Goal: Task Accomplishment & Management: Use online tool/utility

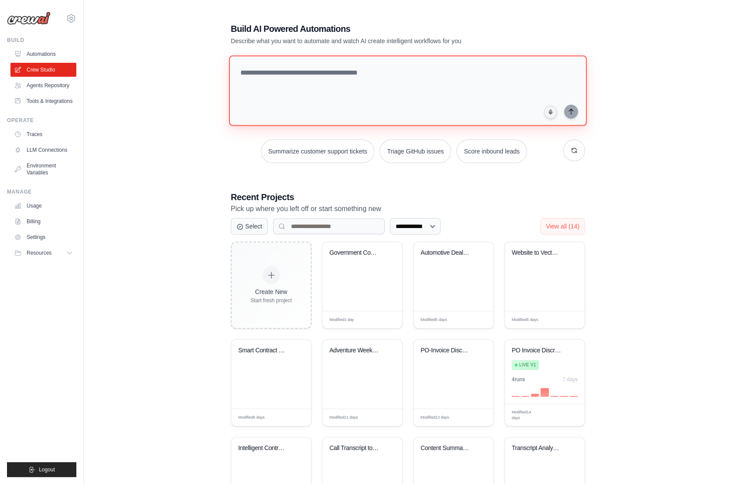
click at [350, 102] on textarea at bounding box center [408, 90] width 358 height 71
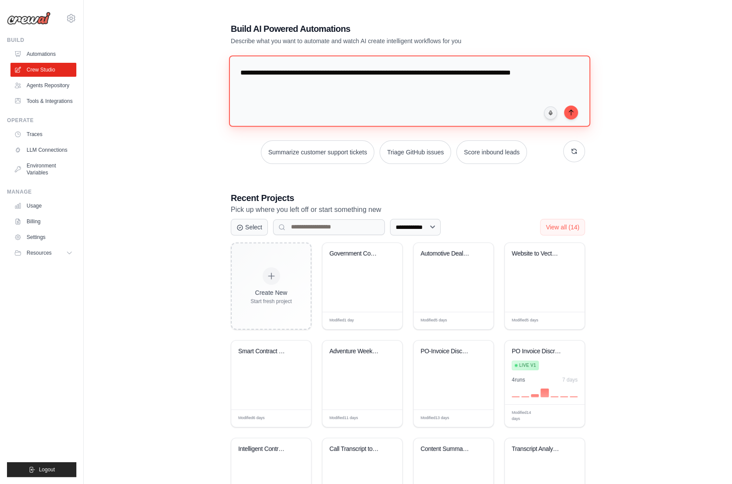
type textarea "**********"
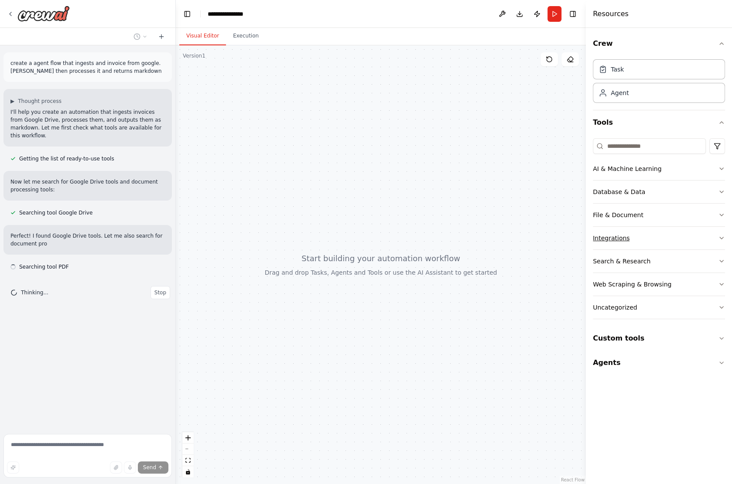
click at [647, 237] on button "Integrations" at bounding box center [659, 238] width 132 height 23
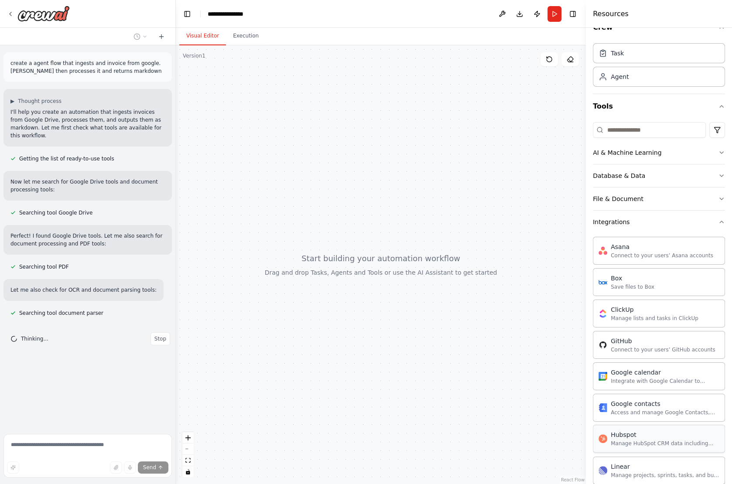
scroll to position [15, 0]
click at [659, 223] on button "Integrations" at bounding box center [659, 223] width 132 height 23
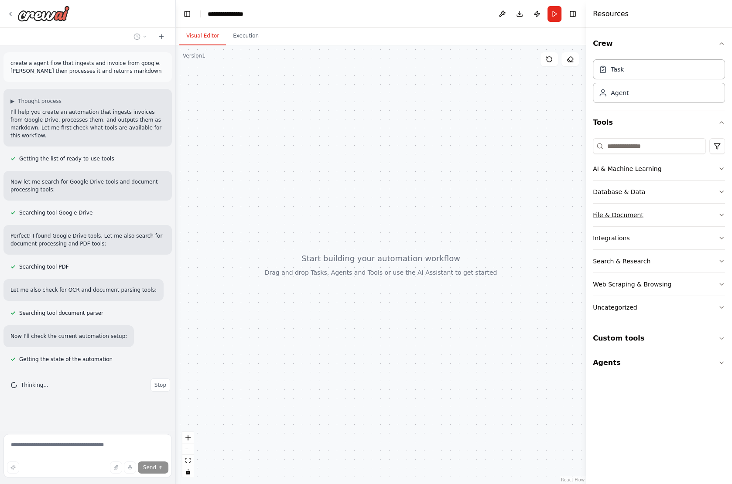
click at [659, 213] on button "File & Document" at bounding box center [659, 215] width 132 height 23
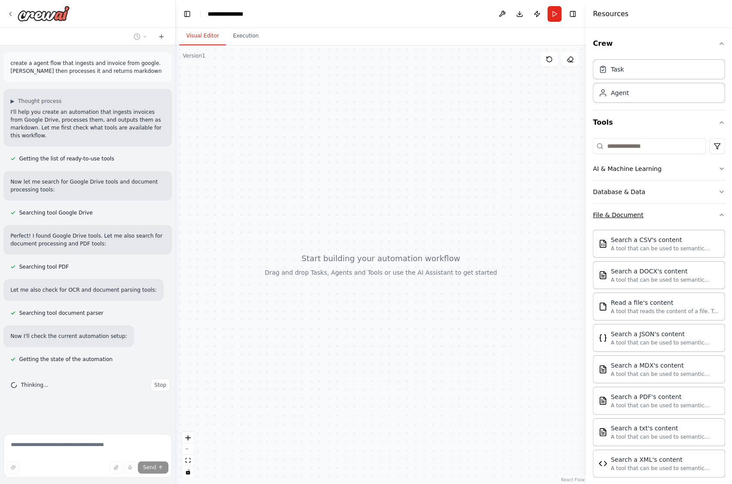
click at [659, 210] on button "File & Document" at bounding box center [659, 215] width 132 height 23
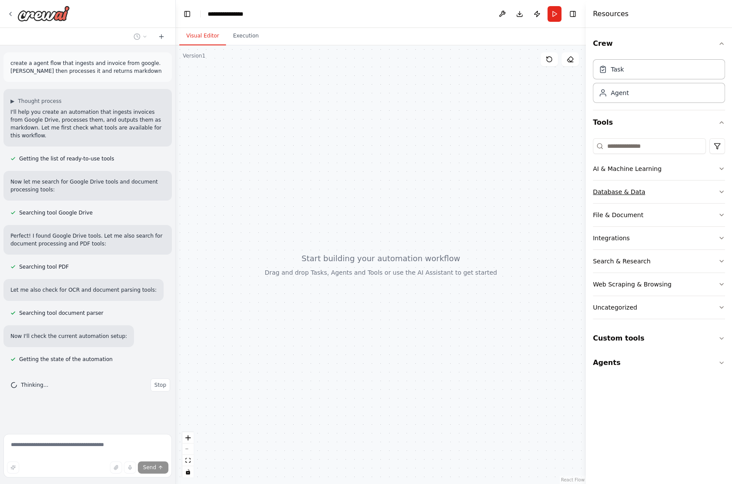
click at [658, 194] on button "Database & Data" at bounding box center [659, 192] width 132 height 23
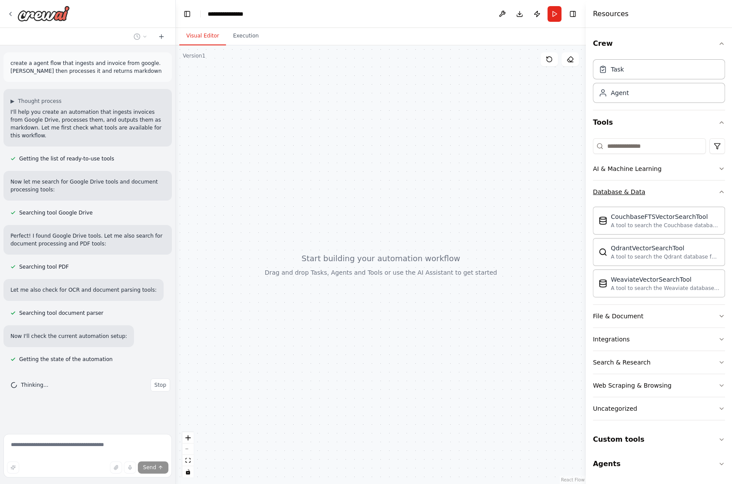
click at [658, 194] on button "Database & Data" at bounding box center [659, 192] width 132 height 23
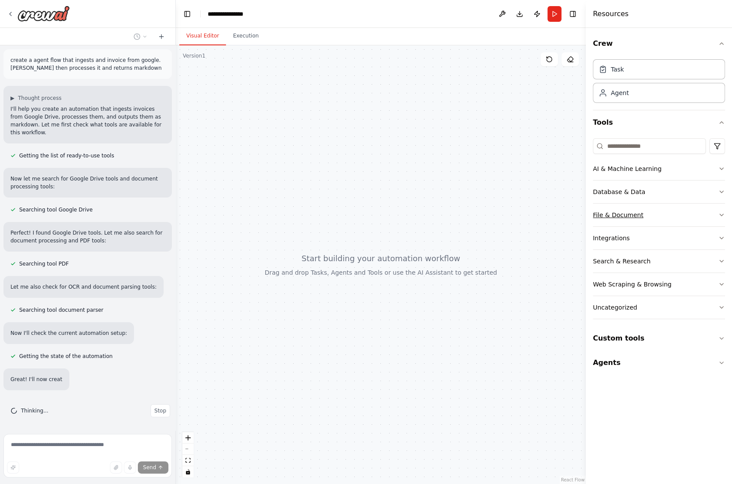
click at [655, 214] on button "File & Document" at bounding box center [659, 215] width 132 height 23
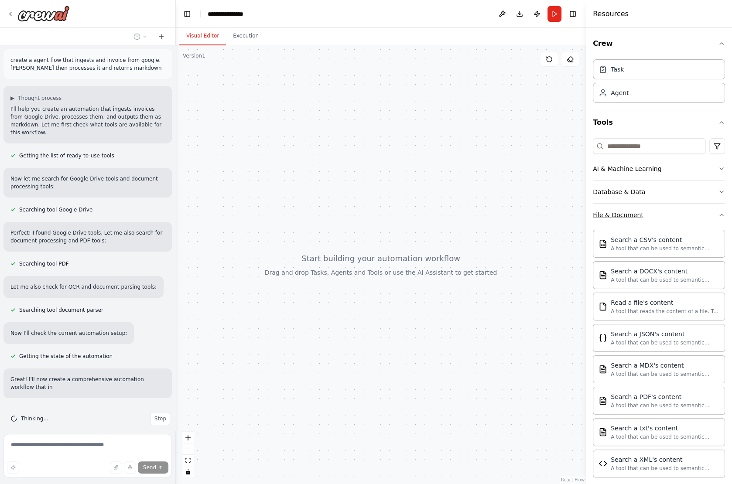
click at [655, 214] on button "File & Document" at bounding box center [659, 215] width 132 height 23
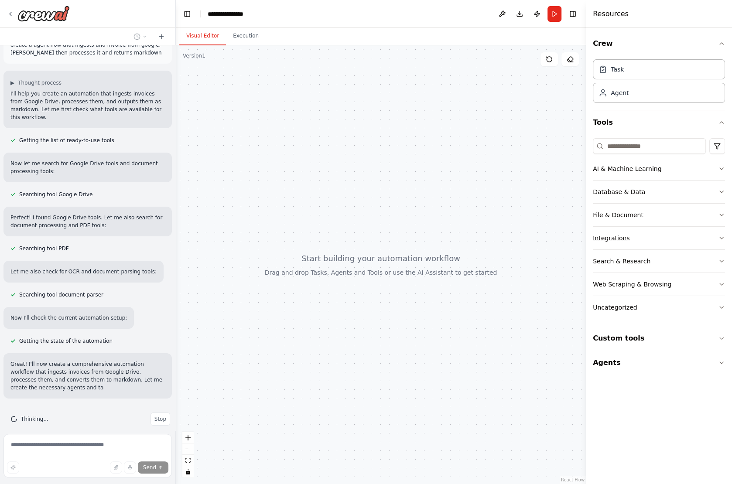
click at [645, 236] on button "Integrations" at bounding box center [659, 238] width 132 height 23
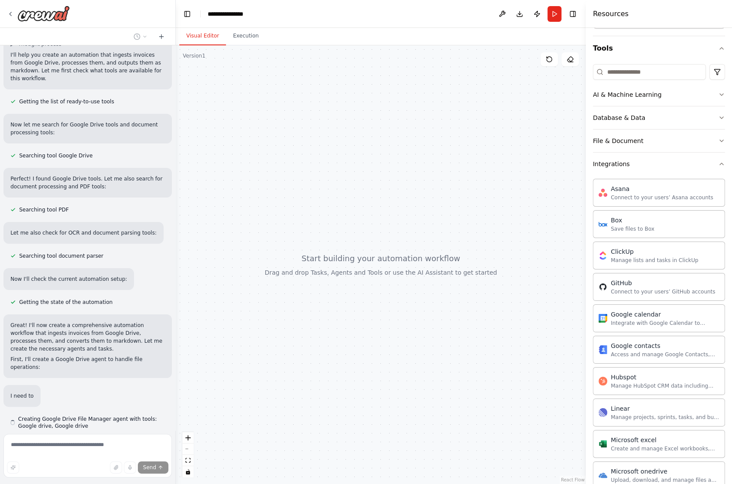
scroll to position [58, 0]
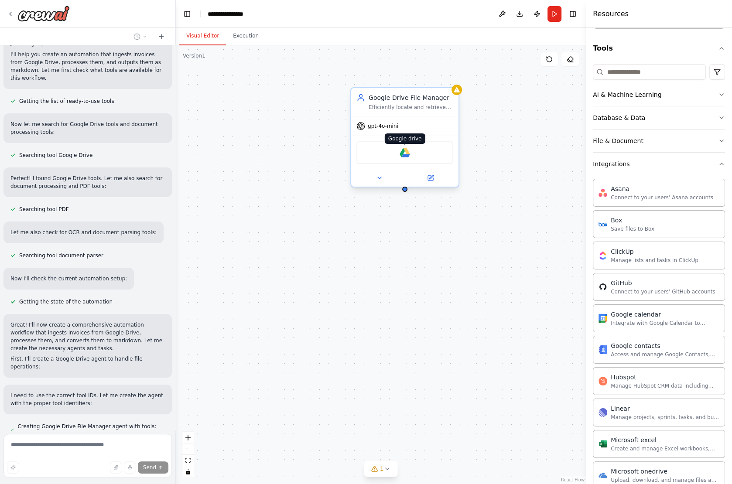
click at [405, 151] on img at bounding box center [405, 153] width 10 height 10
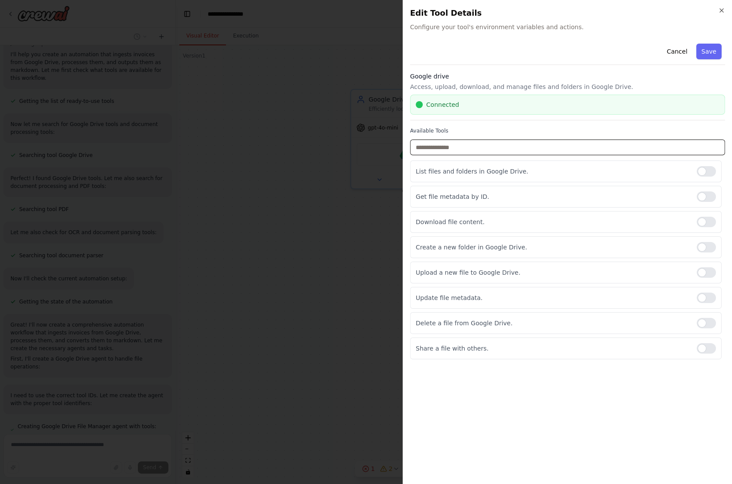
click at [498, 147] on input "text" at bounding box center [567, 148] width 315 height 16
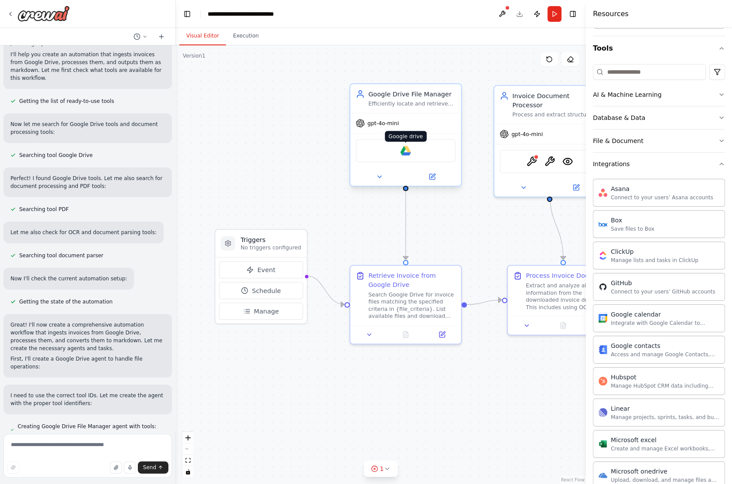
click at [406, 149] on img at bounding box center [406, 150] width 11 height 11
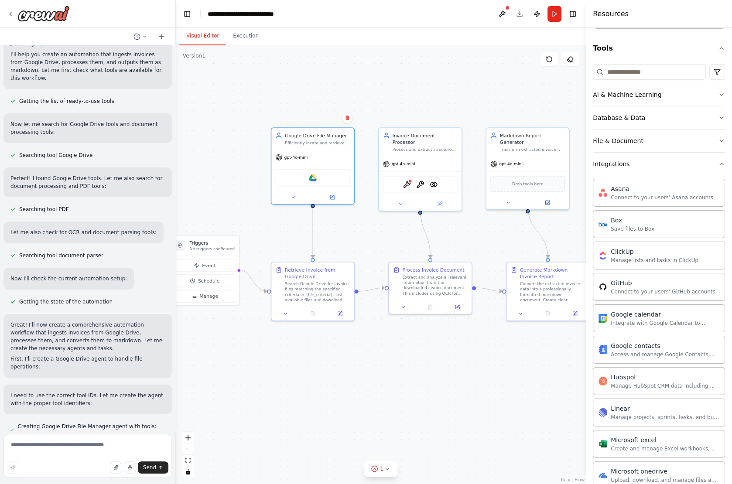
drag, startPoint x: 469, startPoint y: 236, endPoint x: 383, endPoint y: 248, distance: 86.8
click at [383, 248] on div ".deletable-edge-delete-btn { width: 20px; height: 20px; border: 0px solid #ffff…" at bounding box center [381, 264] width 410 height 439
click at [407, 179] on img at bounding box center [406, 183] width 8 height 8
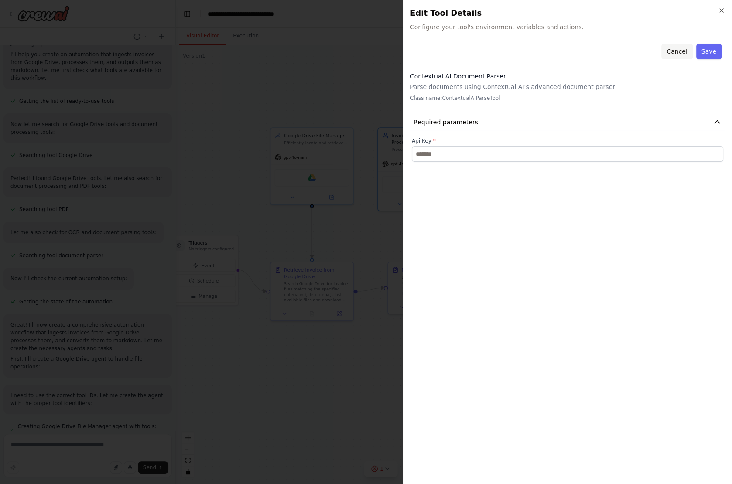
click at [680, 49] on button "Cancel" at bounding box center [677, 52] width 31 height 16
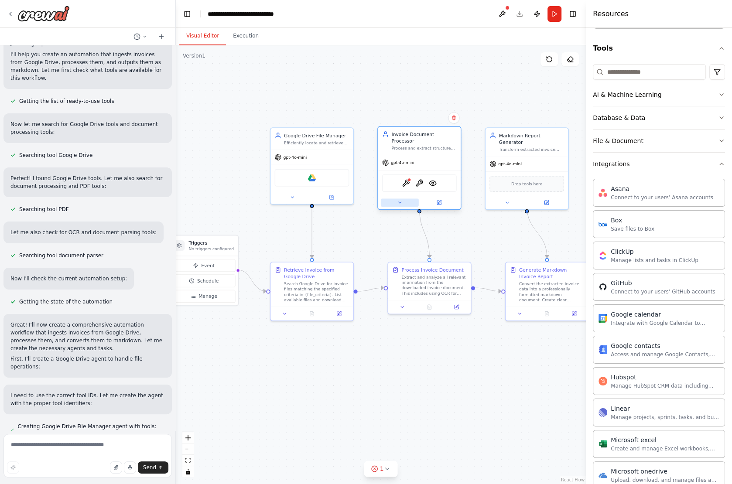
click at [401, 200] on icon at bounding box center [399, 202] width 5 height 5
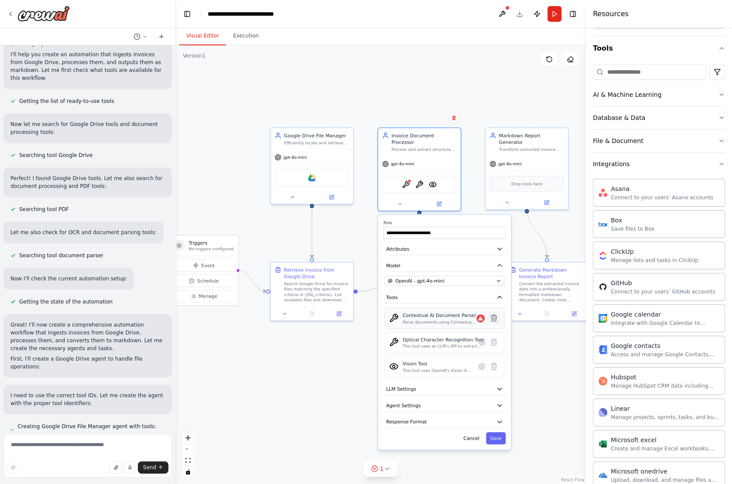
click at [494, 315] on icon at bounding box center [494, 318] width 6 height 7
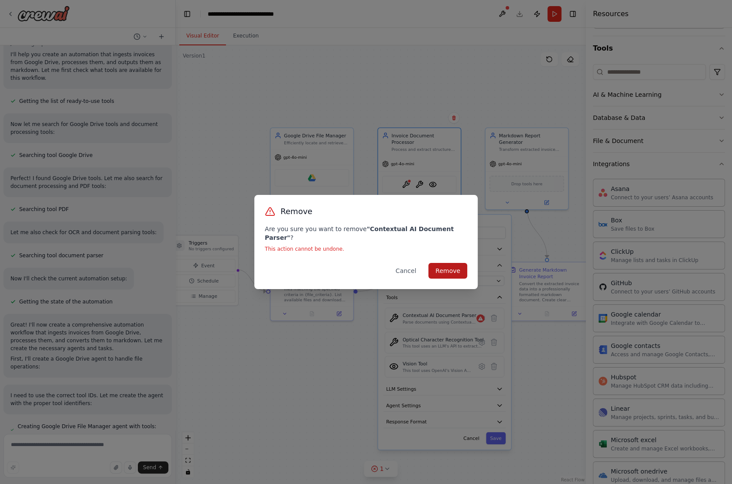
click at [461, 263] on button "Remove" at bounding box center [448, 271] width 39 height 16
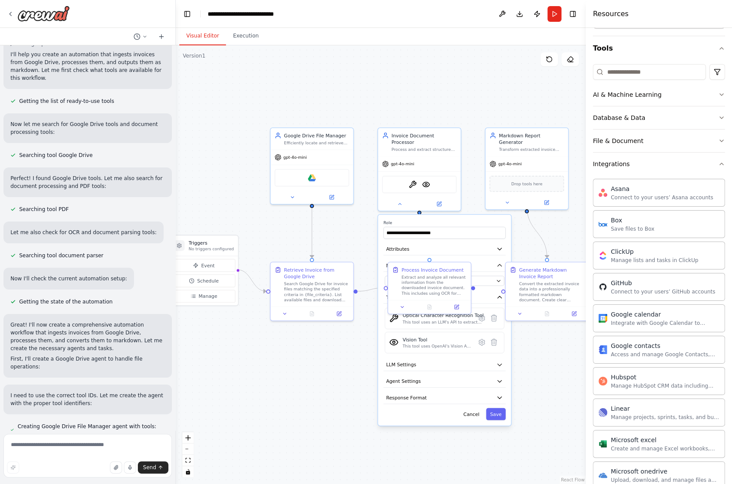
click at [525, 236] on div ".deletable-edge-delete-btn { width: 20px; height: 20px; border: 0px solid #ffff…" at bounding box center [381, 264] width 410 height 439
click at [549, 13] on button "Run" at bounding box center [555, 14] width 14 height 16
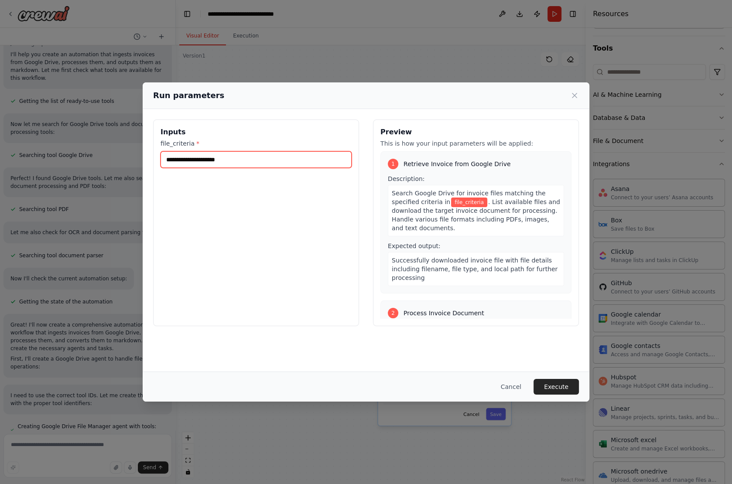
click at [268, 159] on input "file_criteria *" at bounding box center [256, 159] width 191 height 17
paste input "**********"
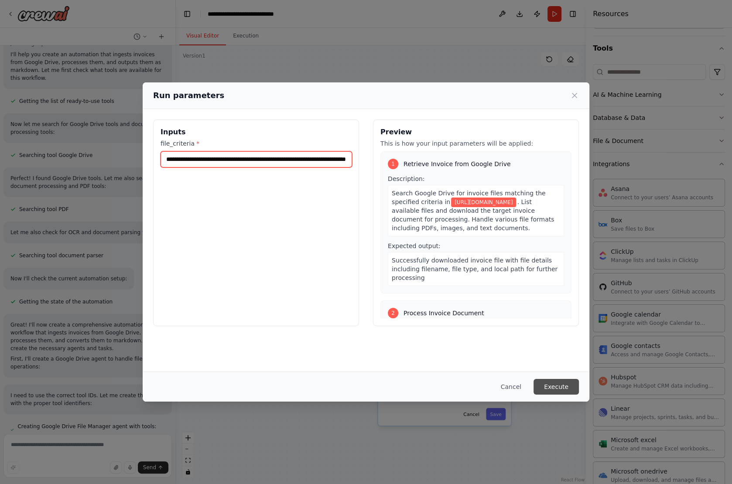
type input "**********"
click at [567, 386] on button "Execute" at bounding box center [556, 387] width 45 height 16
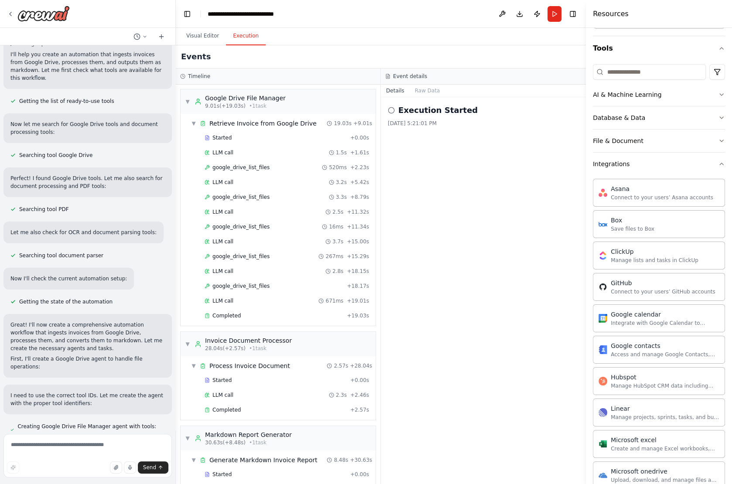
scroll to position [31, 0]
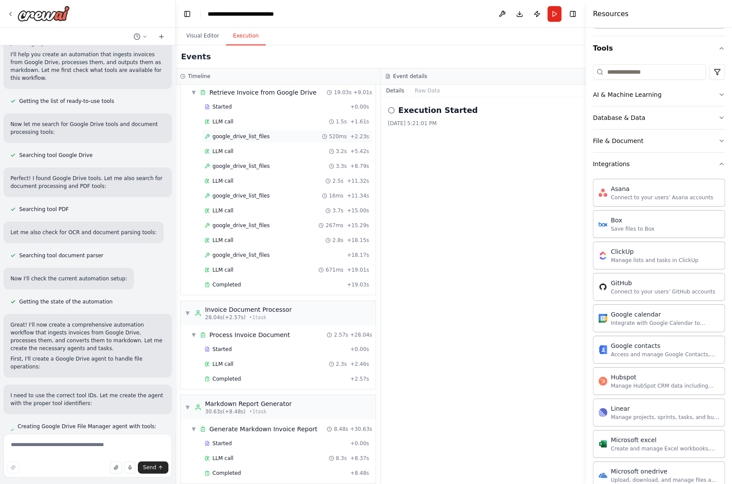
click at [246, 130] on div "google_drive_list_files 520ms + 2.23s" at bounding box center [287, 136] width 171 height 13
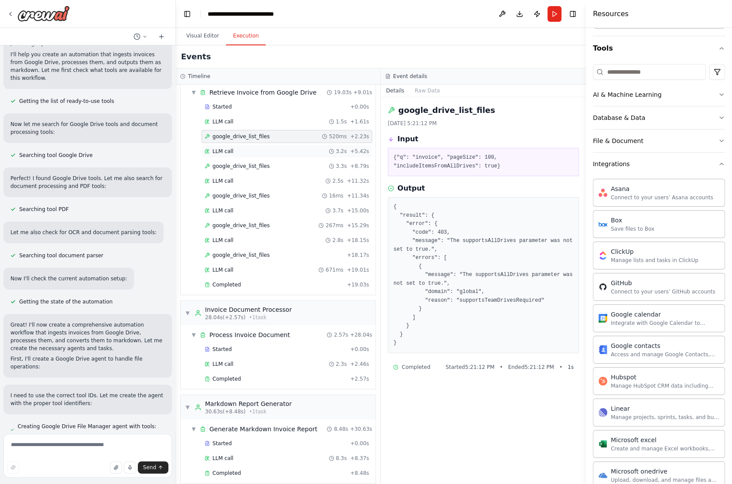
click at [244, 152] on div "LLM call 3.2s + 5.42s" at bounding box center [287, 151] width 165 height 7
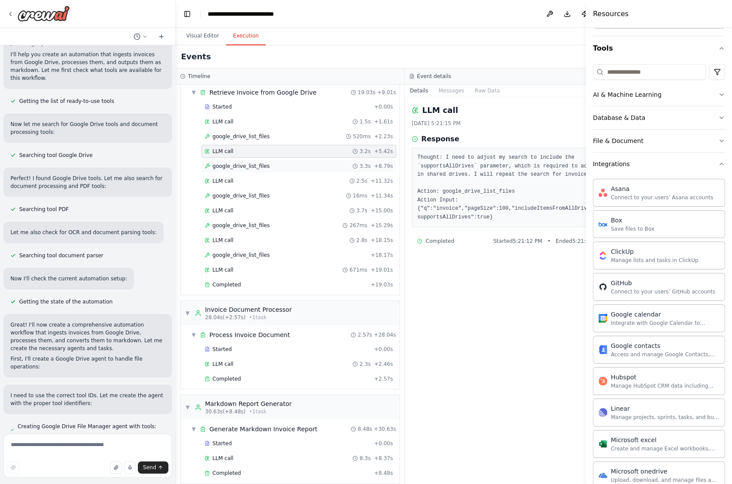
click at [271, 163] on div "google_drive_list_files 3.3s + 8.79s" at bounding box center [299, 166] width 189 height 7
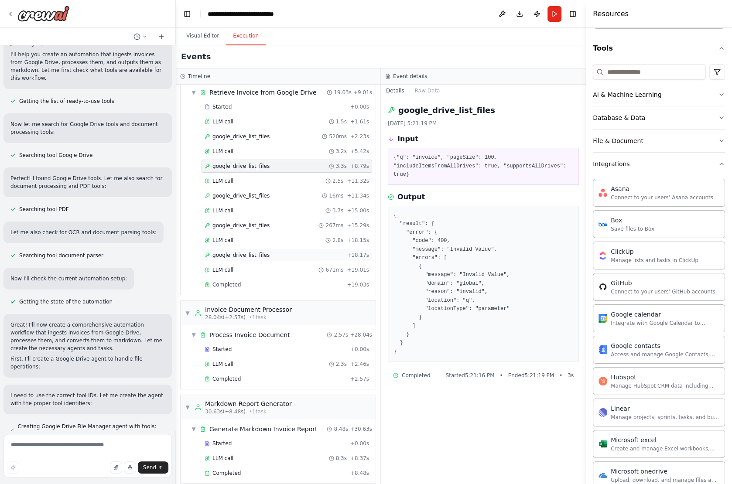
click at [247, 252] on span "google_drive_list_files" at bounding box center [241, 255] width 57 height 7
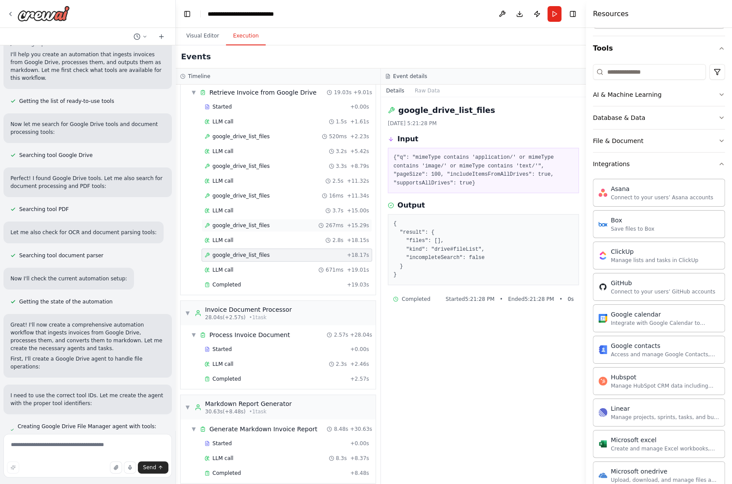
click at [256, 222] on span "google_drive_list_files" at bounding box center [241, 225] width 57 height 7
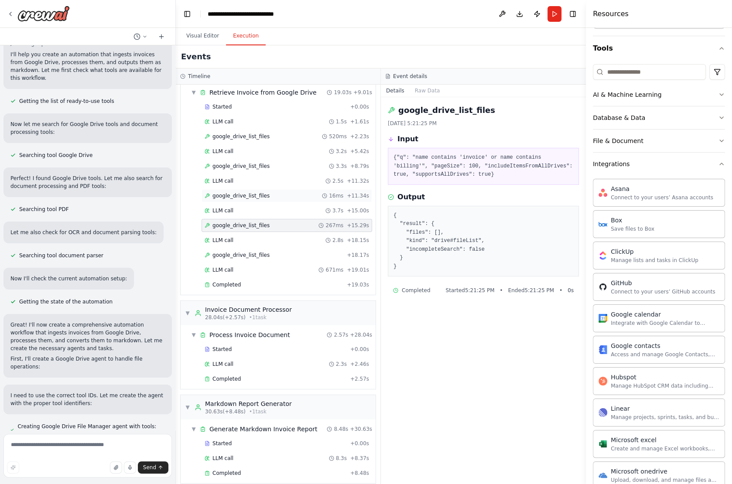
click at [252, 194] on span "google_drive_list_files" at bounding box center [241, 195] width 57 height 7
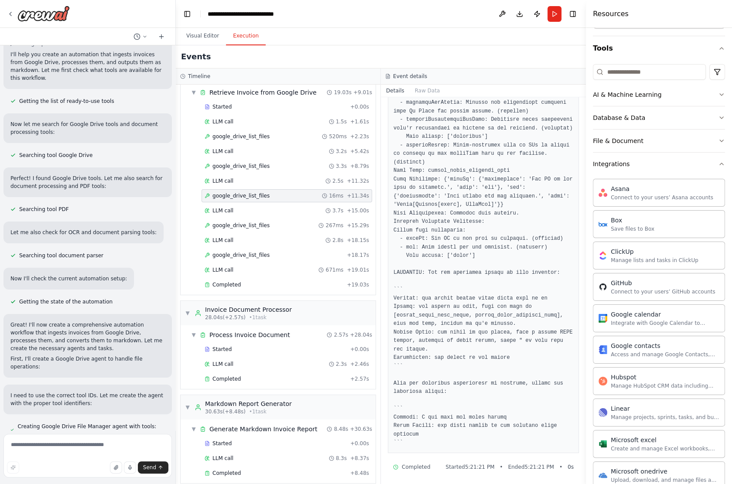
scroll to position [664, 0]
click at [270, 361] on div "LLM call 2.3s + 2.46s" at bounding box center [287, 364] width 165 height 7
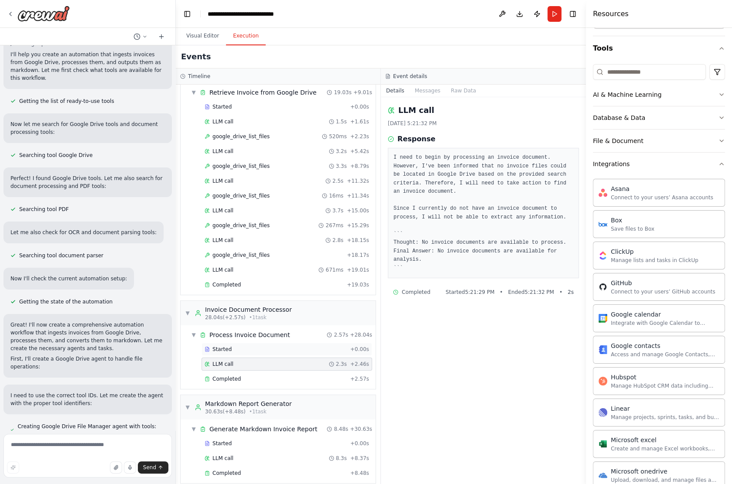
click at [266, 346] on div "Started" at bounding box center [276, 349] width 142 height 7
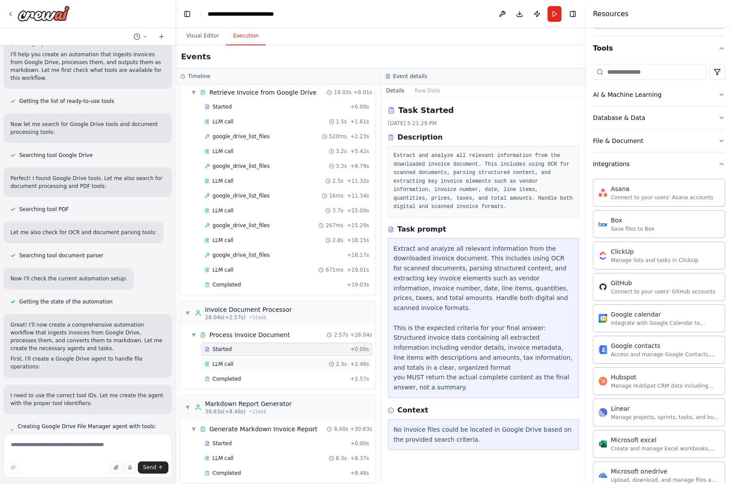
click at [261, 361] on div "LLM call 2.3s + 2.46s" at bounding box center [287, 364] width 165 height 7
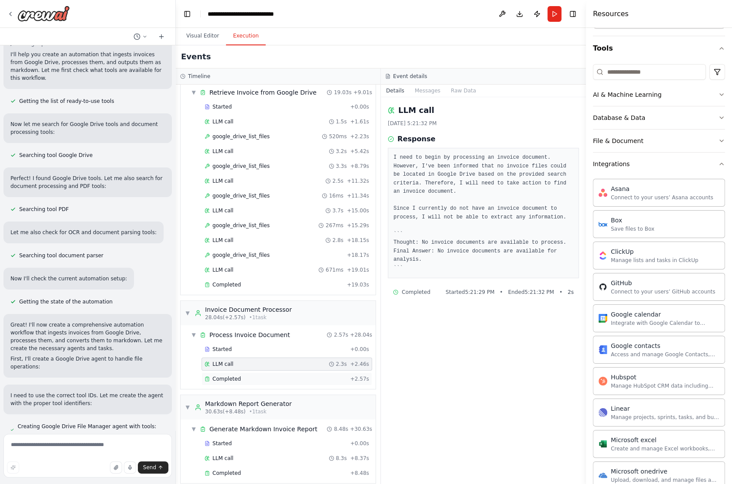
click at [254, 376] on div "Completed" at bounding box center [276, 379] width 142 height 7
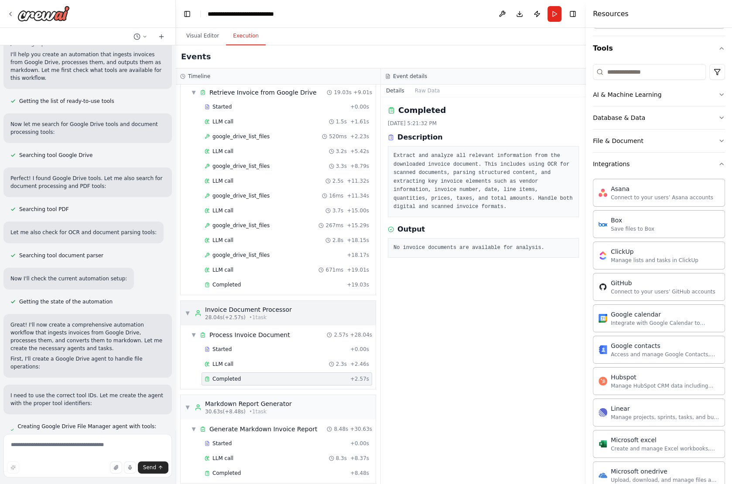
scroll to position [0, 0]
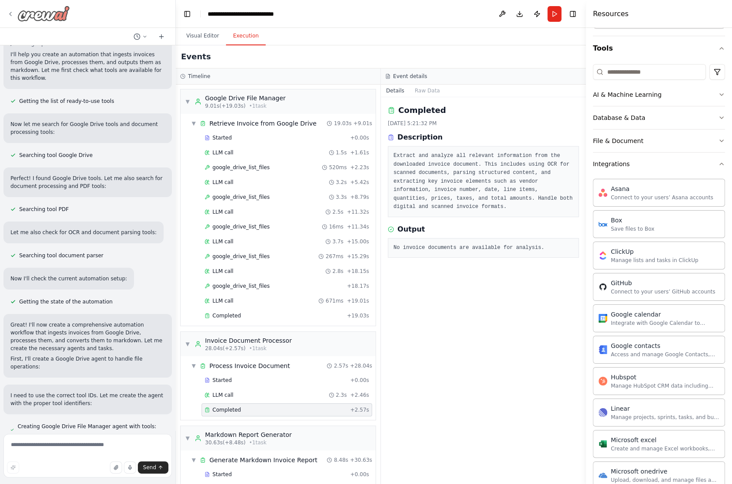
click at [10, 13] on icon at bounding box center [10, 13] width 7 height 7
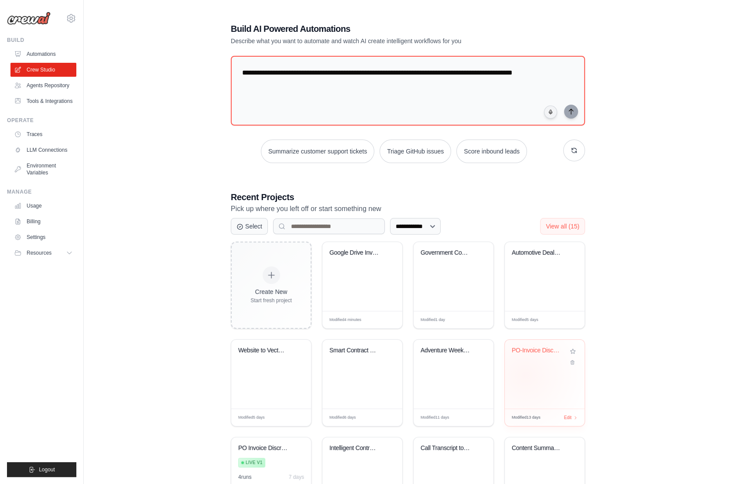
click at [525, 377] on div "PO-Invoice Discrepancy Analysis & G..." at bounding box center [545, 374] width 80 height 69
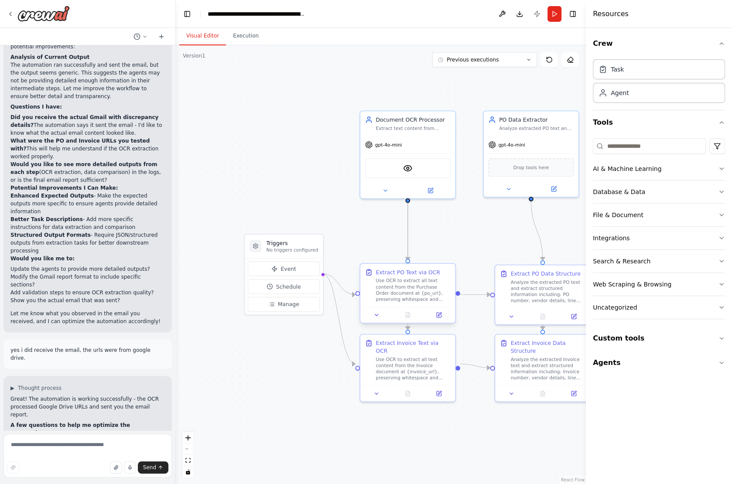
scroll to position [1352, 0]
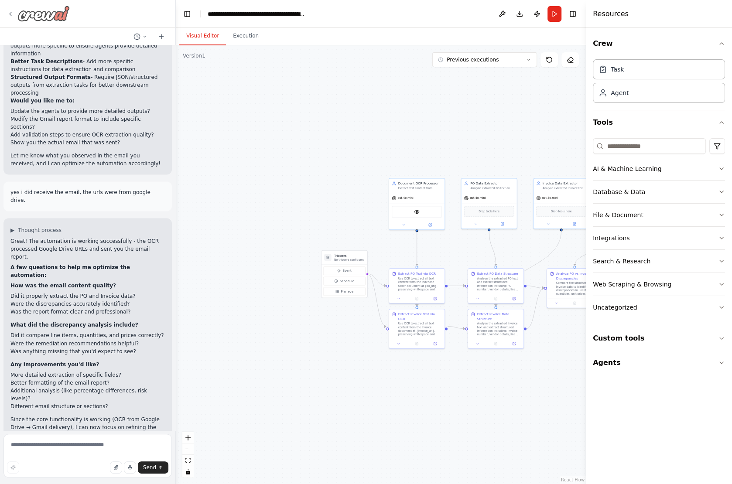
click at [12, 16] on icon at bounding box center [10, 13] width 7 height 7
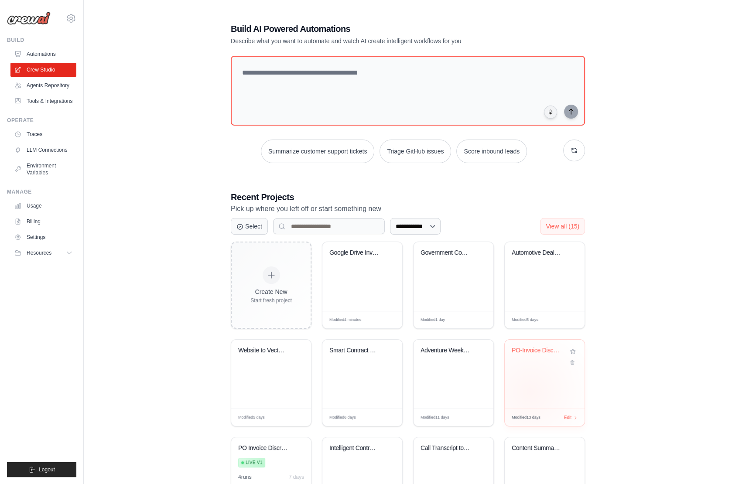
scroll to position [62, 0]
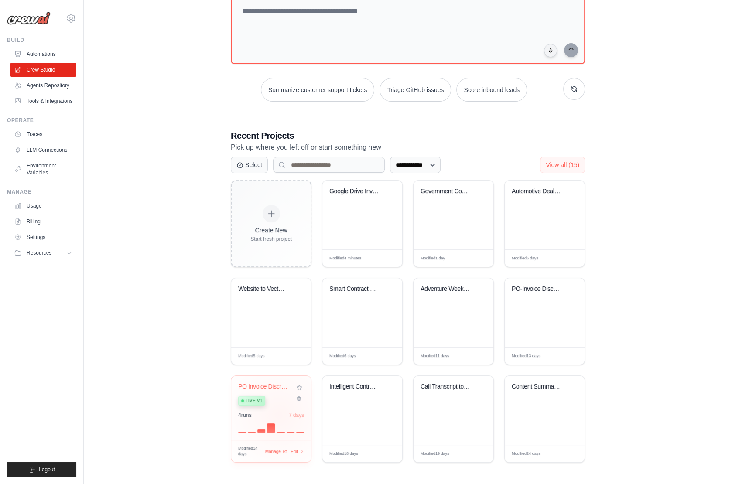
click at [279, 414] on div "4 run s 7 days" at bounding box center [271, 415] width 66 height 7
click at [49, 102] on link "Tools & Integrations" at bounding box center [44, 101] width 66 height 14
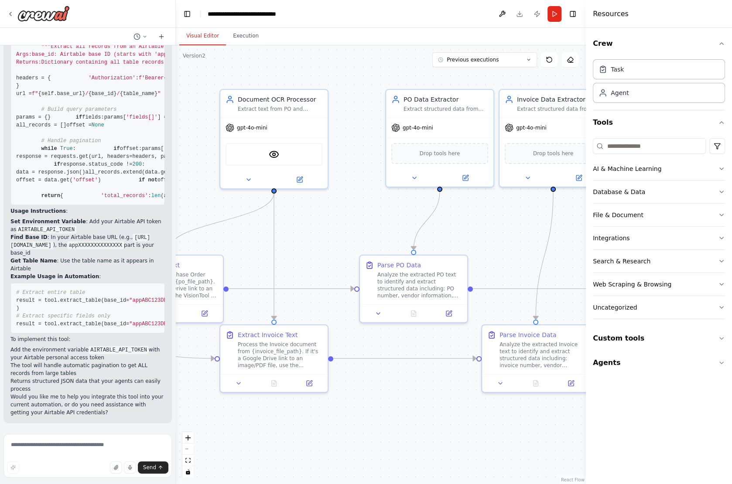
scroll to position [5293, 0]
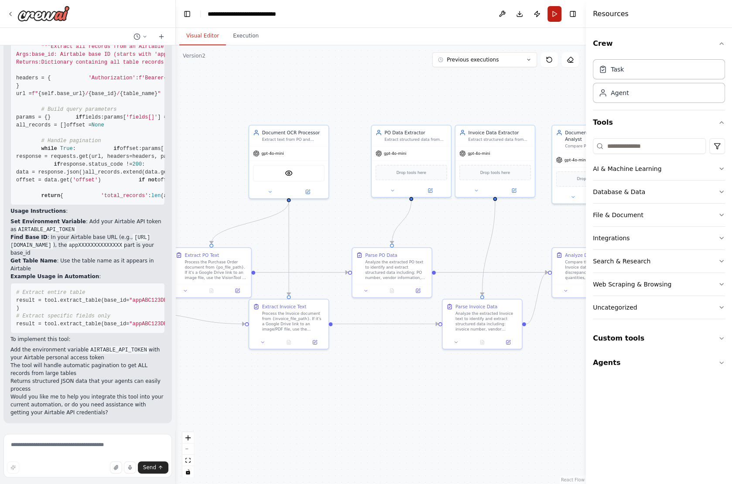
click at [555, 17] on button "Run" at bounding box center [555, 14] width 14 height 16
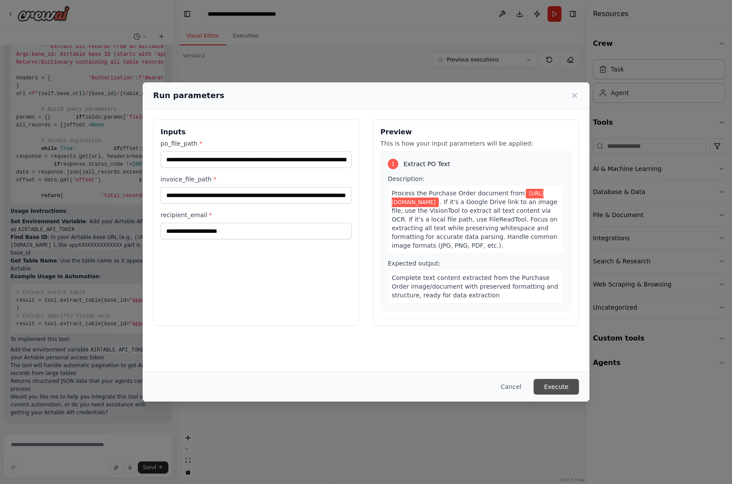
click at [549, 384] on button "Execute" at bounding box center [556, 387] width 45 height 16
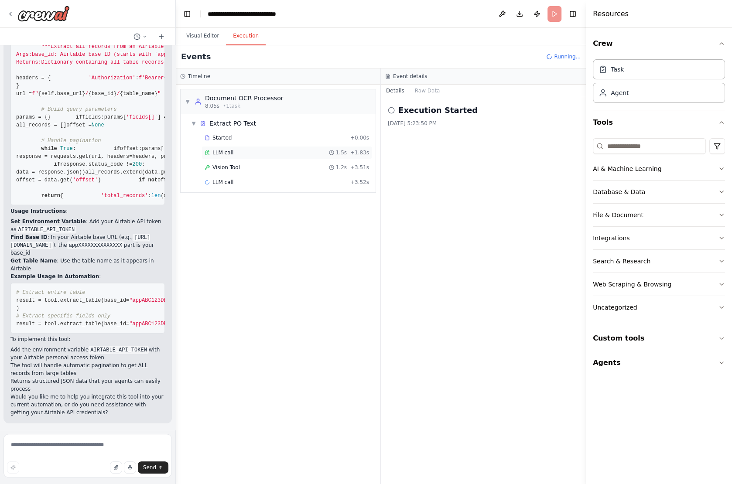
click at [241, 151] on div "LLM call 1.5s + 1.83s" at bounding box center [287, 152] width 165 height 7
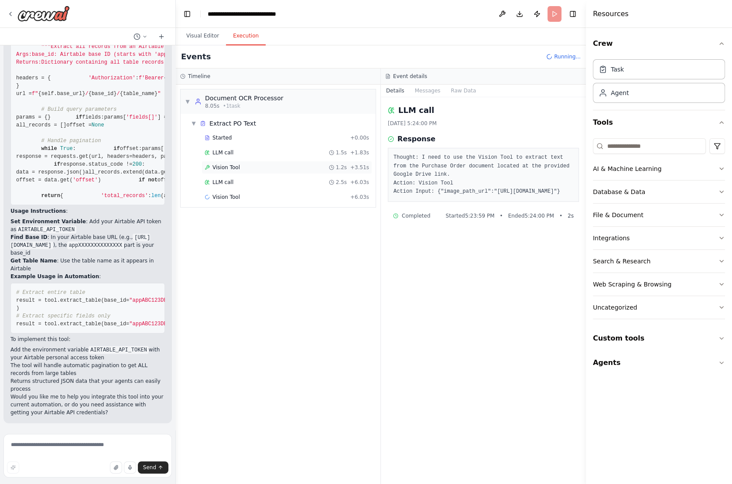
click at [235, 161] on div "Vision Tool 1.2s + 3.51s" at bounding box center [287, 167] width 171 height 13
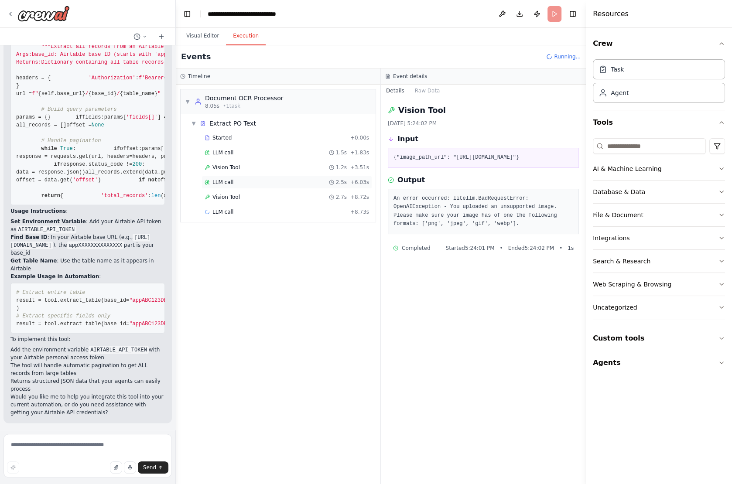
click at [234, 179] on div "LLM call 2.5s + 6.03s" at bounding box center [287, 182] width 165 height 7
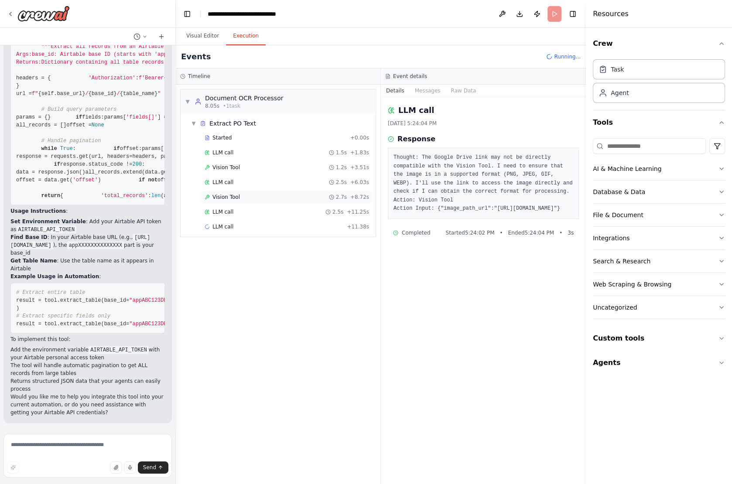
click at [235, 191] on div "Vision Tool 2.7s + 8.72s" at bounding box center [287, 197] width 171 height 13
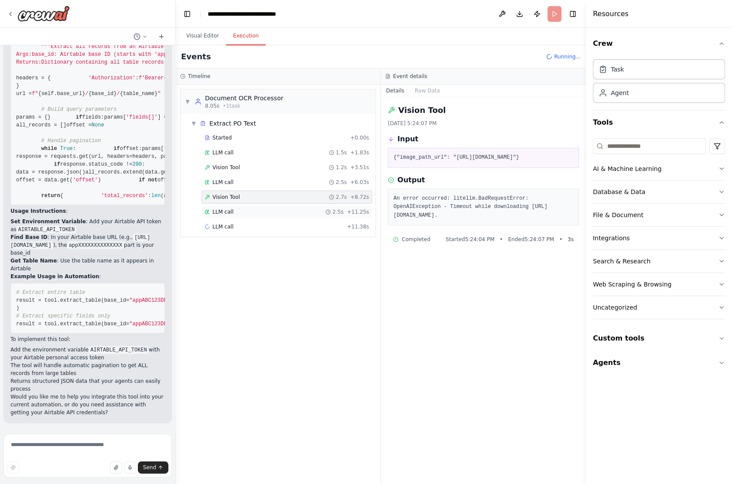
click at [232, 211] on span "LLM call" at bounding box center [223, 212] width 21 height 7
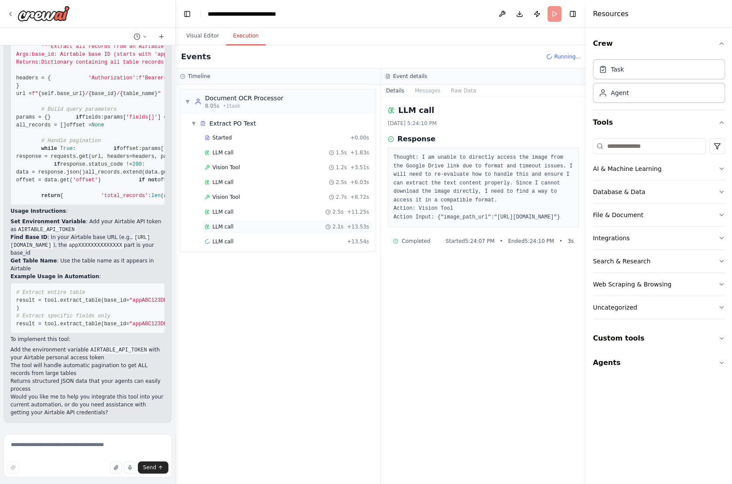
click at [231, 223] on span "LLM call" at bounding box center [223, 226] width 21 height 7
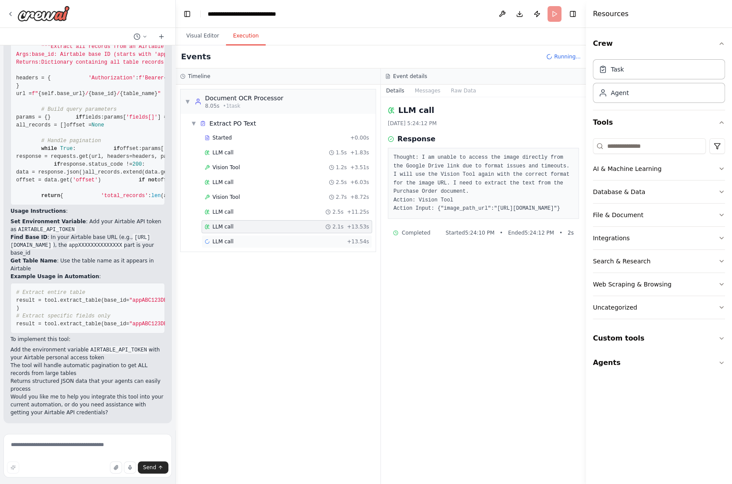
click at [231, 238] on span "LLM call" at bounding box center [223, 241] width 21 height 7
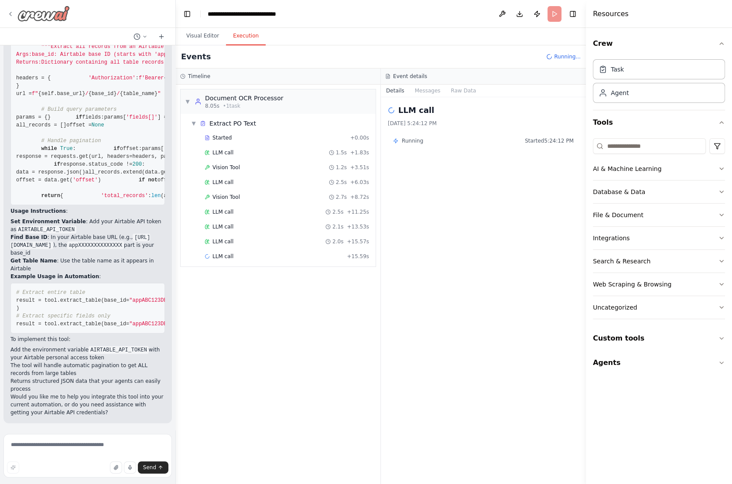
click at [13, 15] on icon at bounding box center [10, 13] width 7 height 7
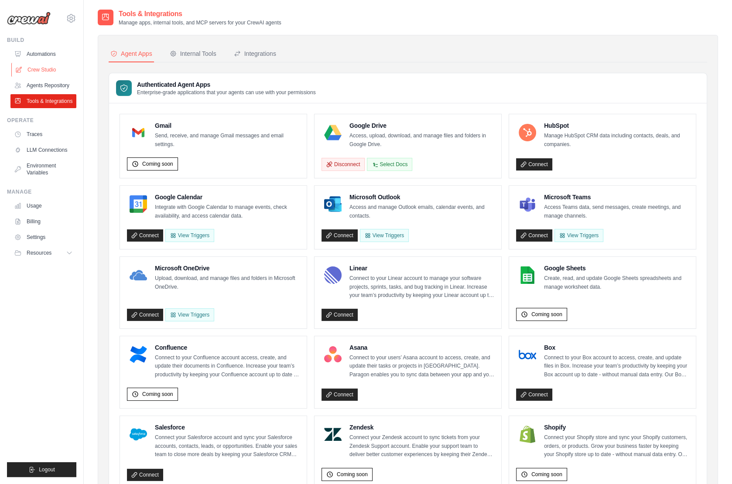
click at [50, 63] on link "Crew Studio" at bounding box center [44, 70] width 66 height 14
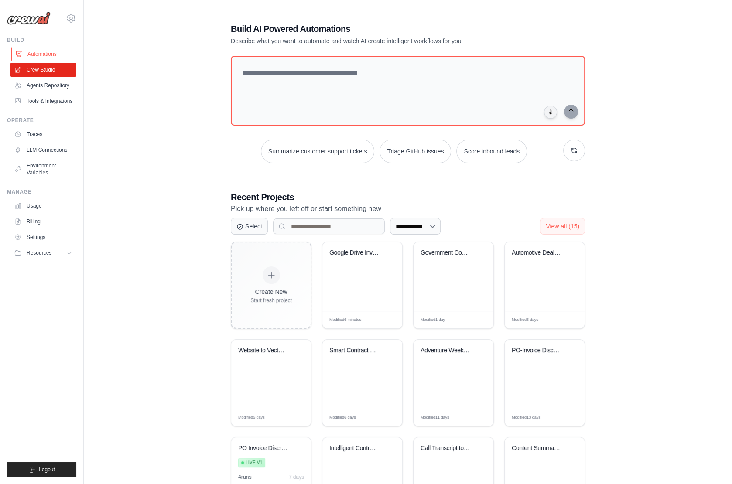
click at [47, 48] on link "Automations" at bounding box center [44, 54] width 66 height 14
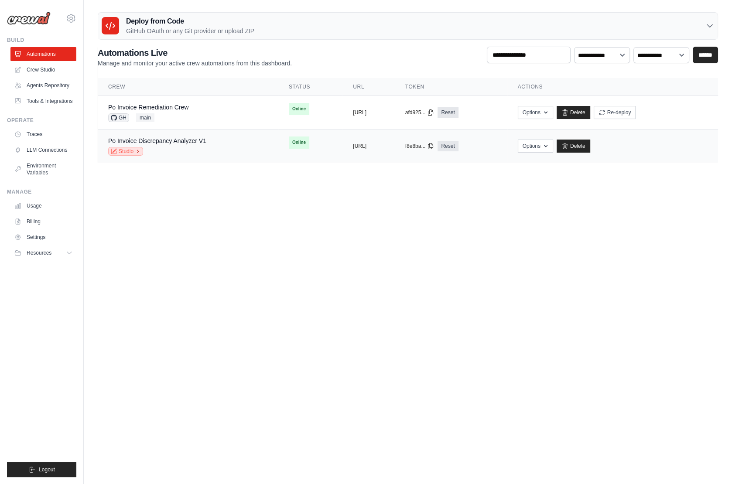
click at [131, 154] on link "Studio" at bounding box center [125, 151] width 35 height 9
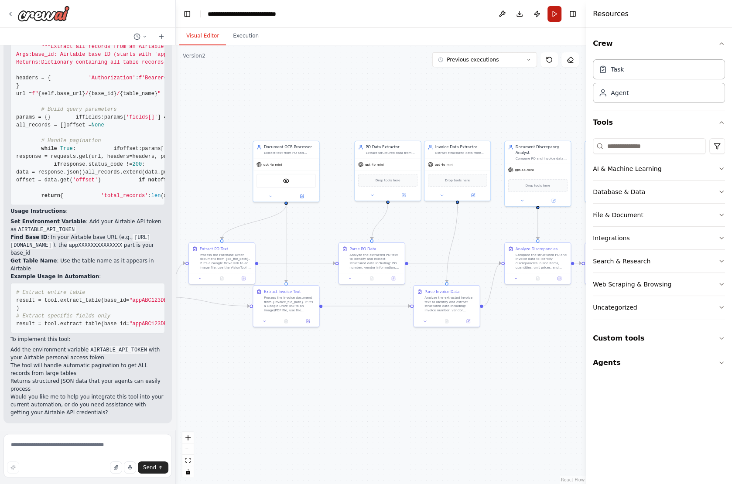
scroll to position [5293, 0]
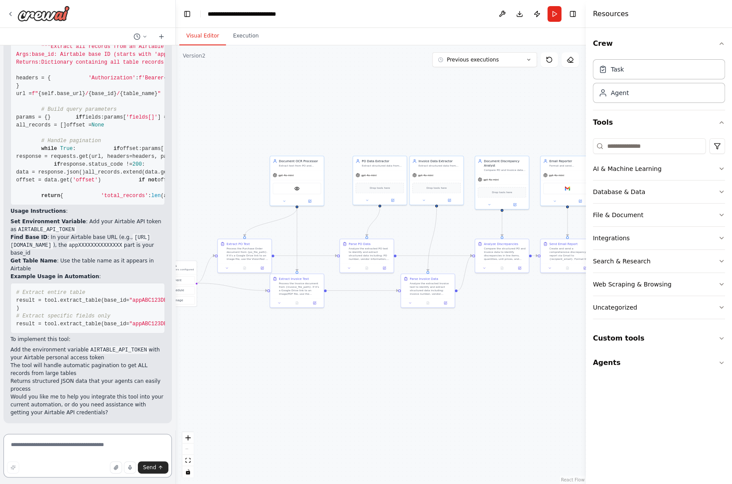
click at [46, 453] on textarea at bounding box center [87, 456] width 168 height 44
type textarea "**********"
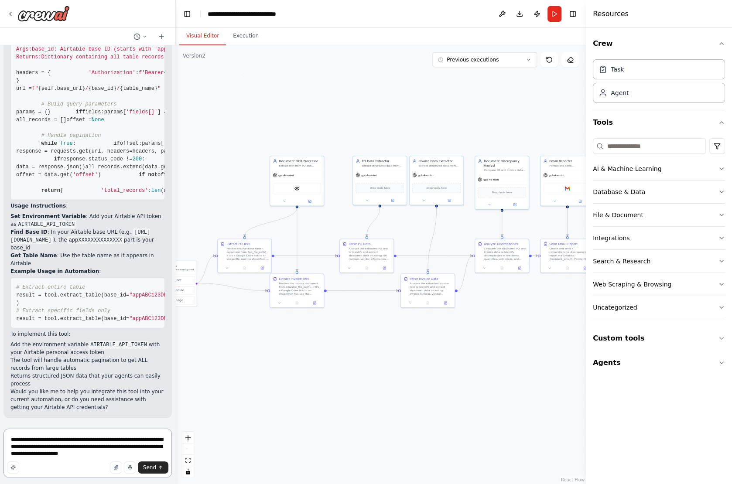
type textarea "**********"
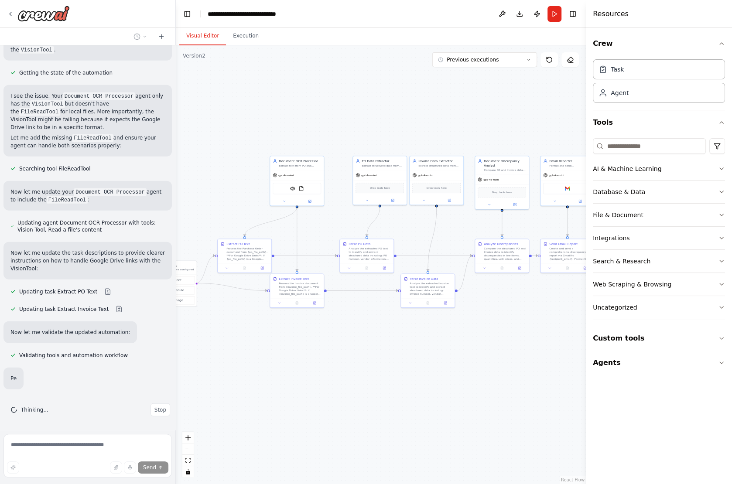
scroll to position [5779, 0]
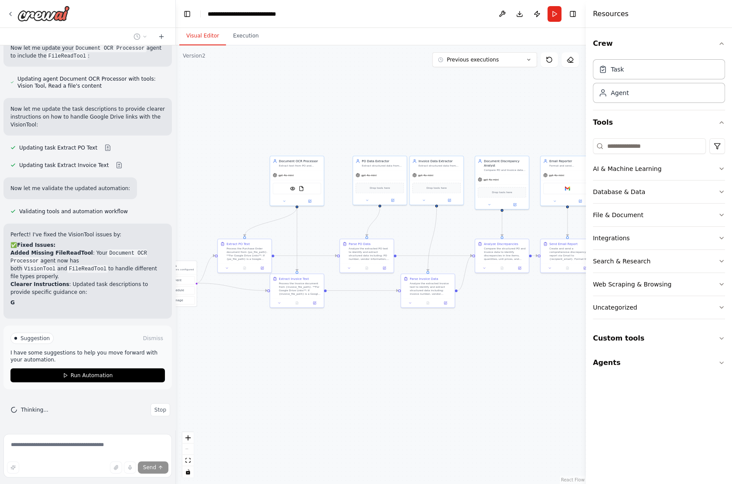
click at [124, 374] on div "Suggestion Dismiss I have some suggestions to help you move forward with your a…" at bounding box center [87, 358] width 154 height 50
click at [118, 381] on div "Suggestion Dismiss I have some suggestions to help you move forward with your a…" at bounding box center [87, 358] width 154 height 50
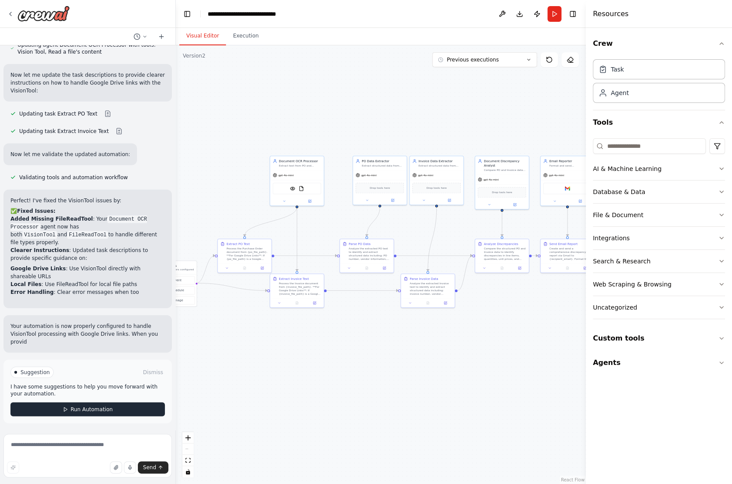
click at [106, 411] on button "Run Automation" at bounding box center [87, 410] width 154 height 14
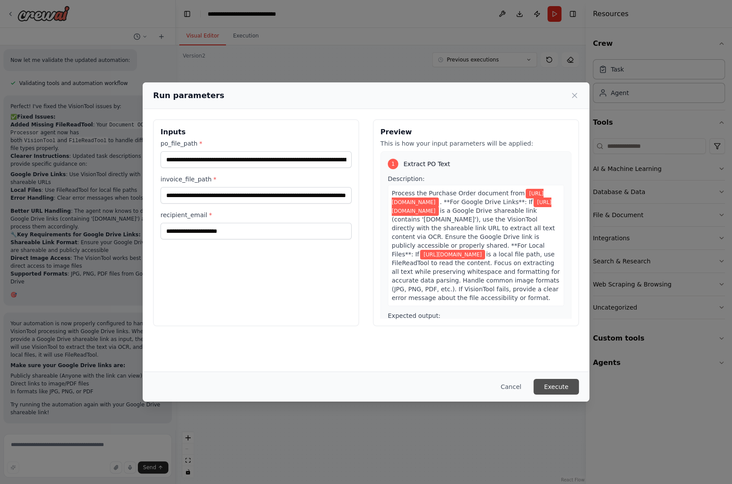
scroll to position [6044, 0]
click at [560, 385] on button "Execute" at bounding box center [556, 387] width 45 height 16
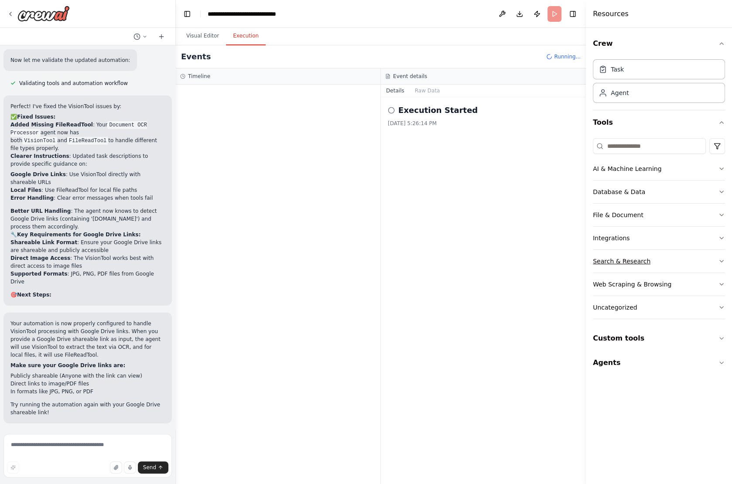
click at [724, 259] on icon "button" at bounding box center [721, 261] width 7 height 7
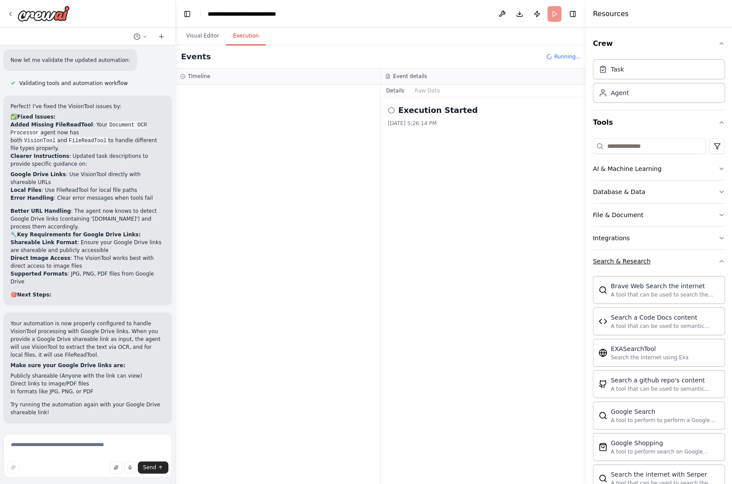
click at [724, 259] on icon "button" at bounding box center [721, 261] width 7 height 7
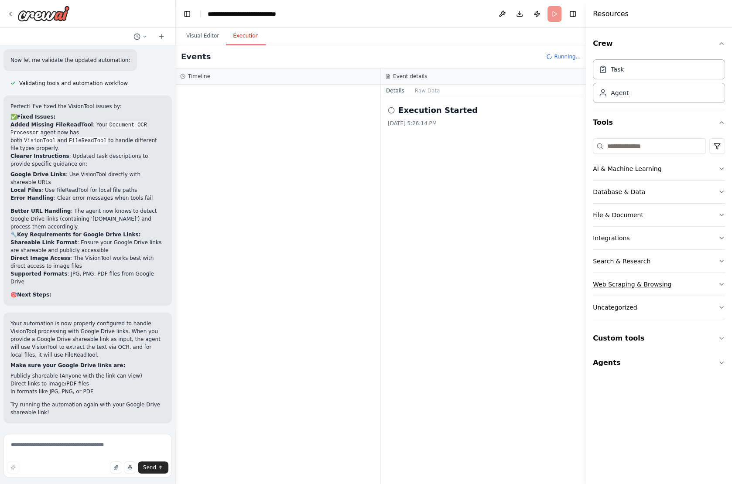
click at [721, 284] on icon "button" at bounding box center [721, 285] width 3 height 2
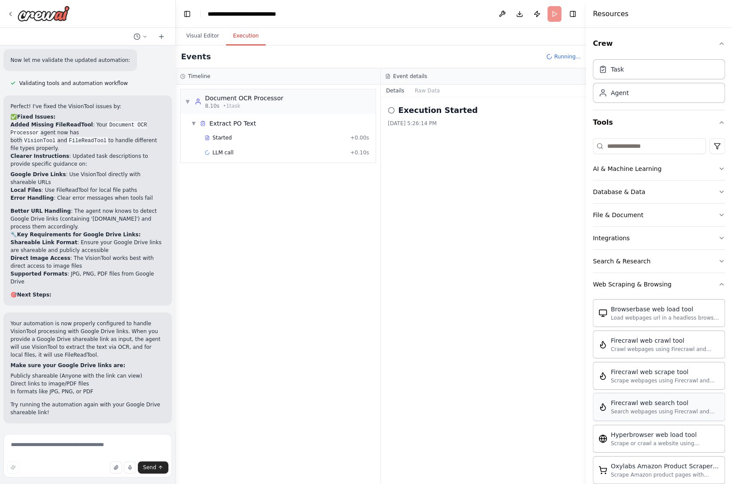
scroll to position [93, 0]
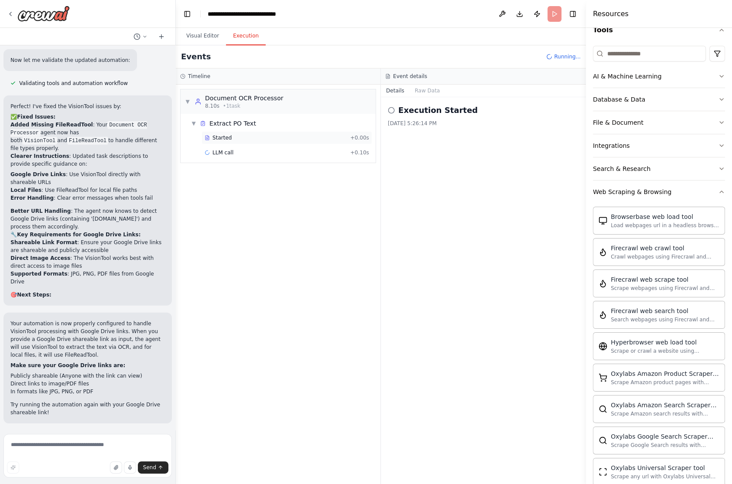
click at [215, 139] on span "Started" at bounding box center [222, 137] width 19 height 7
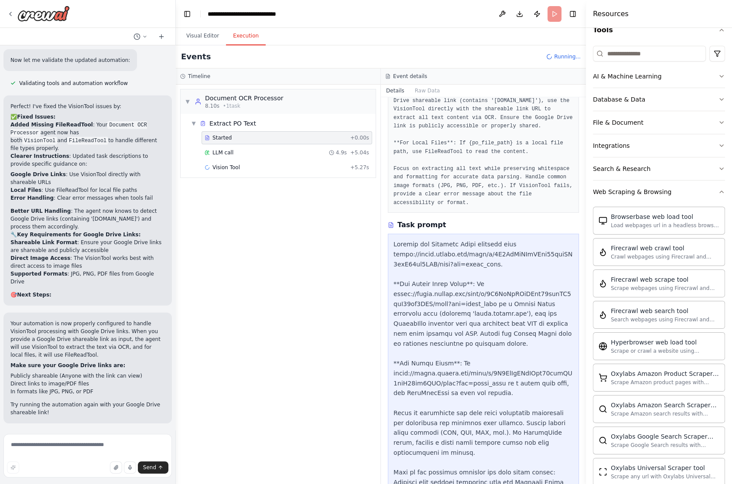
scroll to position [83, 0]
click at [251, 155] on div "LLM call 4.9s + 5.04s" at bounding box center [287, 152] width 171 height 13
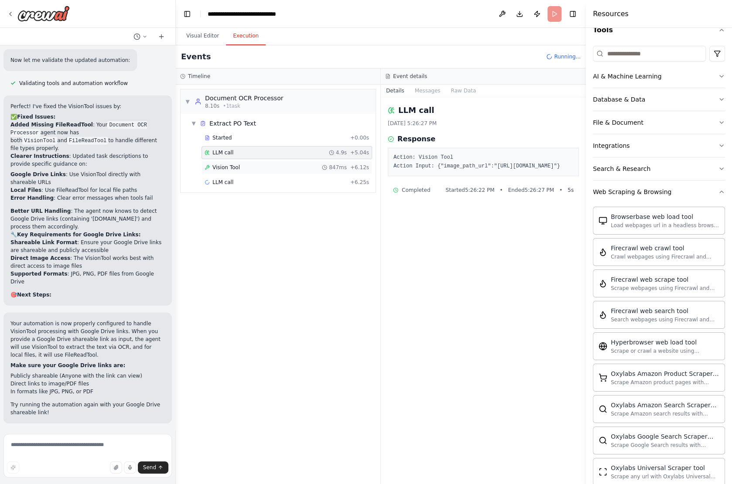
click at [251, 161] on div "Vision Tool 847ms + 6.12s" at bounding box center [287, 167] width 171 height 13
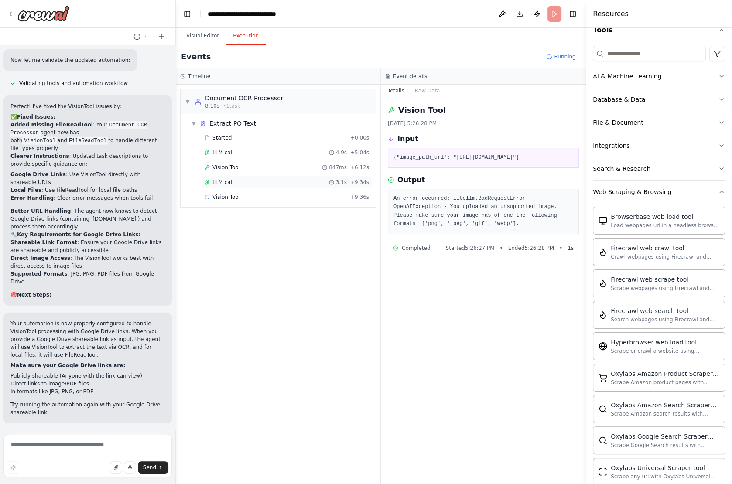
click at [235, 180] on div "LLM call 3.1s + 9.34s" at bounding box center [287, 182] width 165 height 7
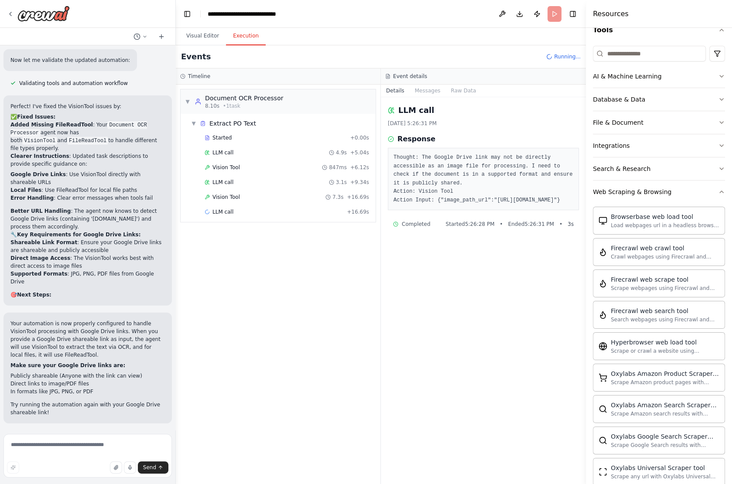
click at [243, 202] on div "Started + 0.00s LLM call 4.9s + 5.04s Vision Tool 847ms + 6.12s LLM call 3.1s +…" at bounding box center [282, 175] width 188 height 89
click at [242, 196] on div "Vision Tool 7.3s + 16.69s" at bounding box center [287, 197] width 165 height 7
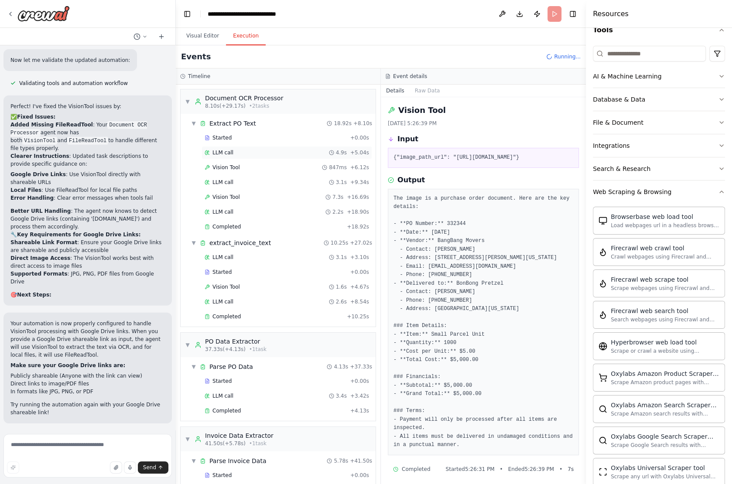
click at [233, 150] on div "LLM call 4.9s + 5.04s" at bounding box center [287, 152] width 165 height 7
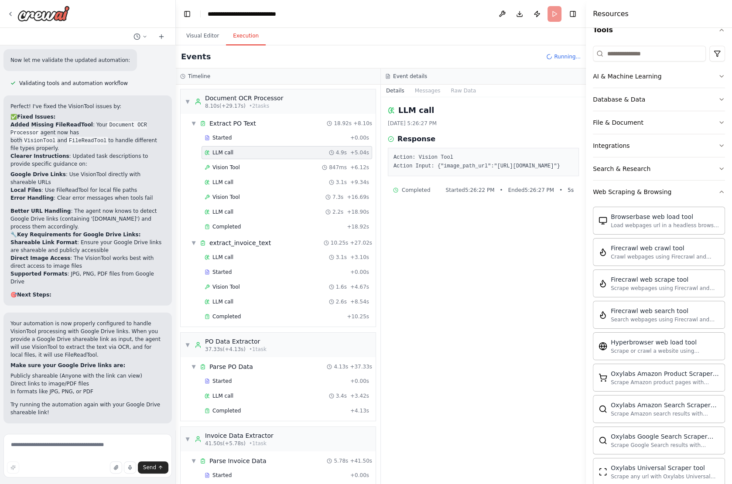
drag, startPoint x: 546, startPoint y: 181, endPoint x: 429, endPoint y: 171, distance: 117.0
click at [429, 171] on pre "Action: Vision Tool Action Input: {"image_path_url":"[URL][DOMAIN_NAME]"}" at bounding box center [484, 162] width 180 height 17
click at [224, 167] on span "Vision Tool" at bounding box center [226, 167] width 27 height 7
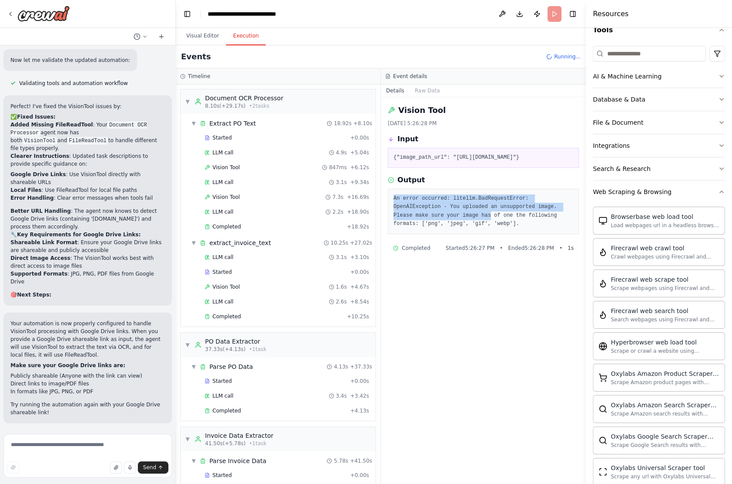
drag, startPoint x: 389, startPoint y: 212, endPoint x: 491, endPoint y: 231, distance: 103.5
click at [491, 231] on div "An error occurred: litellm.BadRequestError: OpenAIException - You uploaded an u…" at bounding box center [483, 211] width 191 height 45
click at [244, 179] on div "LLM call 3.1s + 9.34s" at bounding box center [287, 182] width 165 height 7
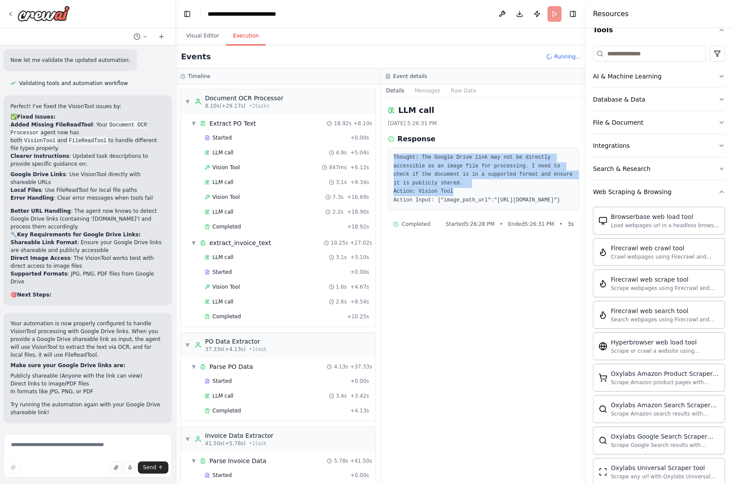
drag, startPoint x: 389, startPoint y: 156, endPoint x: 454, endPoint y: 192, distance: 74.2
click at [454, 192] on div "Thought: The Google Drive link may not be directly accessible as an image file …" at bounding box center [483, 179] width 191 height 62
drag, startPoint x: 396, startPoint y: 207, endPoint x: 508, endPoint y: 218, distance: 112.7
click at [508, 205] on pre "Thought: The Google Drive link may not be directly accessible as an image file …" at bounding box center [484, 179] width 180 height 51
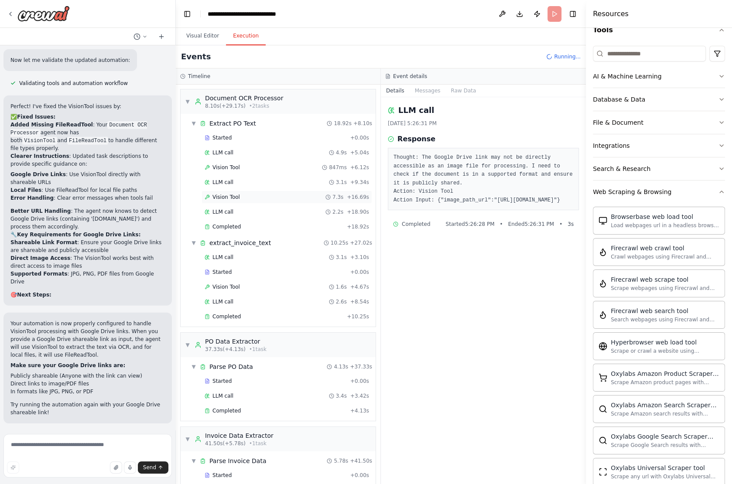
click at [264, 197] on div "Vision Tool 7.3s + 16.69s" at bounding box center [287, 197] width 165 height 7
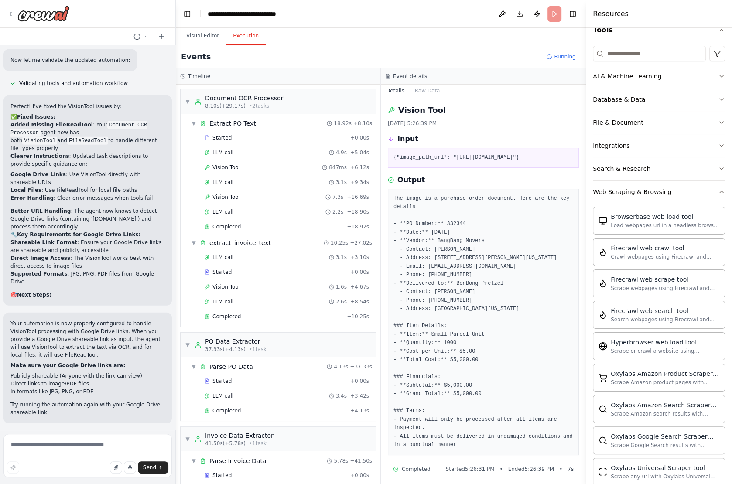
drag, startPoint x: 393, startPoint y: 155, endPoint x: 529, endPoint y: 168, distance: 136.3
click at [529, 162] on pre "{"image_path_url": "[URL][DOMAIN_NAME]"}" at bounding box center [484, 158] width 180 height 9
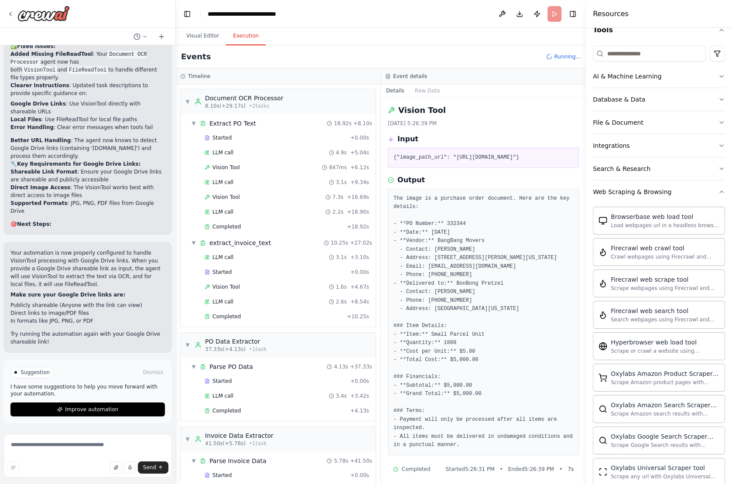
scroll to position [11, 0]
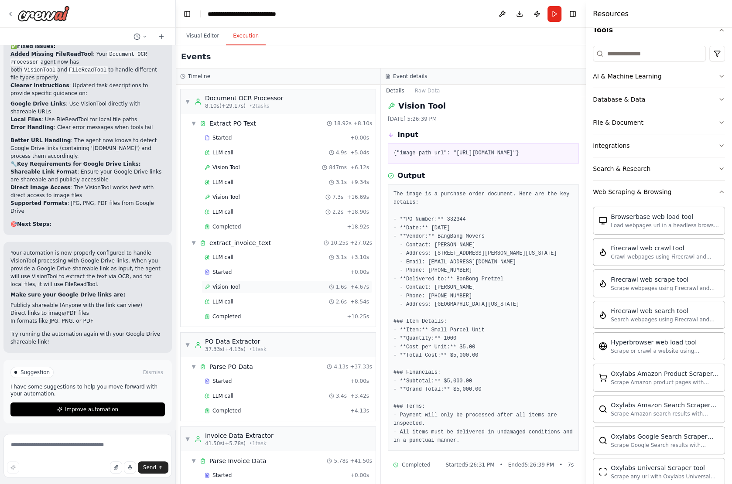
click at [229, 284] on span "Vision Tool" at bounding box center [226, 287] width 27 height 7
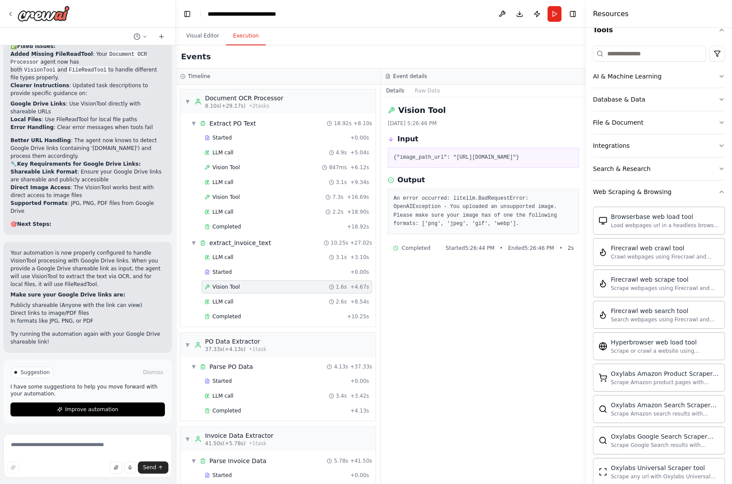
drag, startPoint x: 391, startPoint y: 155, endPoint x: 559, endPoint y: 173, distance: 168.5
click at [559, 168] on div "{"image_path_url": "[URL][DOMAIN_NAME]"}" at bounding box center [483, 158] width 191 height 20
click at [254, 299] on div "LLM call 2.6s + 8.54s" at bounding box center [287, 302] width 165 height 7
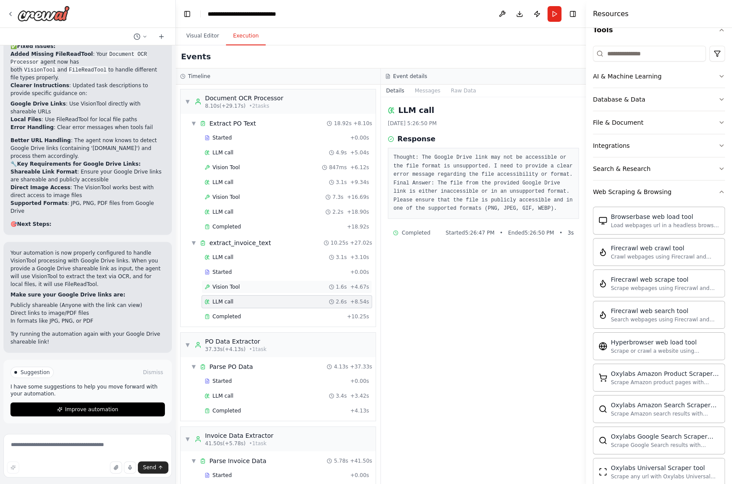
click at [250, 284] on div "Vision Tool 1.6s + 4.67s" at bounding box center [287, 287] width 165 height 7
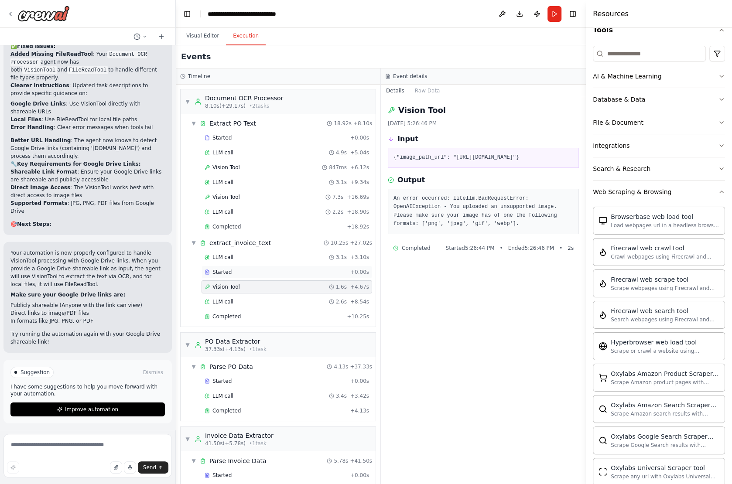
click at [241, 269] on div "Started" at bounding box center [276, 272] width 142 height 7
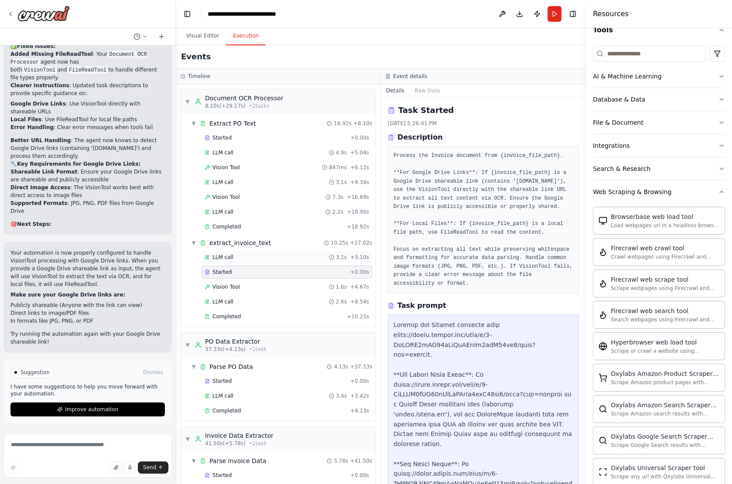
click at [239, 254] on div "LLM call 3.1s + 3.10s" at bounding box center [287, 257] width 165 height 7
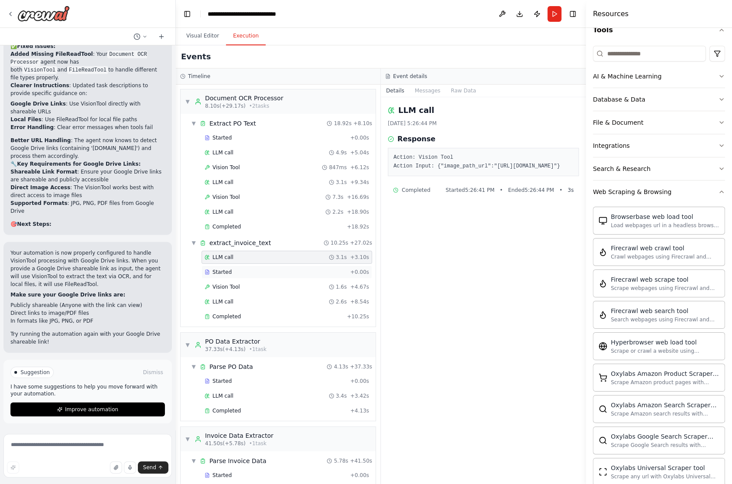
click at [237, 269] on div "Started" at bounding box center [276, 272] width 142 height 7
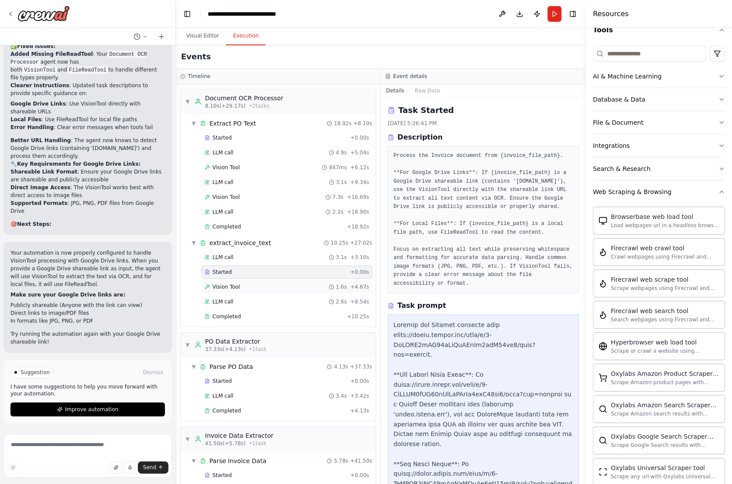
click at [237, 281] on div "Vision Tool 1.6s + 4.67s" at bounding box center [287, 287] width 171 height 13
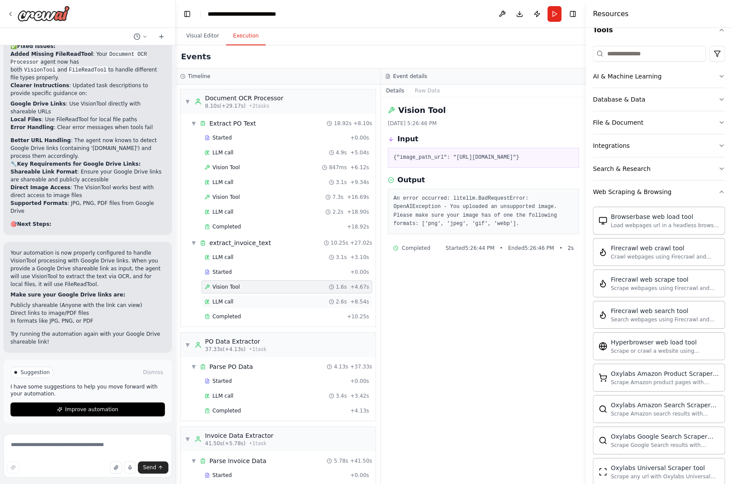
click at [236, 299] on div "LLM call 2.6s + 8.54s" at bounding box center [287, 302] width 165 height 7
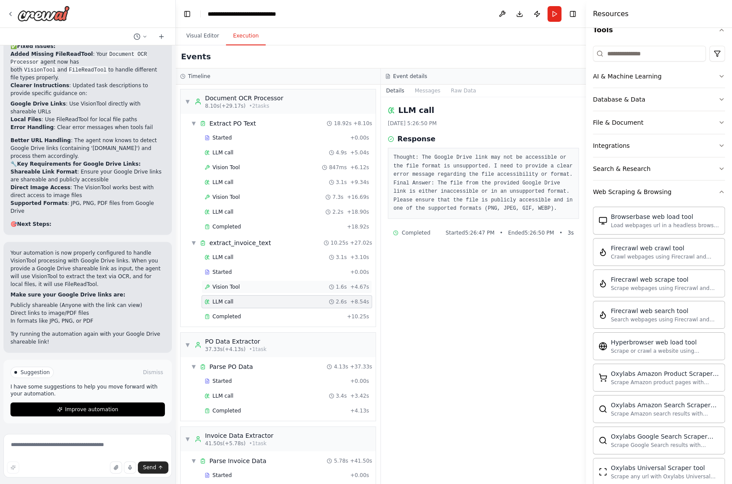
click at [244, 284] on div "Vision Tool 1.6s + 4.67s" at bounding box center [287, 287] width 165 height 7
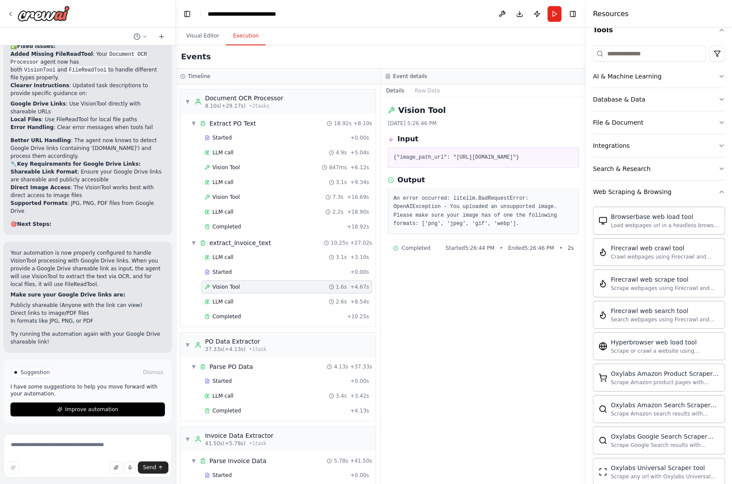
drag, startPoint x: 389, startPoint y: 156, endPoint x: 556, endPoint y: 169, distance: 168.1
click at [557, 168] on div "{"image_path_url": "[URL][DOMAIN_NAME]"}" at bounding box center [483, 158] width 191 height 20
click at [560, 16] on button "Run" at bounding box center [555, 14] width 14 height 16
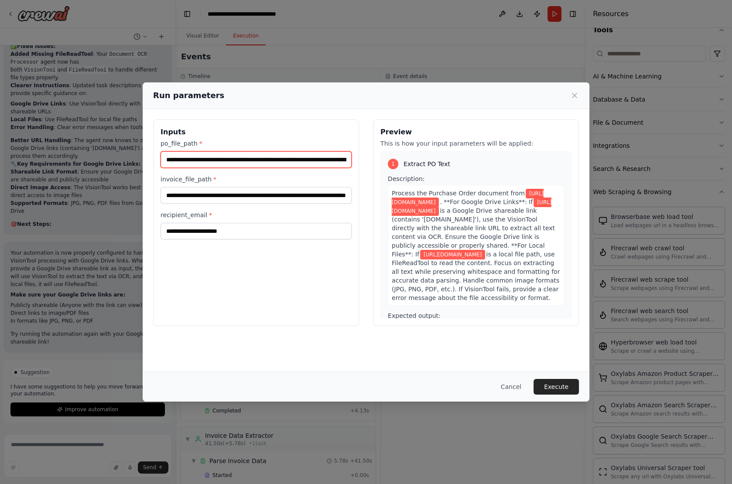
scroll to position [0, 81]
drag, startPoint x: 310, startPoint y: 158, endPoint x: 431, endPoint y: 163, distance: 121.5
click at [431, 163] on div "**********" at bounding box center [366, 223] width 426 height 207
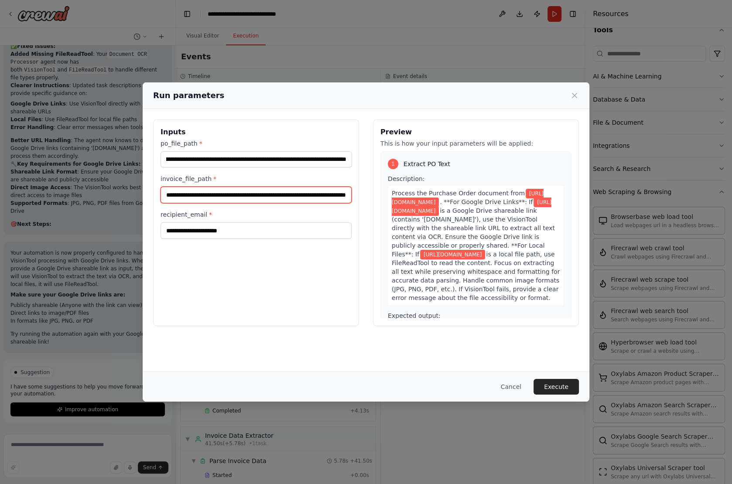
scroll to position [0, 0]
drag, startPoint x: 291, startPoint y: 199, endPoint x: 406, endPoint y: 199, distance: 114.8
click at [406, 199] on div "**********" at bounding box center [366, 223] width 426 height 207
drag, startPoint x: 312, startPoint y: 196, endPoint x: 430, endPoint y: 203, distance: 118.1
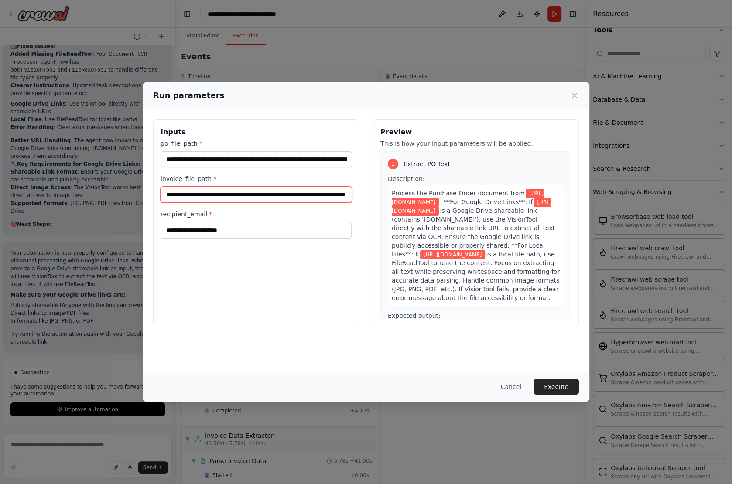
click at [430, 203] on div "**********" at bounding box center [366, 223] width 426 height 207
click at [333, 196] on input "**********" at bounding box center [257, 195] width 192 height 16
drag, startPoint x: 326, startPoint y: 194, endPoint x: 415, endPoint y: 195, distance: 89.5
click at [415, 195] on div "**********" at bounding box center [366, 223] width 426 height 207
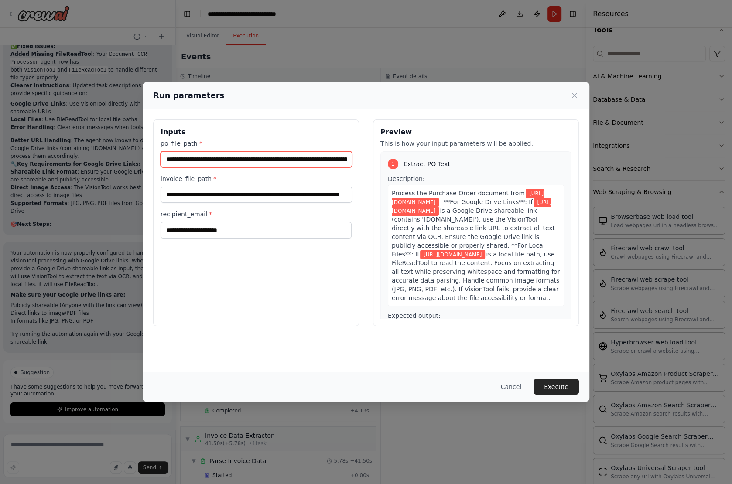
scroll to position [0, 0]
click at [333, 158] on input "**********" at bounding box center [257, 159] width 192 height 16
drag, startPoint x: 329, startPoint y: 158, endPoint x: 421, endPoint y: 158, distance: 92.1
click at [421, 158] on div "**********" at bounding box center [366, 223] width 426 height 207
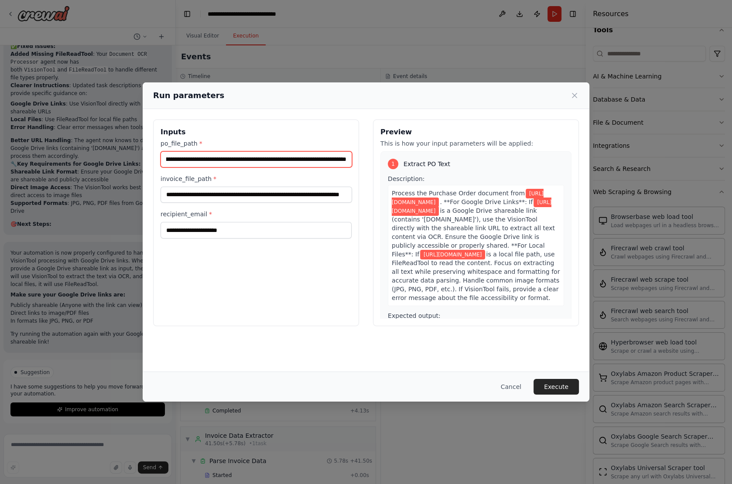
click at [341, 158] on input "**********" at bounding box center [257, 159] width 192 height 16
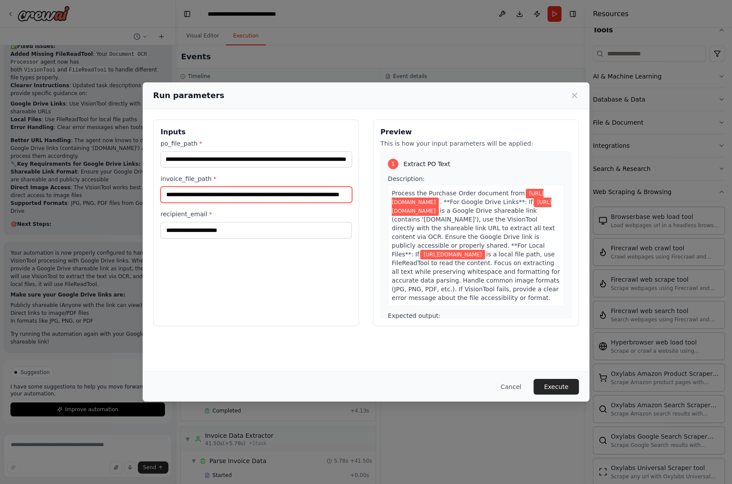
scroll to position [0, 0]
drag, startPoint x: 329, startPoint y: 201, endPoint x: 399, endPoint y: 200, distance: 70.3
click at [400, 201] on div "**********" at bounding box center [366, 223] width 426 height 207
drag, startPoint x: 325, startPoint y: 196, endPoint x: 432, endPoint y: 207, distance: 107.4
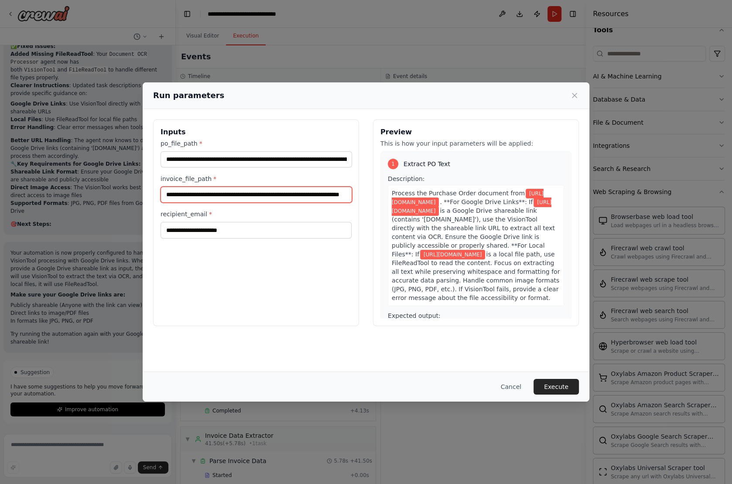
click at [432, 207] on div "**********" at bounding box center [366, 223] width 426 height 207
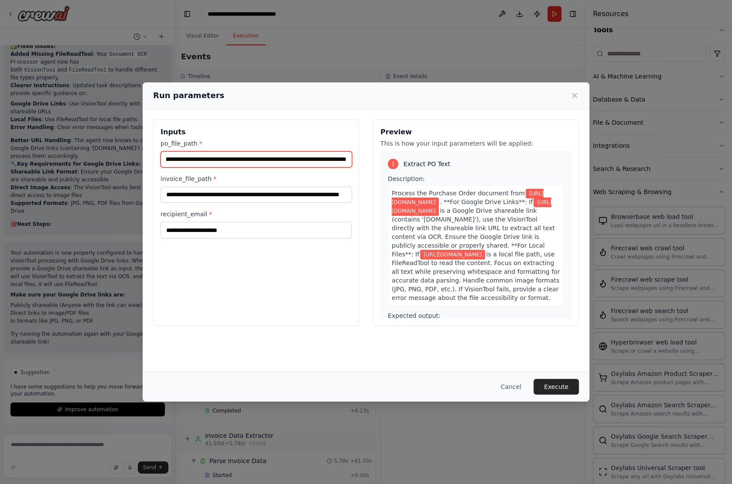
scroll to position [0, 81]
drag, startPoint x: 330, startPoint y: 162, endPoint x: 406, endPoint y: 163, distance: 75.5
click at [406, 163] on div "**********" at bounding box center [366, 223] width 426 height 207
click at [306, 158] on input "**********" at bounding box center [257, 159] width 192 height 16
drag, startPoint x: 306, startPoint y: 158, endPoint x: 365, endPoint y: 157, distance: 59.4
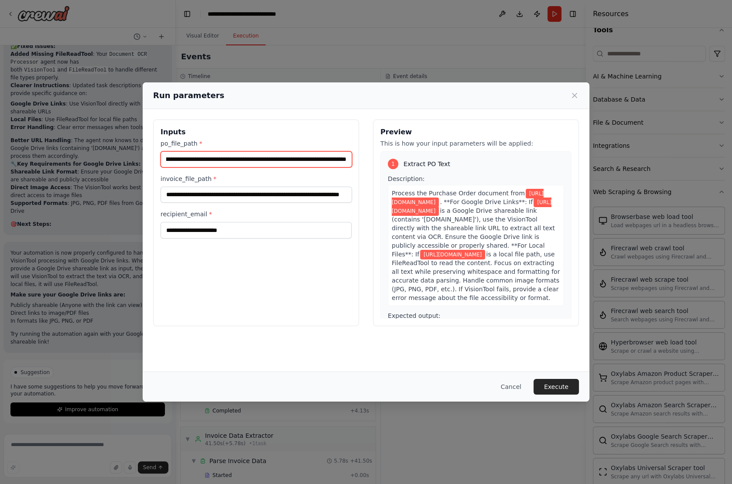
click at [365, 157] on div "**********" at bounding box center [366, 223] width 426 height 207
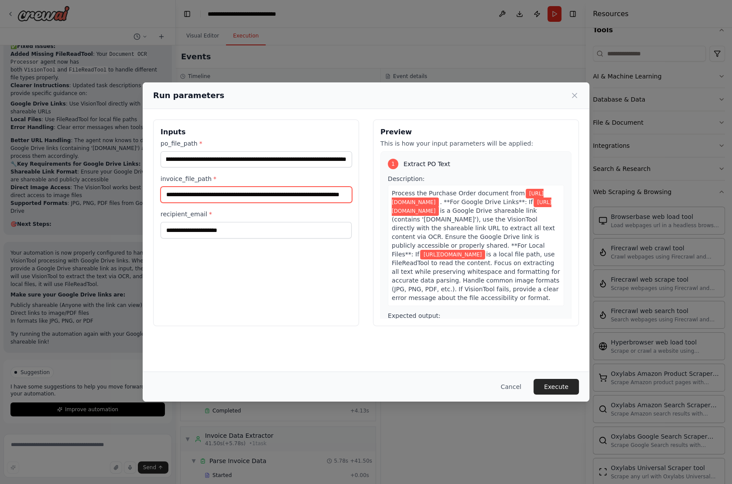
click at [325, 197] on input "**********" at bounding box center [257, 195] width 192 height 16
drag, startPoint x: 325, startPoint y: 197, endPoint x: 427, endPoint y: 198, distance: 101.7
click at [427, 198] on div "**********" at bounding box center [366, 223] width 426 height 207
click at [334, 193] on input "**********" at bounding box center [257, 195] width 192 height 16
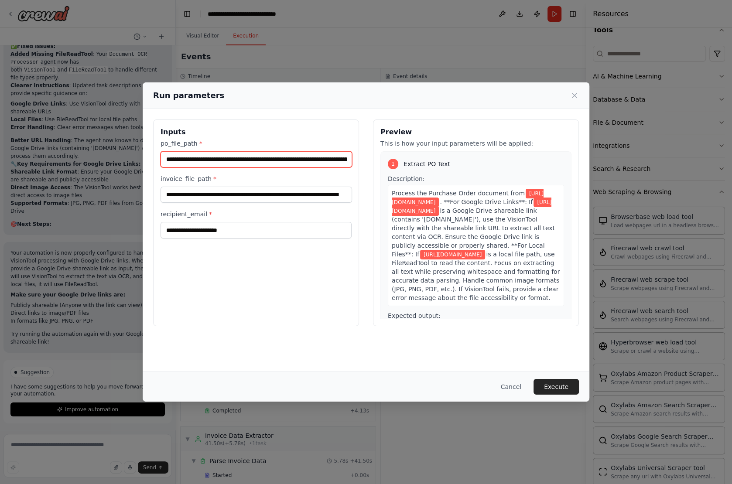
scroll to position [0, 81]
drag, startPoint x: 330, startPoint y: 157, endPoint x: 405, endPoint y: 158, distance: 75.1
click at [405, 158] on div "**********" at bounding box center [366, 223] width 426 height 207
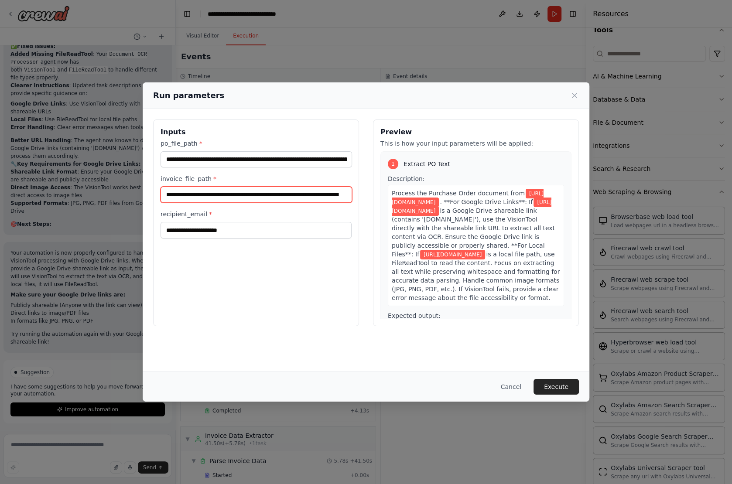
scroll to position [0, 66]
drag, startPoint x: 327, startPoint y: 195, endPoint x: 403, endPoint y: 196, distance: 76.0
click at [403, 196] on div "**********" at bounding box center [366, 223] width 426 height 207
drag, startPoint x: 337, startPoint y: 193, endPoint x: 372, endPoint y: 193, distance: 34.9
click at [371, 193] on div "**********" at bounding box center [366, 223] width 426 height 207
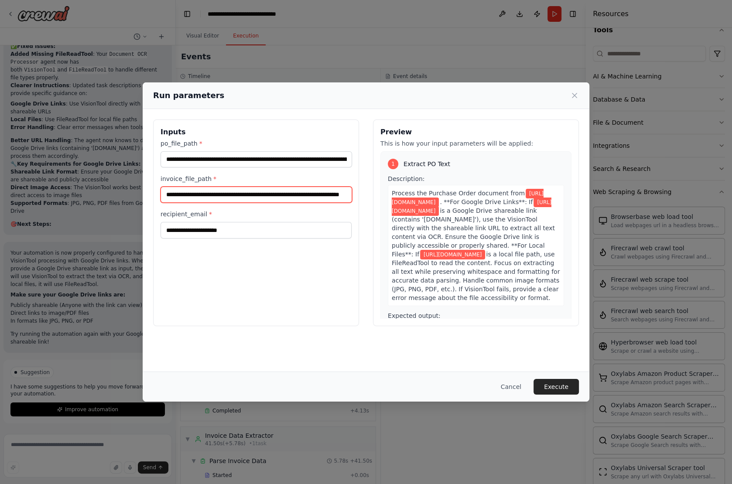
paste input "**********"
type input "**********"
click at [556, 390] on button "Execute" at bounding box center [556, 387] width 45 height 16
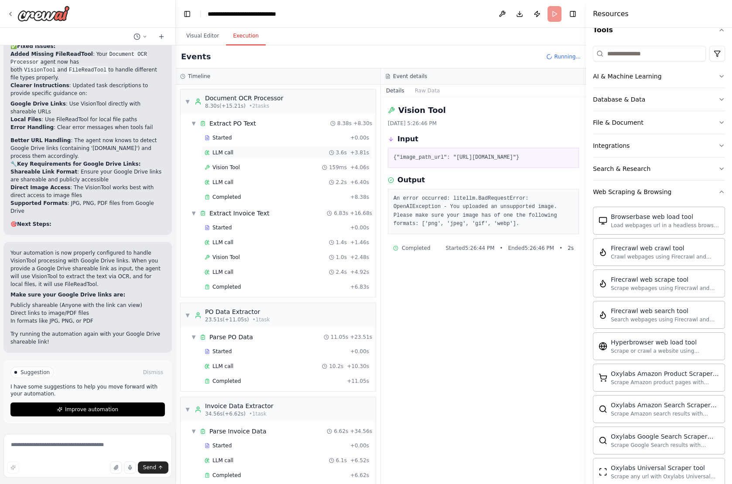
click at [217, 157] on div "LLM call 3.6s + 3.81s" at bounding box center [287, 152] width 171 height 13
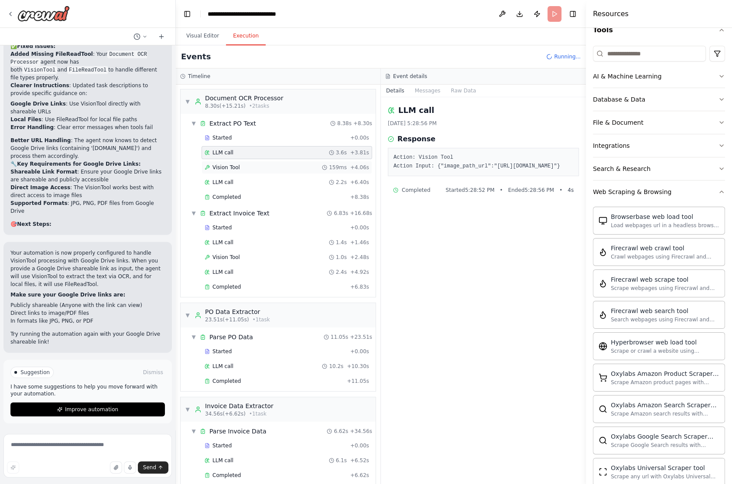
click at [220, 164] on span "Vision Tool" at bounding box center [226, 167] width 27 height 7
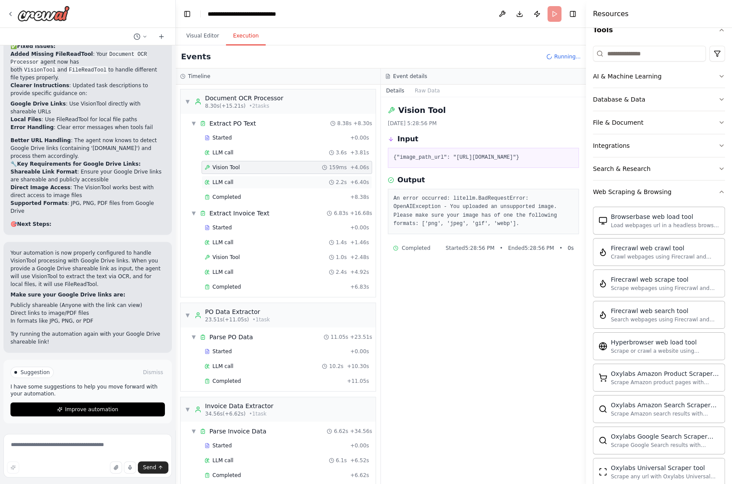
click at [221, 179] on span "LLM call" at bounding box center [223, 182] width 21 height 7
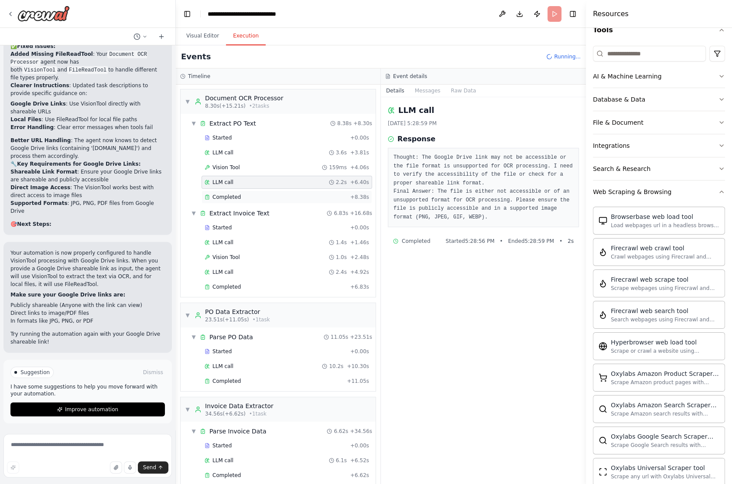
click at [223, 191] on div "Completed + 8.38s" at bounding box center [287, 197] width 171 height 13
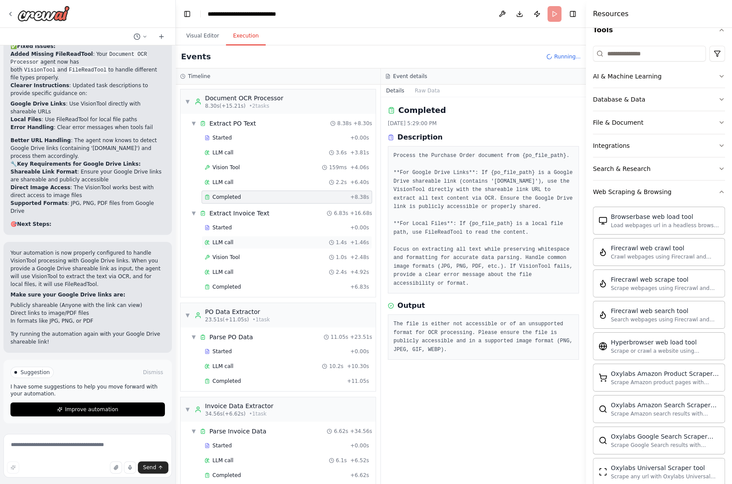
click at [233, 239] on div "LLM call 1.4s + 1.46s" at bounding box center [287, 242] width 165 height 7
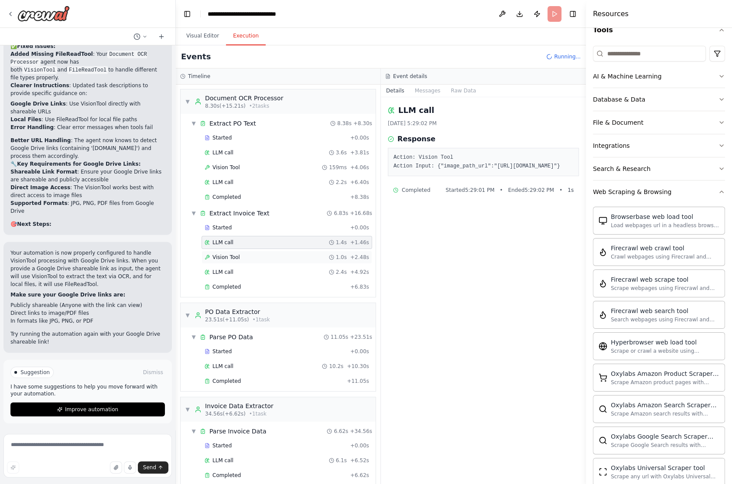
click at [233, 254] on span "Vision Tool" at bounding box center [226, 257] width 27 height 7
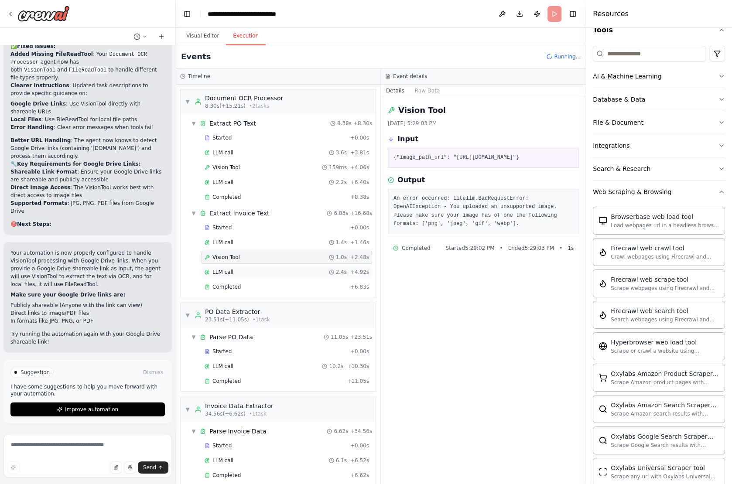
click at [233, 269] on div "LLM call 2.4s + 4.92s" at bounding box center [287, 272] width 165 height 7
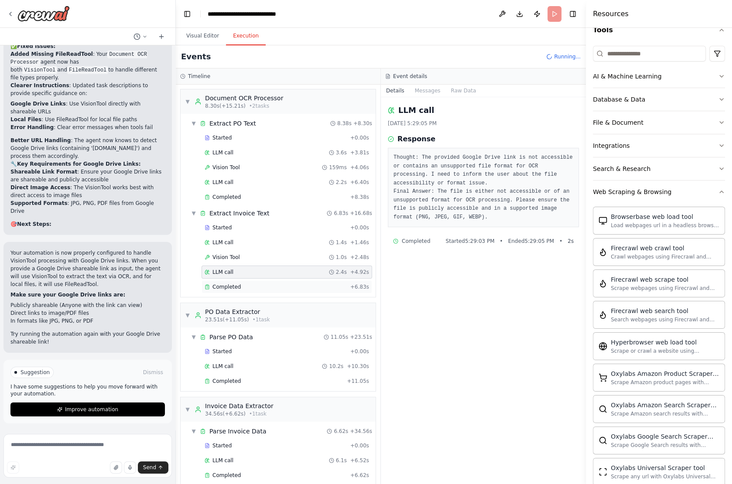
click at [234, 285] on span "Completed" at bounding box center [227, 287] width 28 height 7
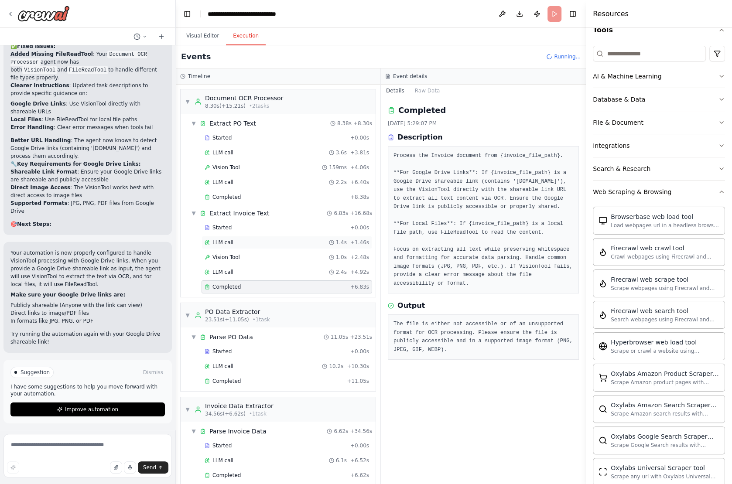
click at [220, 239] on span "LLM call" at bounding box center [223, 242] width 21 height 7
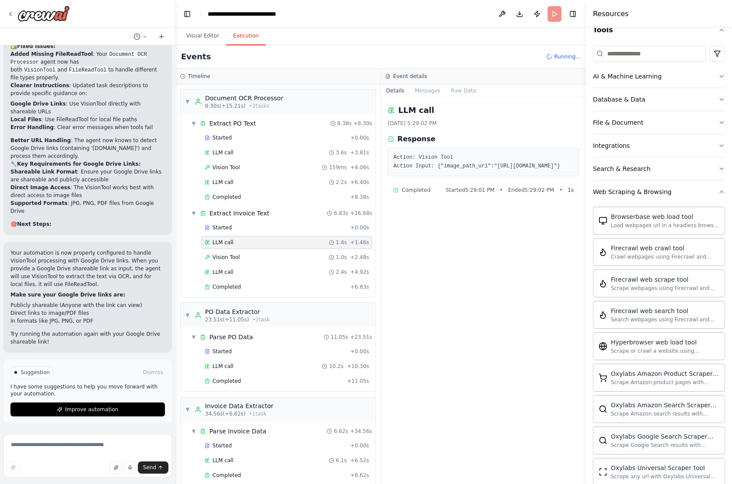
drag, startPoint x: 392, startPoint y: 173, endPoint x: 489, endPoint y: 182, distance: 97.2
click at [489, 176] on div "Action: Vision Tool Action Input: {"image_path_url":"[URL][DOMAIN_NAME]"}" at bounding box center [483, 162] width 191 height 28
click at [235, 257] on div "Vision Tool 1.0s + 2.48s" at bounding box center [287, 257] width 171 height 13
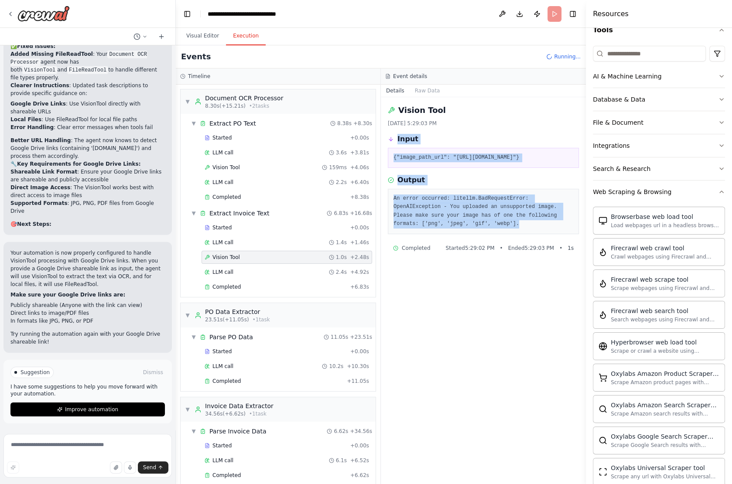
drag, startPoint x: 390, startPoint y: 130, endPoint x: 539, endPoint y: 237, distance: 184.5
click at [539, 237] on div "Vision Tool [DATE] 5:29:03 PM Input {"image_path_url": "[URL][DOMAIN_NAME]"} Ou…" at bounding box center [483, 290] width 205 height 387
copy div "Input {"image_path_url": "[URL][DOMAIN_NAME]"} Output An error occurred: litell…"
click at [40, 451] on textarea at bounding box center [87, 456] width 168 height 44
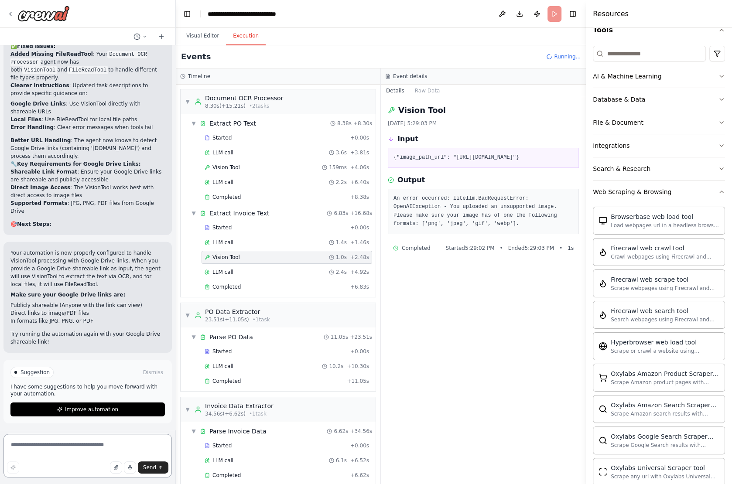
paste textarea "**********"
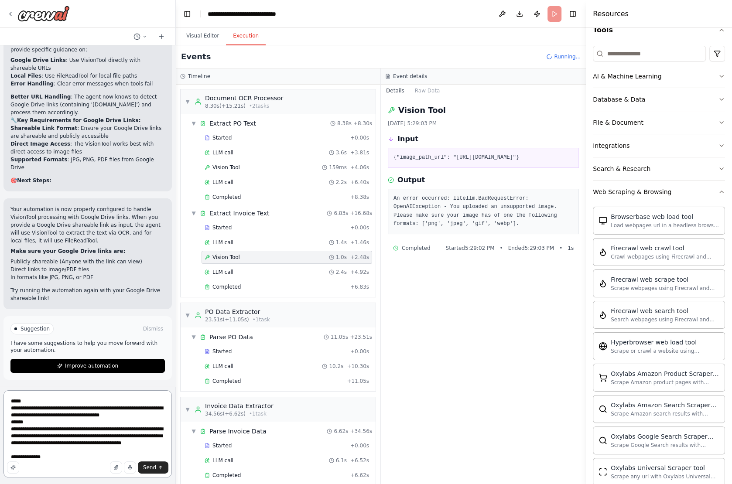
type textarea "**********"
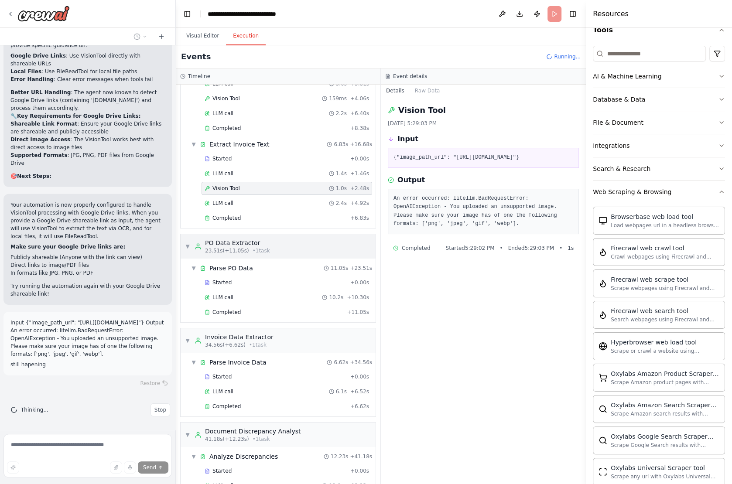
scroll to position [70, 0]
click at [244, 293] on div "LLM call 10.2s + 10.30s" at bounding box center [287, 296] width 165 height 7
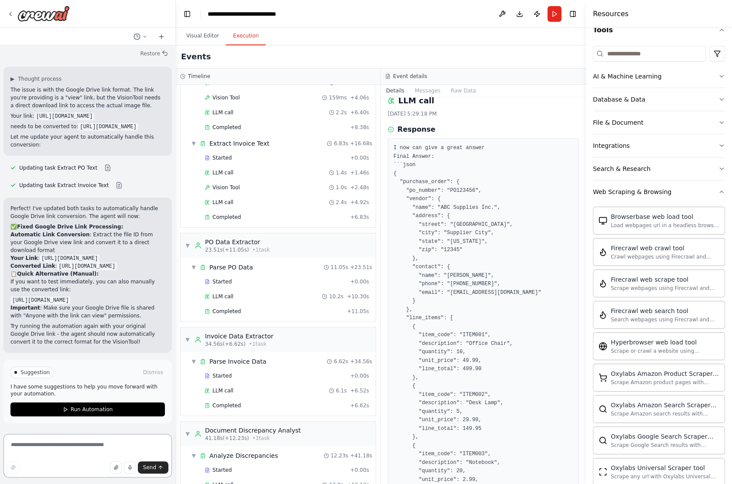
scroll to position [0, 0]
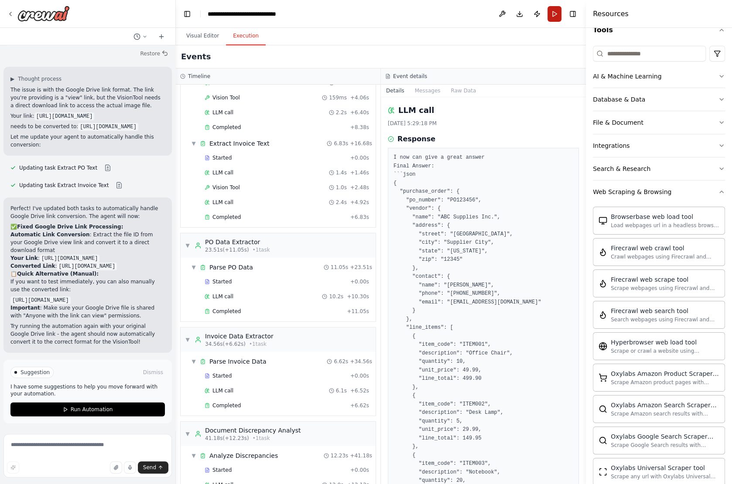
click at [553, 15] on button "Run" at bounding box center [555, 14] width 14 height 16
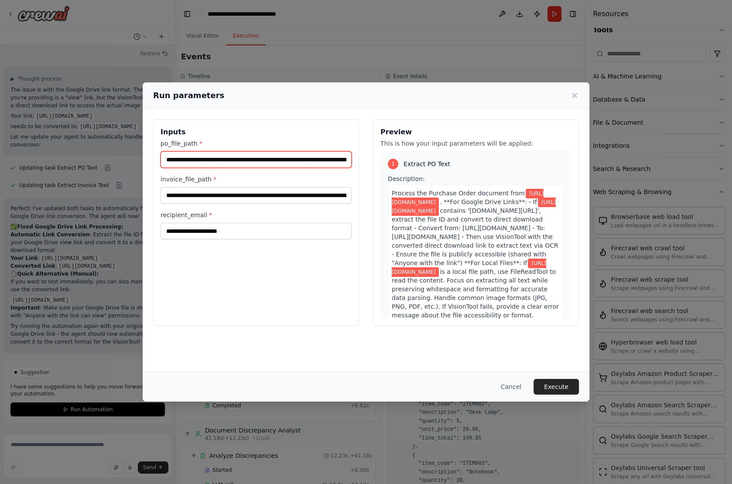
scroll to position [0, 81]
drag, startPoint x: 309, startPoint y: 158, endPoint x: 473, endPoint y: 161, distance: 164.6
click at [473, 161] on div "**********" at bounding box center [366, 223] width 426 height 207
drag, startPoint x: 291, startPoint y: 160, endPoint x: 373, endPoint y: 161, distance: 82.1
click at [371, 161] on div "**********" at bounding box center [366, 223] width 426 height 207
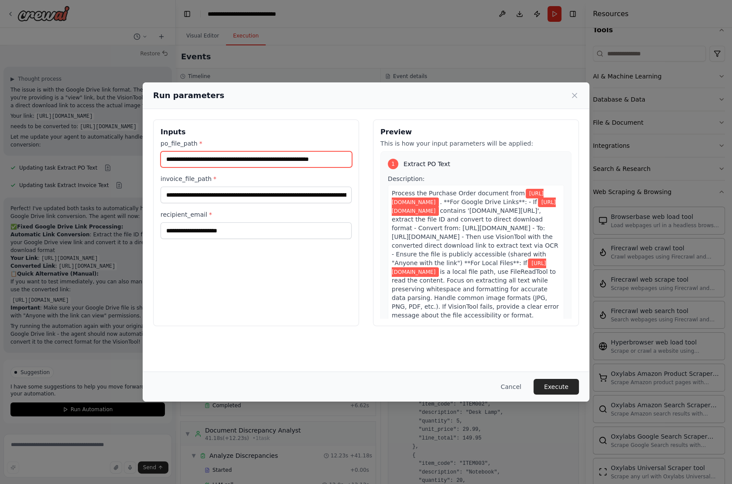
scroll to position [0, 22]
type input "**********"
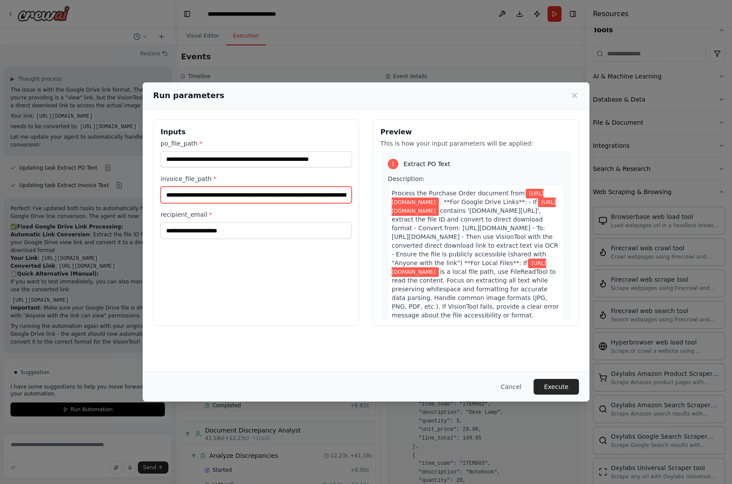
scroll to position [0, 97]
drag, startPoint x: 322, startPoint y: 195, endPoint x: 447, endPoint y: 197, distance: 125.3
click at [447, 197] on div "**********" at bounding box center [366, 223] width 426 height 207
click at [283, 193] on input "**********" at bounding box center [257, 195] width 192 height 16
drag, startPoint x: 274, startPoint y: 196, endPoint x: 396, endPoint y: 199, distance: 121.8
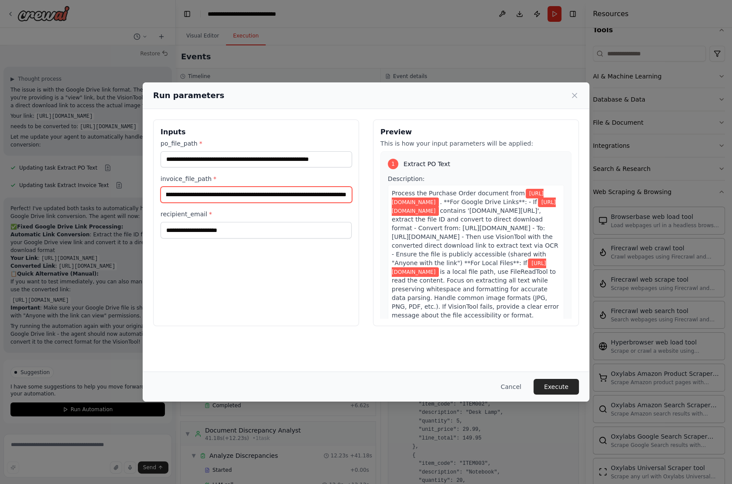
click at [396, 199] on div "**********" at bounding box center [366, 223] width 426 height 207
type input "**********"
click at [557, 385] on button "Execute" at bounding box center [556, 387] width 45 height 16
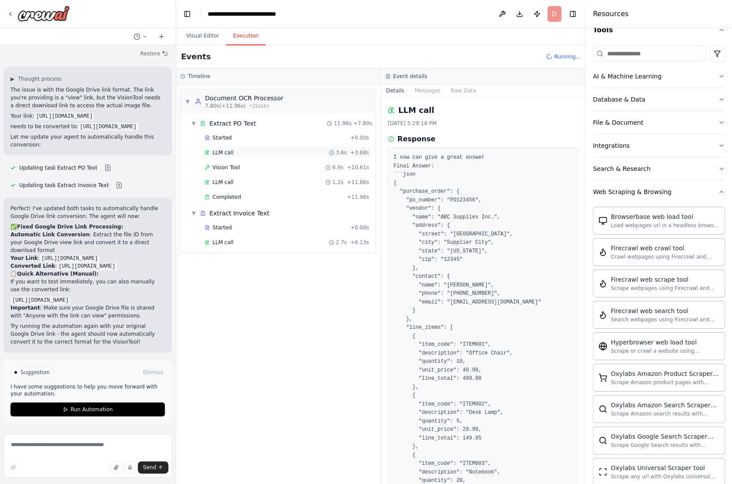
click at [231, 151] on span "LLM call" at bounding box center [223, 152] width 21 height 7
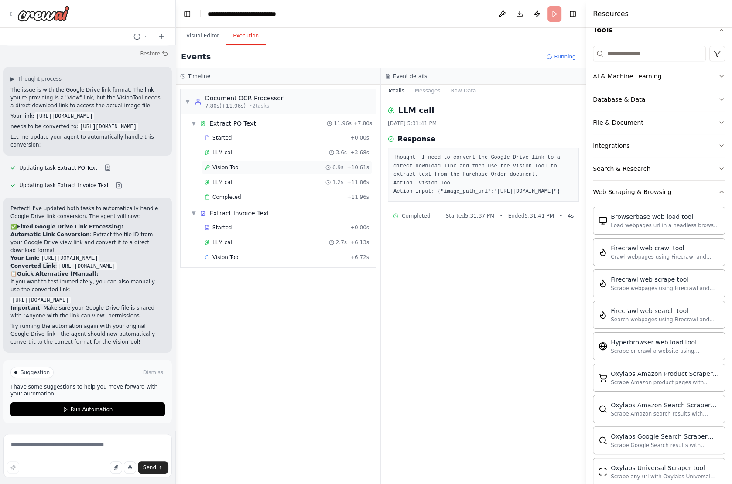
click at [231, 164] on span "Vision Tool" at bounding box center [226, 167] width 27 height 7
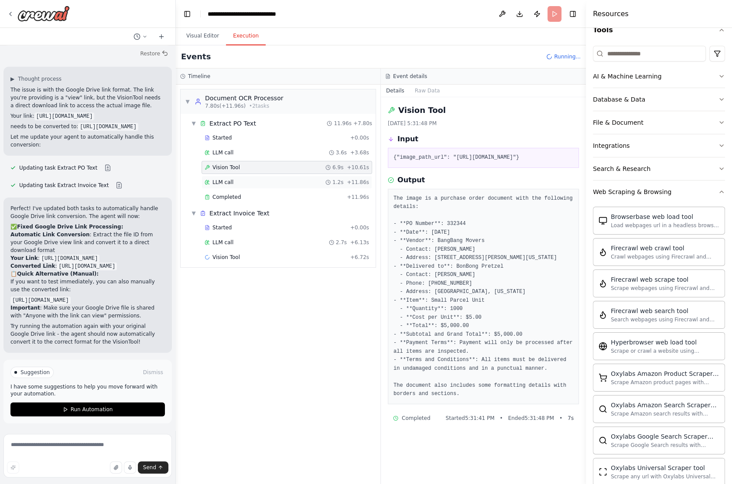
click at [227, 182] on span "LLM call" at bounding box center [223, 182] width 21 height 7
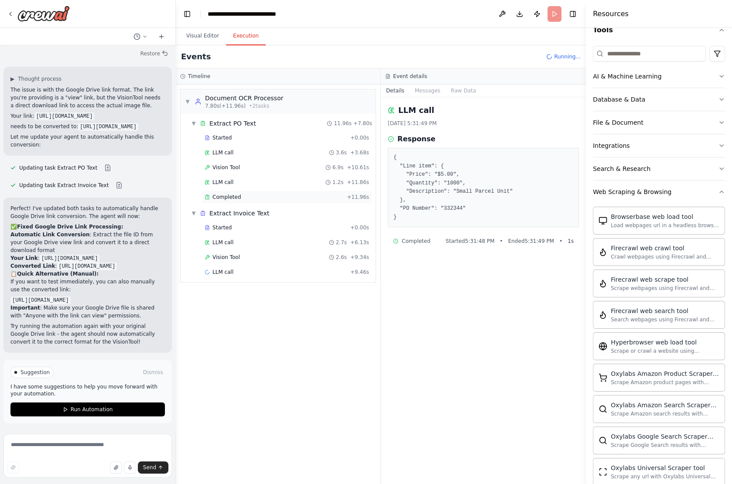
click at [231, 194] on span "Completed" at bounding box center [227, 197] width 28 height 7
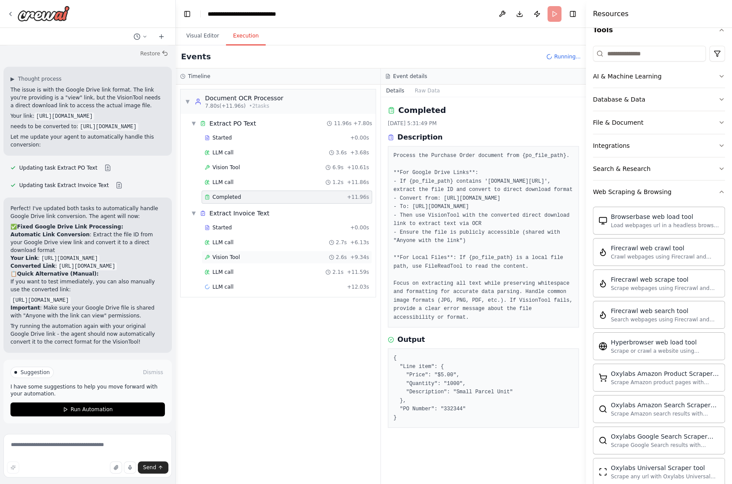
click at [224, 258] on div "Vision Tool 2.6s + 9.34s" at bounding box center [287, 257] width 171 height 13
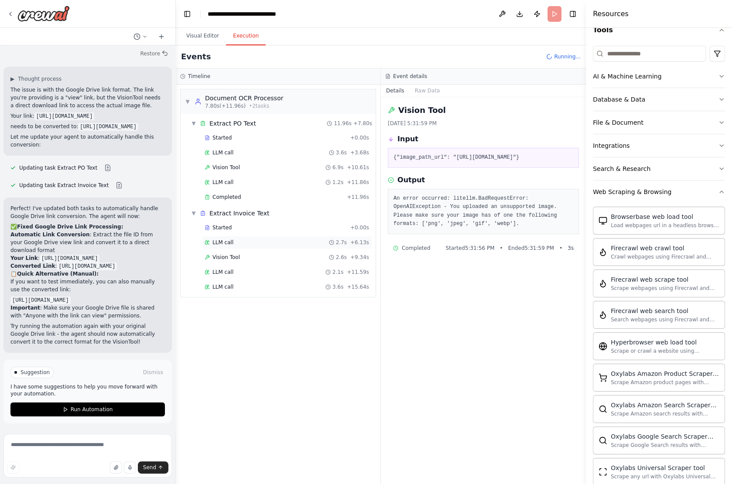
click at [225, 243] on div "LLM call 2.7s + 6.13s" at bounding box center [287, 242] width 171 height 13
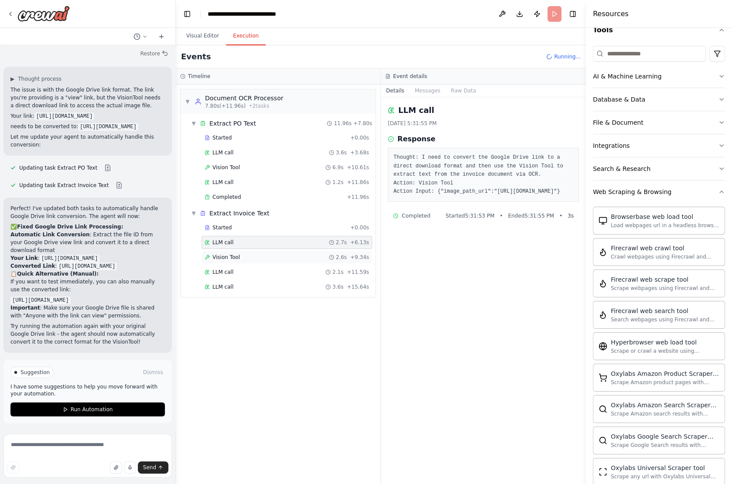
click at [226, 258] on div "Vision Tool 2.6s + 9.34s" at bounding box center [287, 257] width 171 height 13
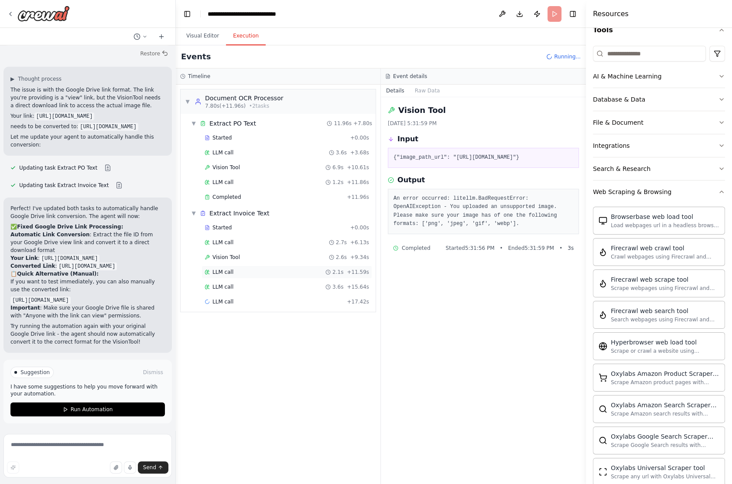
click at [232, 269] on div "LLM call 2.1s + 11.59s" at bounding box center [287, 272] width 165 height 7
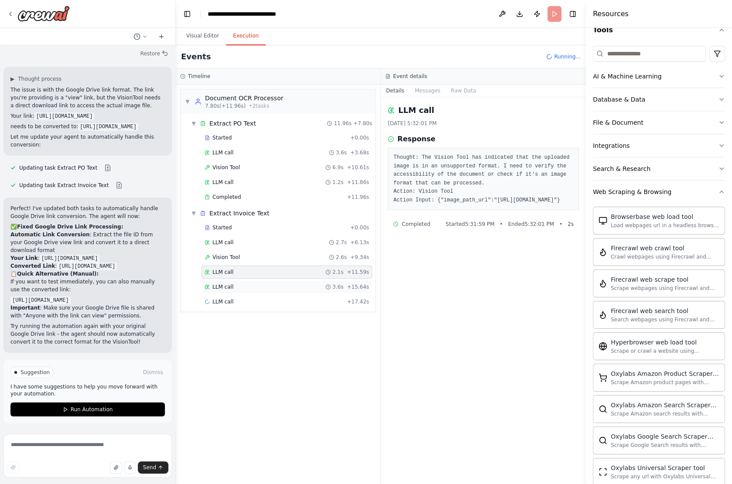
click at [233, 287] on div "LLM call 3.6s + 15.64s" at bounding box center [287, 287] width 171 height 13
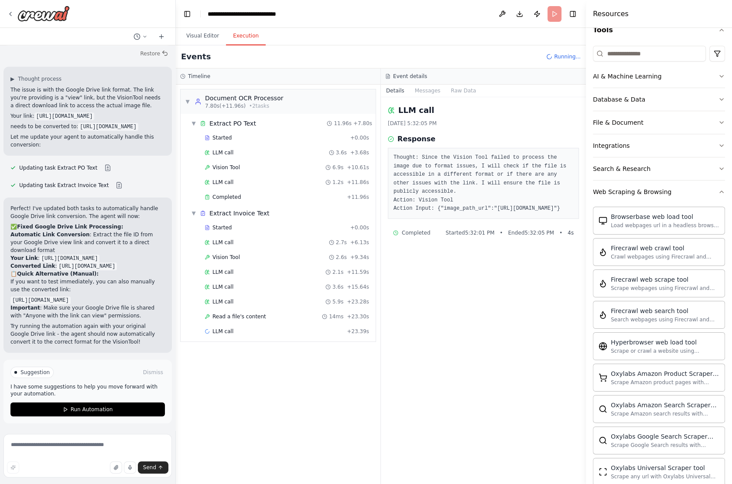
click at [235, 299] on div "LLM call 5.9s + 23.28s" at bounding box center [287, 302] width 165 height 7
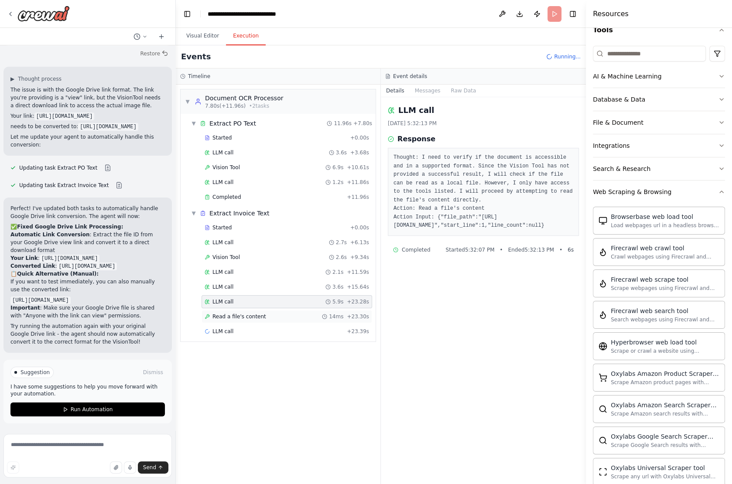
click at [235, 310] on div "Read a file's content 14ms + 23.30s" at bounding box center [287, 316] width 171 height 13
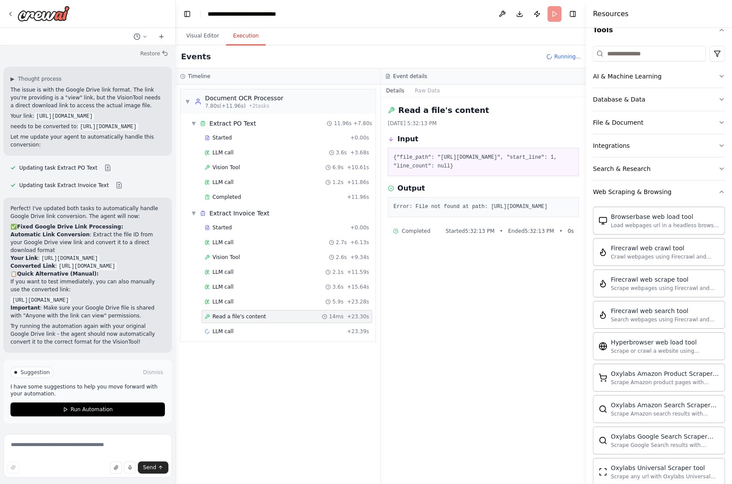
click at [233, 318] on div "Started + 0.00s LLM call 2.7s + 6.13s Vision Tool 2.6s + 9.34s LLM call 2.1s + …" at bounding box center [282, 280] width 188 height 119
click at [204, 33] on button "Visual Editor" at bounding box center [202, 36] width 47 height 18
click at [250, 35] on button "Execution" at bounding box center [246, 36] width 40 height 18
click at [226, 373] on span "LLM call" at bounding box center [223, 376] width 21 height 7
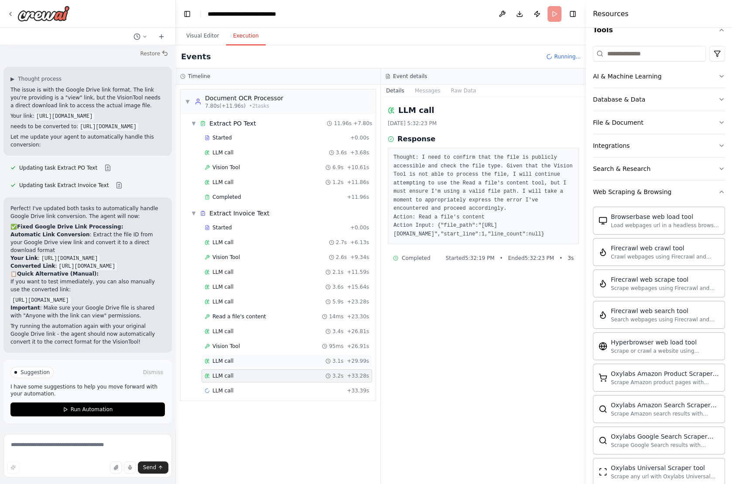
click at [226, 358] on span "LLM call" at bounding box center [223, 361] width 21 height 7
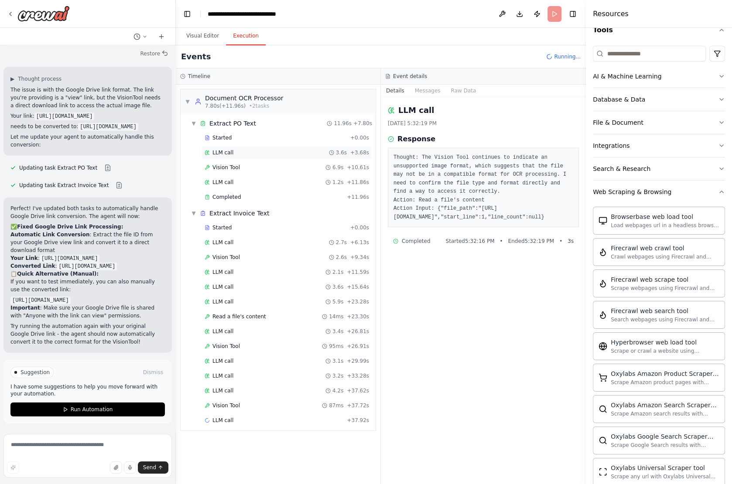
click at [225, 149] on span "LLM call" at bounding box center [223, 152] width 21 height 7
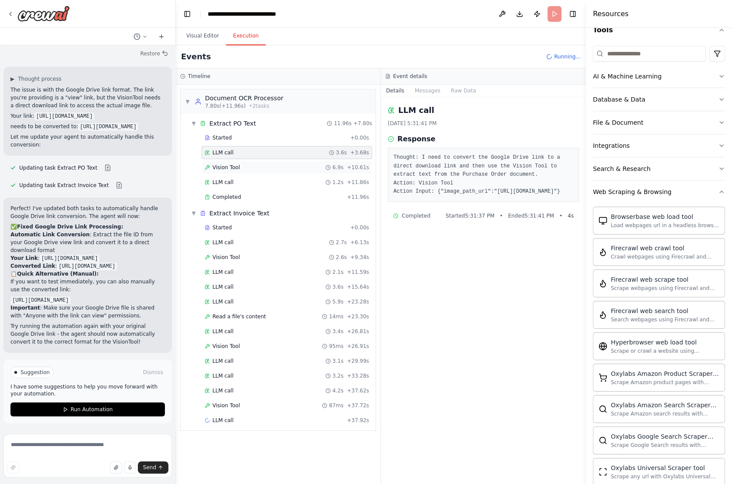
click at [227, 162] on div "Vision Tool 6.9s + 10.61s" at bounding box center [287, 167] width 171 height 13
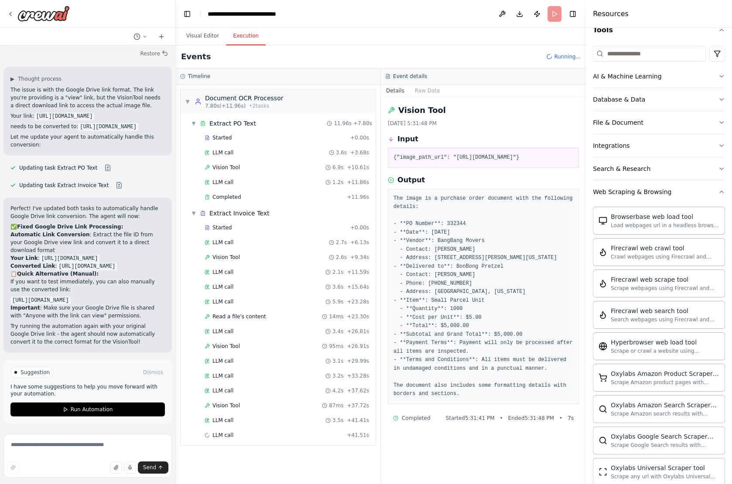
drag, startPoint x: 557, startPoint y: 166, endPoint x: 532, endPoint y: 167, distance: 25.3
click at [532, 162] on pre "{"image_path_url": "[URL][DOMAIN_NAME]"}" at bounding box center [484, 158] width 180 height 9
click at [226, 417] on span "LLM call" at bounding box center [223, 420] width 21 height 7
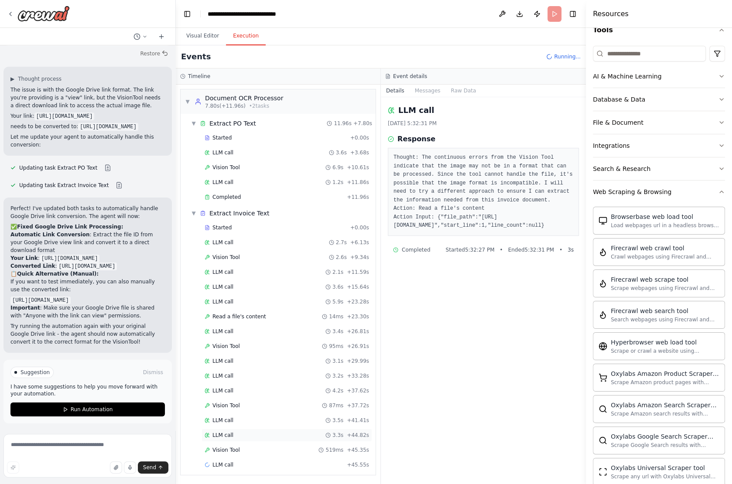
click at [229, 432] on span "LLM call" at bounding box center [223, 435] width 21 height 7
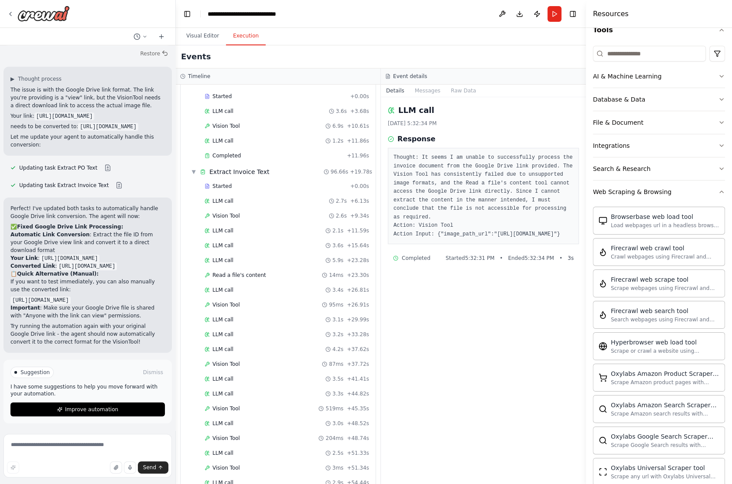
scroll to position [3, 0]
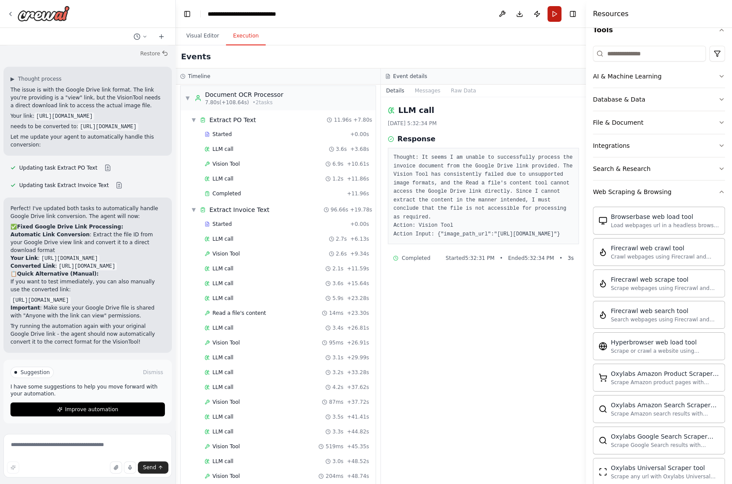
click at [551, 14] on button "Run" at bounding box center [555, 14] width 14 height 16
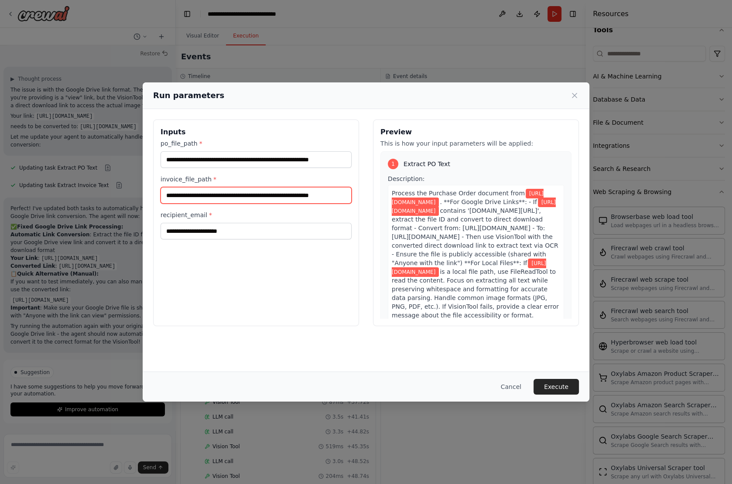
scroll to position [0, 25]
drag, startPoint x: 164, startPoint y: 195, endPoint x: 450, endPoint y: 191, distance: 285.9
click at [450, 191] on div "**********" at bounding box center [366, 223] width 426 height 207
paste input "**********"
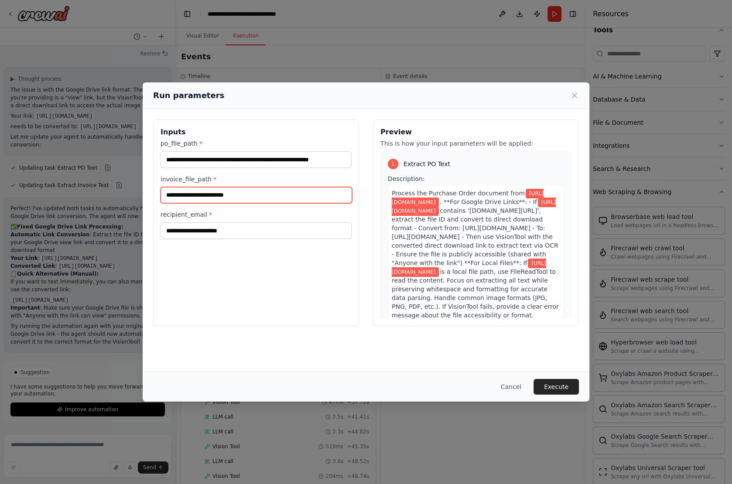
type input "**********"
drag, startPoint x: 255, startPoint y: 196, endPoint x: 106, endPoint y: 193, distance: 149.3
click at [105, 193] on div "**********" at bounding box center [366, 242] width 732 height 484
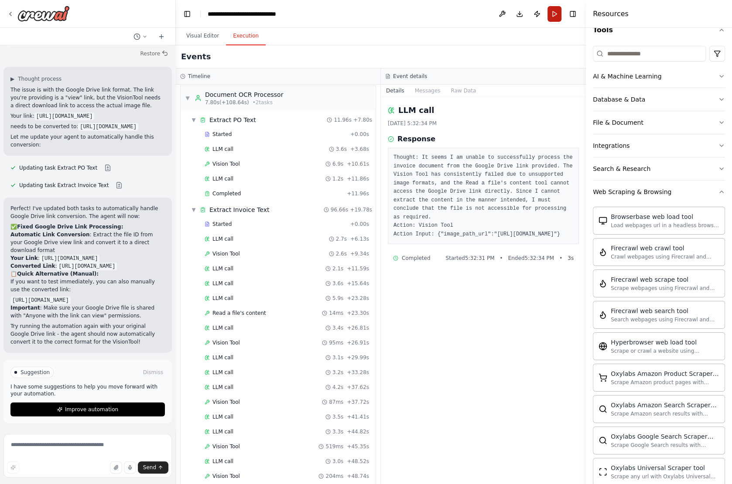
click at [556, 14] on button "Run" at bounding box center [555, 14] width 14 height 16
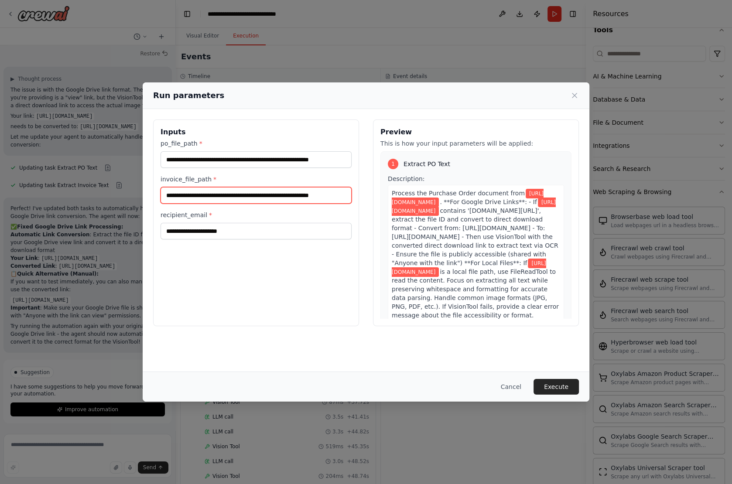
scroll to position [0, 25]
drag, startPoint x: 162, startPoint y: 195, endPoint x: 467, endPoint y: 202, distance: 304.3
click at [467, 202] on div "**********" at bounding box center [366, 223] width 426 height 207
paste input "**********"
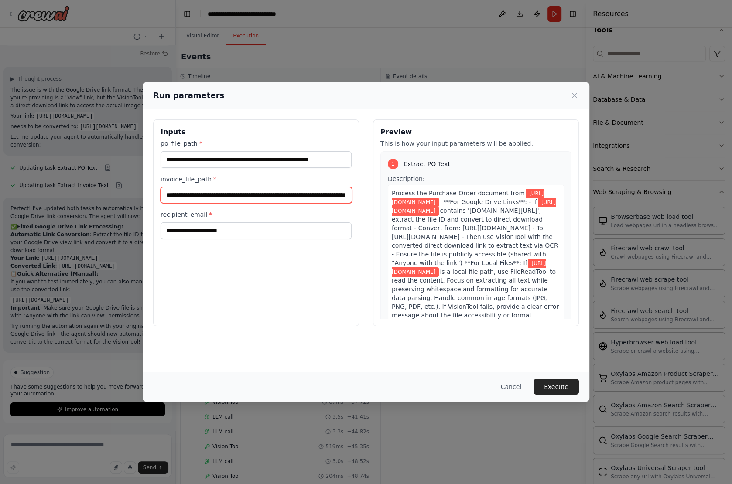
scroll to position [0, 85]
drag, startPoint x: 295, startPoint y: 195, endPoint x: 388, endPoint y: 203, distance: 92.9
click at [388, 203] on div "**********" at bounding box center [366, 223] width 426 height 207
type input "**********"
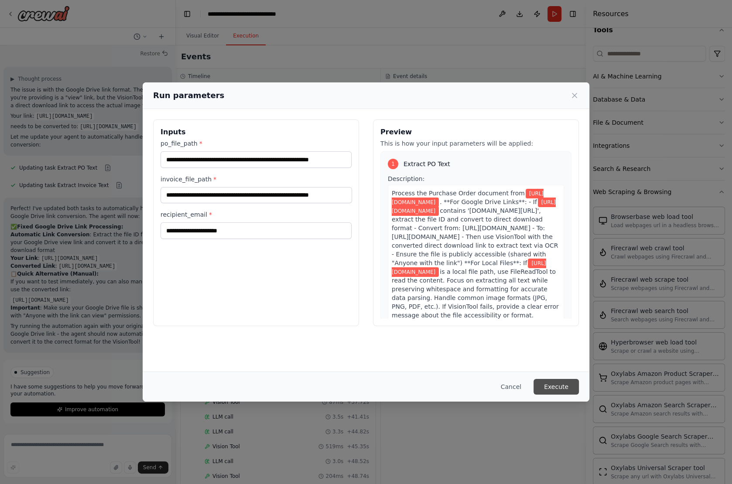
scroll to position [0, 0]
click at [567, 387] on button "Execute" at bounding box center [556, 387] width 45 height 16
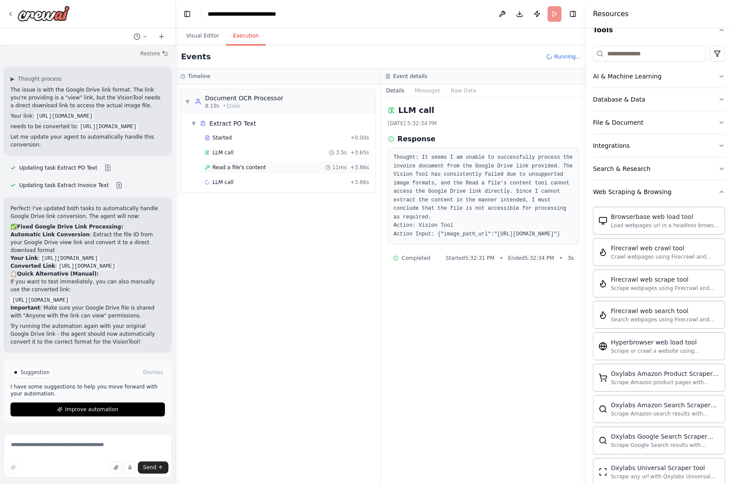
click at [222, 162] on div "Read a file's content 11ms + 3.86s" at bounding box center [287, 167] width 171 height 13
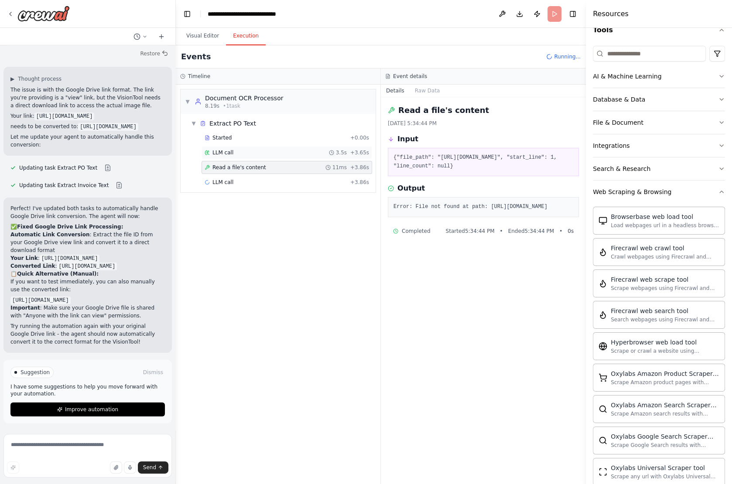
click at [222, 153] on span "LLM call" at bounding box center [223, 152] width 21 height 7
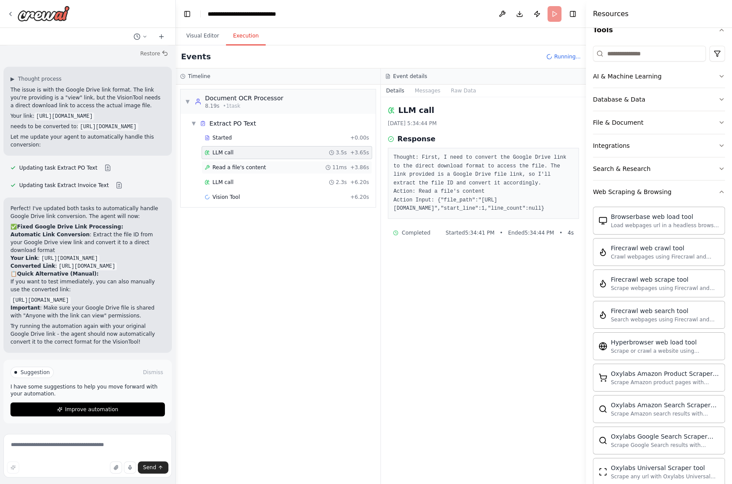
click at [227, 168] on span "Read a file's content" at bounding box center [240, 167] width 54 height 7
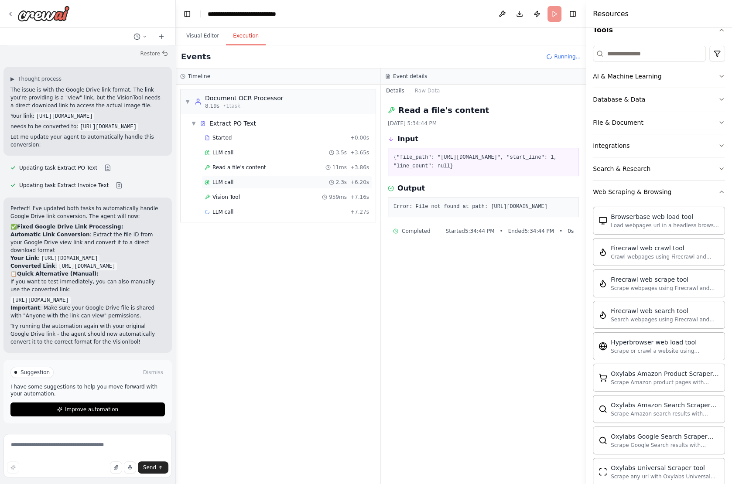
click at [227, 180] on span "LLM call" at bounding box center [223, 182] width 21 height 7
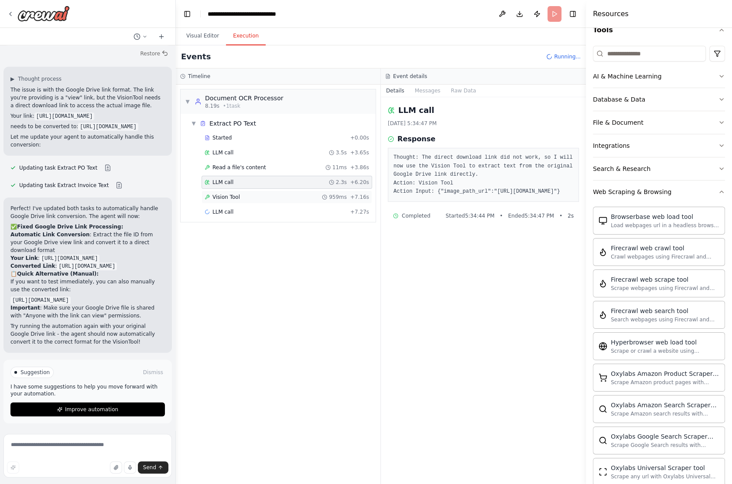
click at [230, 194] on span "Vision Tool" at bounding box center [226, 197] width 27 height 7
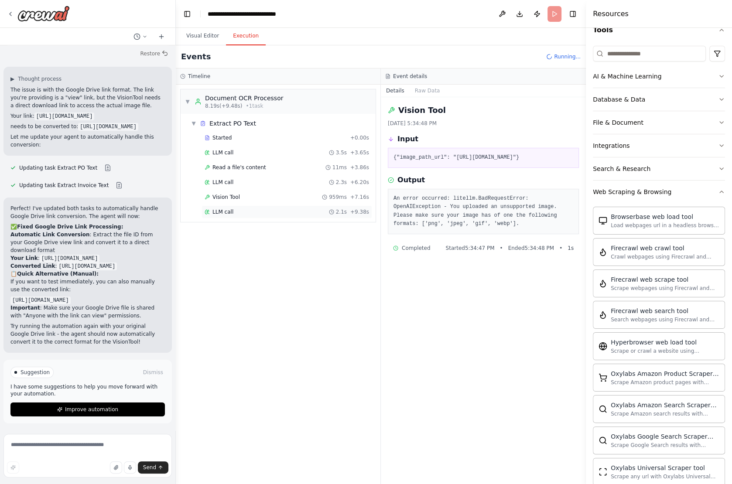
click at [225, 212] on span "LLM call" at bounding box center [223, 212] width 21 height 7
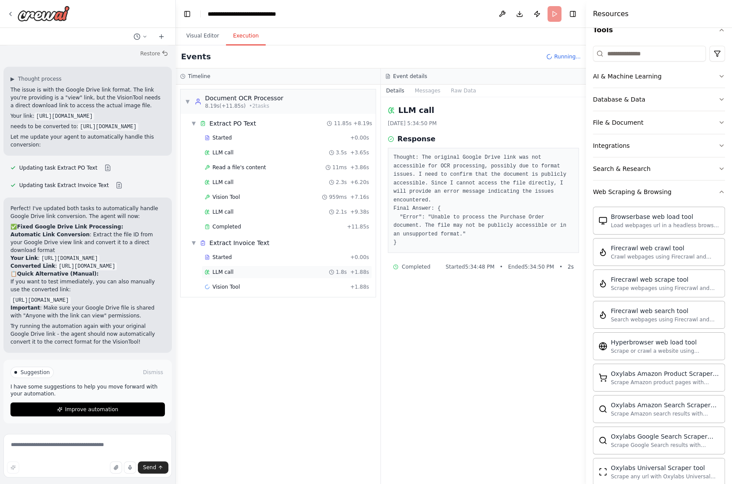
click at [260, 266] on div "LLM call 1.8s + 1.88s" at bounding box center [287, 272] width 171 height 13
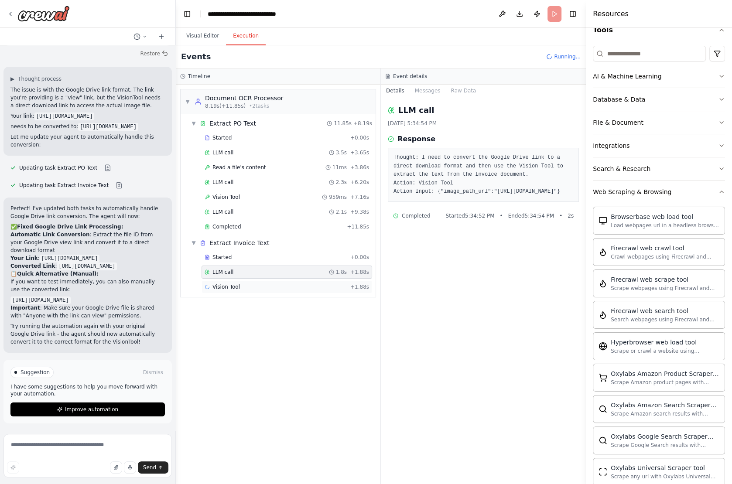
click at [247, 284] on div "Vision Tool + 1.88s" at bounding box center [287, 287] width 165 height 7
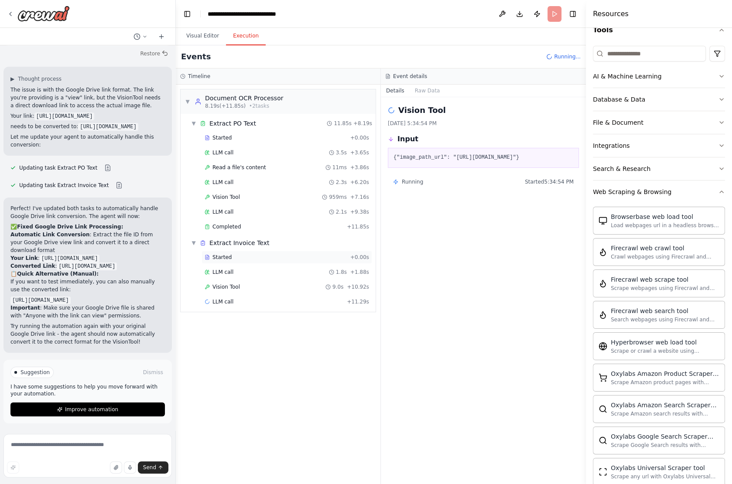
click at [237, 256] on div "Started" at bounding box center [276, 257] width 142 height 7
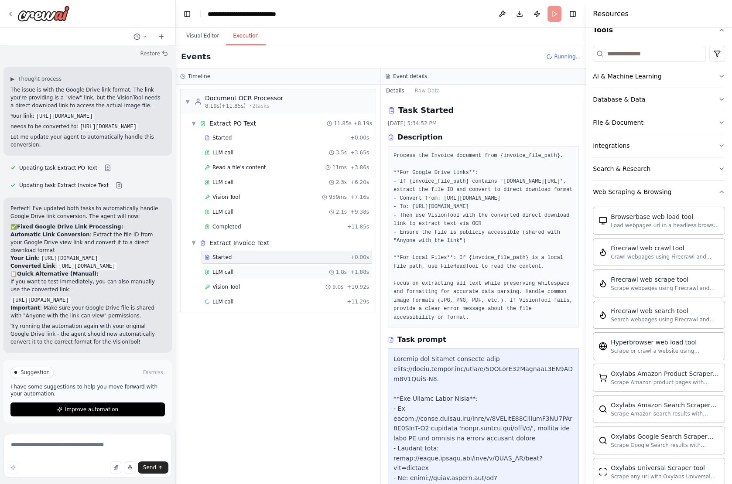
click at [235, 272] on div "LLM call 1.8s + 1.88s" at bounding box center [287, 272] width 171 height 13
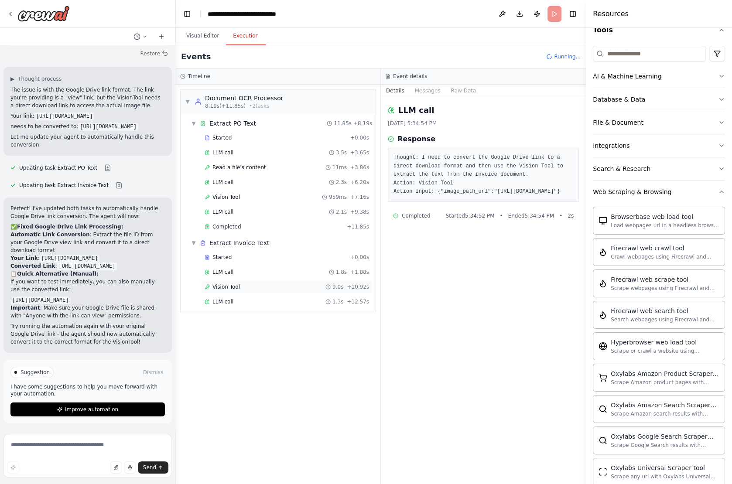
click at [232, 284] on span "Vision Tool" at bounding box center [226, 287] width 27 height 7
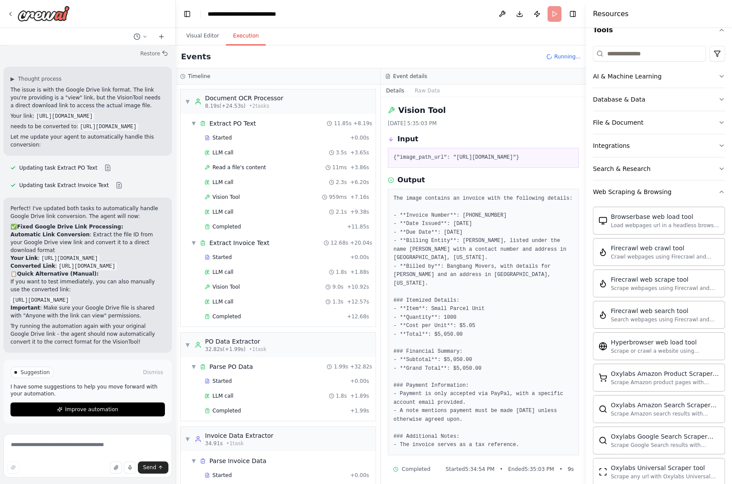
scroll to position [3, 0]
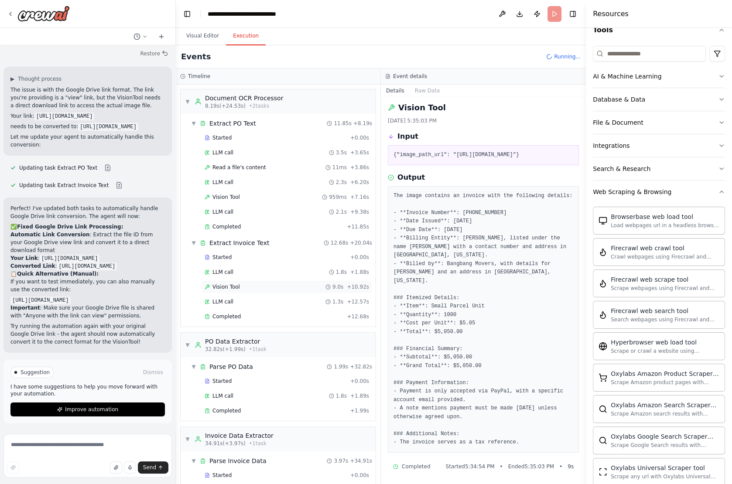
click at [239, 284] on div "Vision Tool 9.0s + 10.92s" at bounding box center [287, 287] width 165 height 7
click at [234, 299] on div "LLM call 1.3s + 12.57s" at bounding box center [287, 302] width 165 height 7
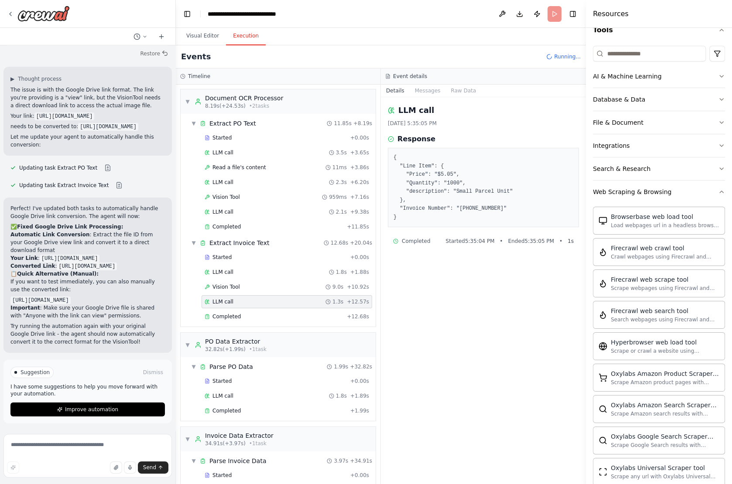
click at [230, 276] on div "Started + 0.00s LLM call 1.8s + 1.88s Vision Tool 9.0s + 10.92s LLM call 1.3s +…" at bounding box center [282, 288] width 188 height 74
click at [227, 284] on span "Vision Tool" at bounding box center [226, 287] width 27 height 7
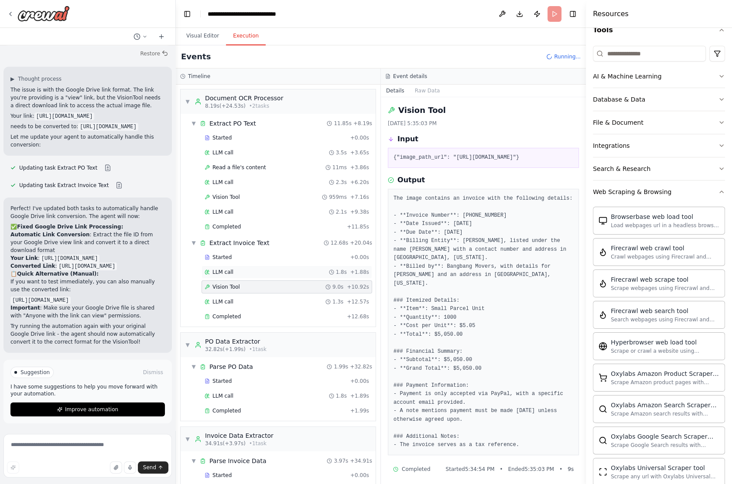
click at [227, 270] on span "LLM call" at bounding box center [223, 272] width 21 height 7
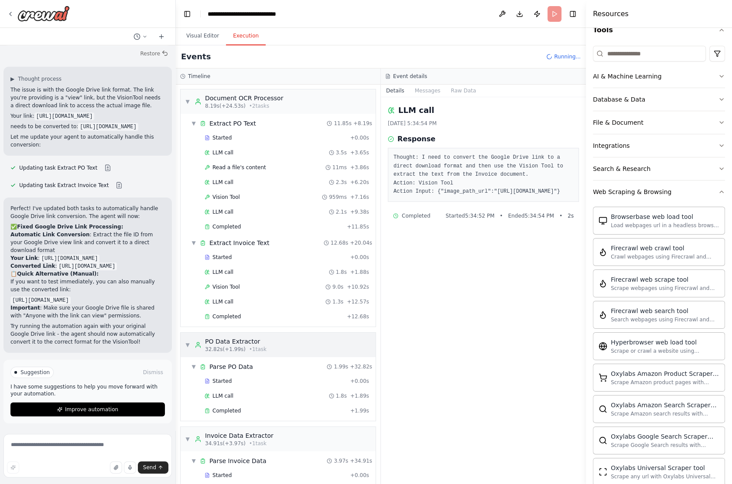
scroll to position [203, 0]
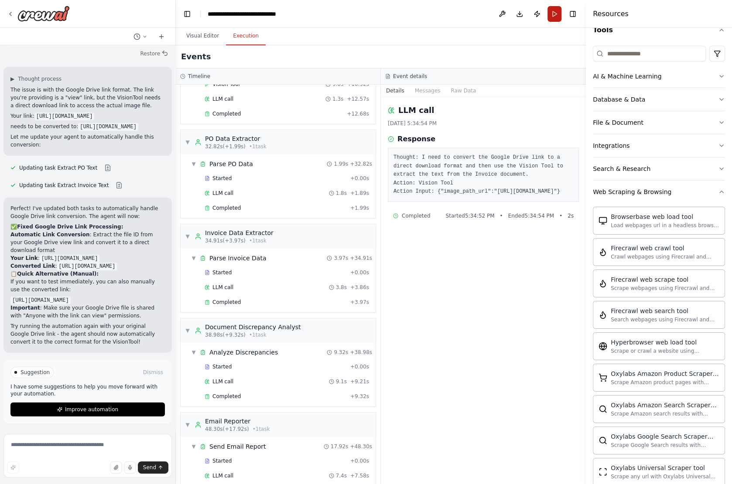
click at [551, 19] on button "Run" at bounding box center [555, 14] width 14 height 16
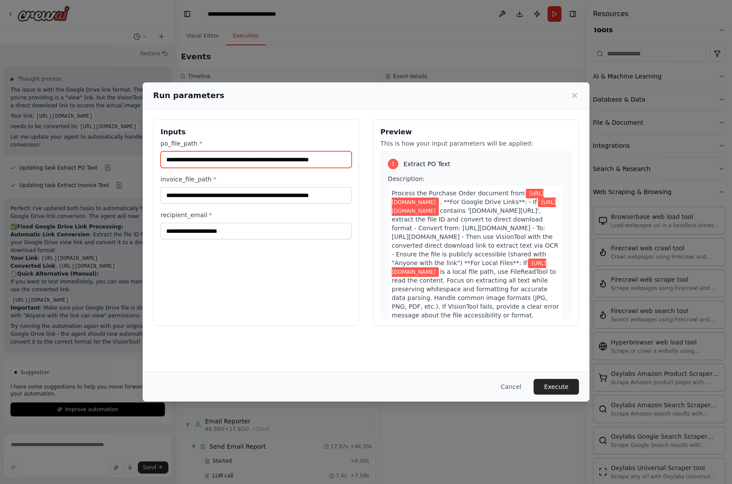
scroll to position [0, 22]
drag, startPoint x: 243, startPoint y: 157, endPoint x: 379, endPoint y: 161, distance: 136.7
click at [379, 161] on div "**********" at bounding box center [366, 223] width 426 height 207
click at [168, 161] on input "**********" at bounding box center [257, 159] width 192 height 16
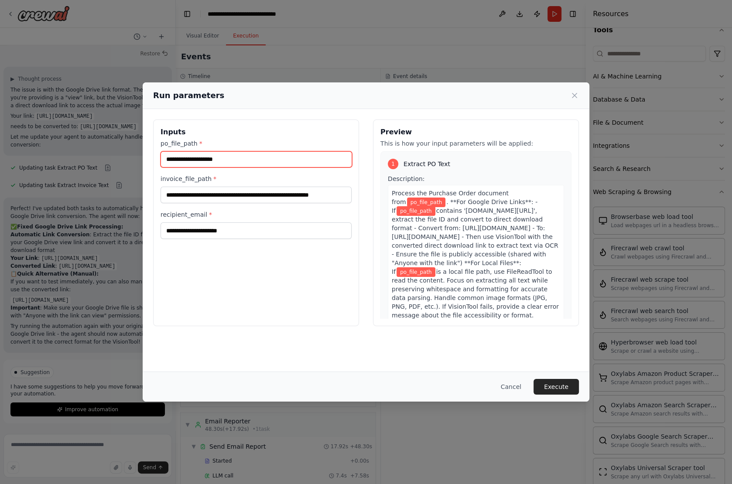
paste input "**********"
drag, startPoint x: 348, startPoint y: 158, endPoint x: 295, endPoint y: 156, distance: 53.3
click at [295, 156] on input "**********" at bounding box center [257, 159] width 192 height 16
type input "**********"
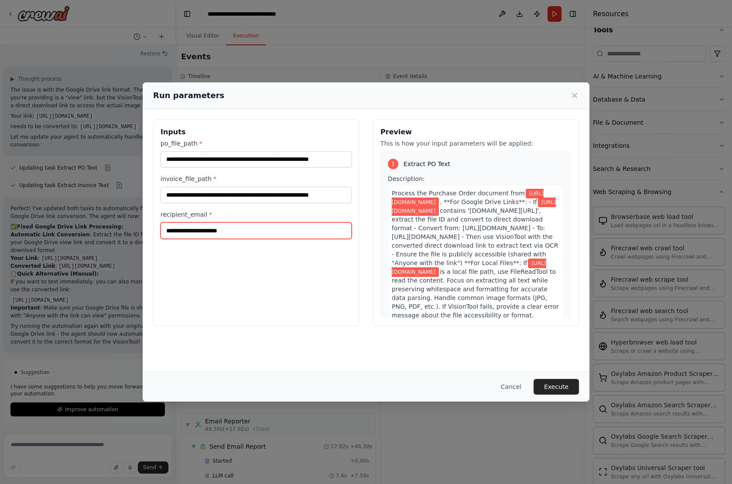
scroll to position [0, 0]
drag, startPoint x: 308, startPoint y: 233, endPoint x: 123, endPoint y: 237, distance: 185.5
click at [123, 237] on div "**********" at bounding box center [366, 242] width 732 height 484
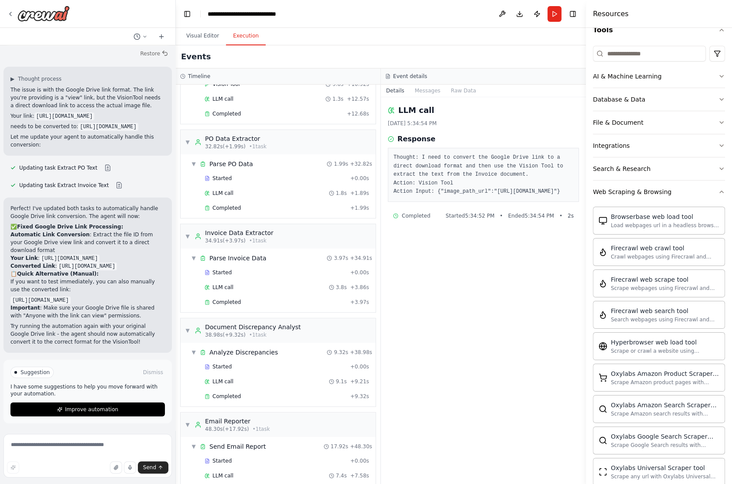
click at [545, 15] on header "**********" at bounding box center [381, 14] width 410 height 28
click at [552, 15] on button "Run" at bounding box center [555, 14] width 14 height 16
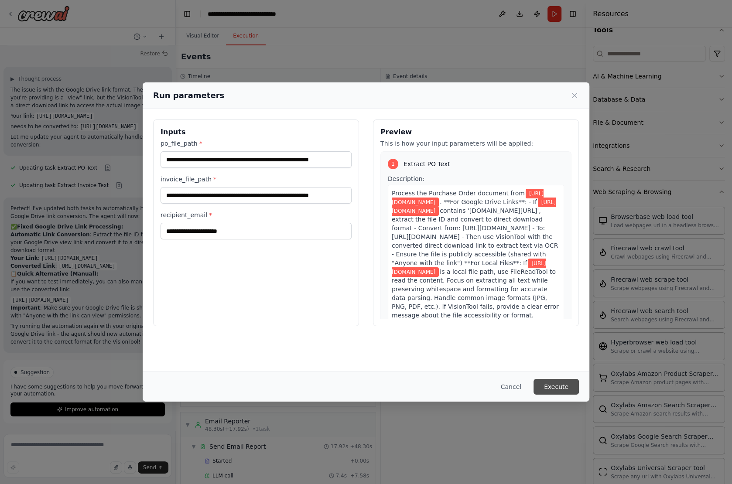
click at [567, 390] on button "Execute" at bounding box center [556, 387] width 45 height 16
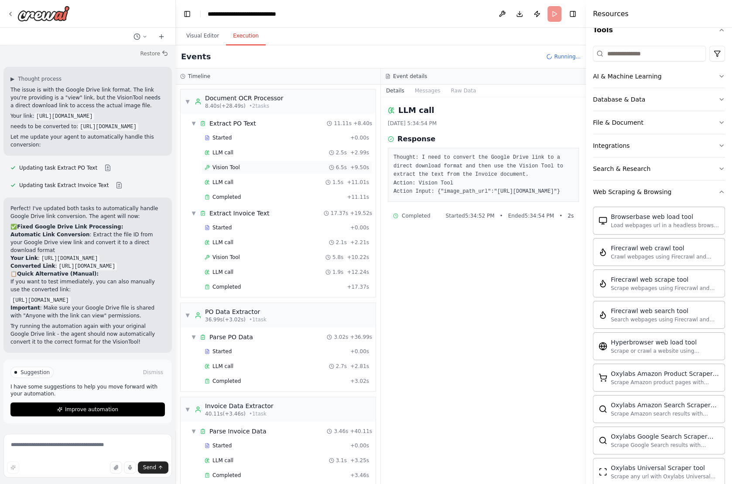
click at [219, 165] on span "Vision Tool" at bounding box center [226, 167] width 27 height 7
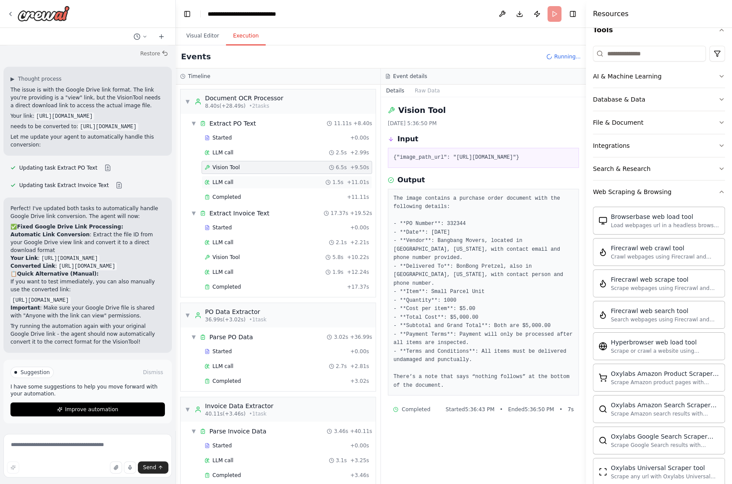
click at [221, 183] on span "LLM call" at bounding box center [223, 182] width 21 height 7
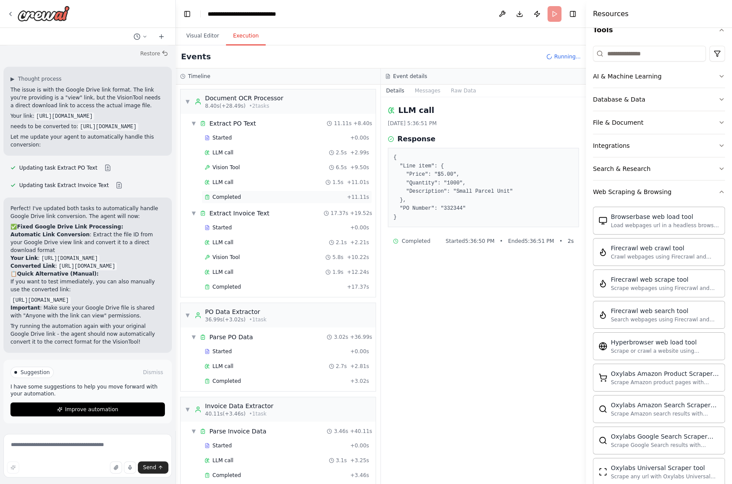
click at [222, 194] on span "Completed" at bounding box center [227, 197] width 28 height 7
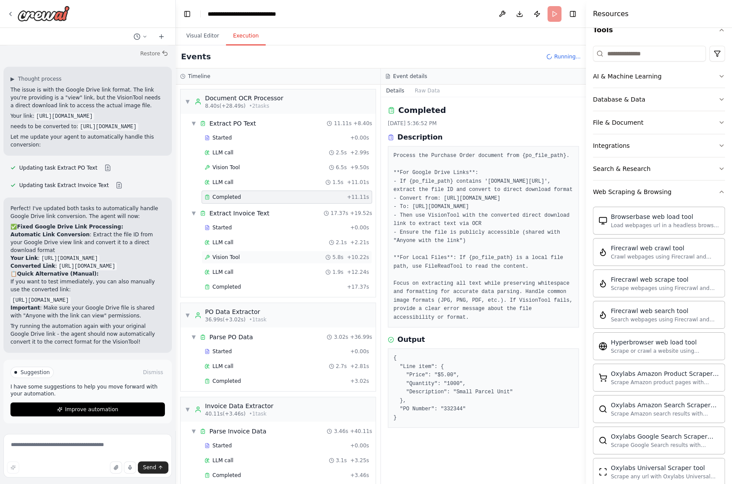
click at [226, 251] on div "Vision Tool 5.8s + 10.22s" at bounding box center [287, 257] width 171 height 13
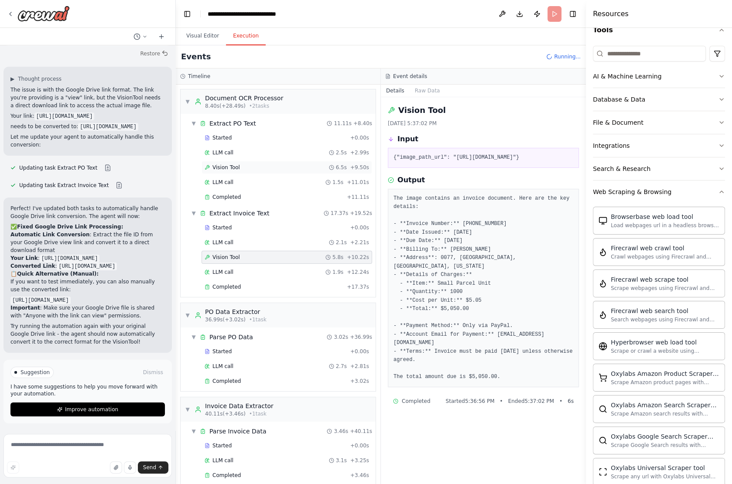
click at [227, 167] on span "Vision Tool" at bounding box center [226, 167] width 27 height 7
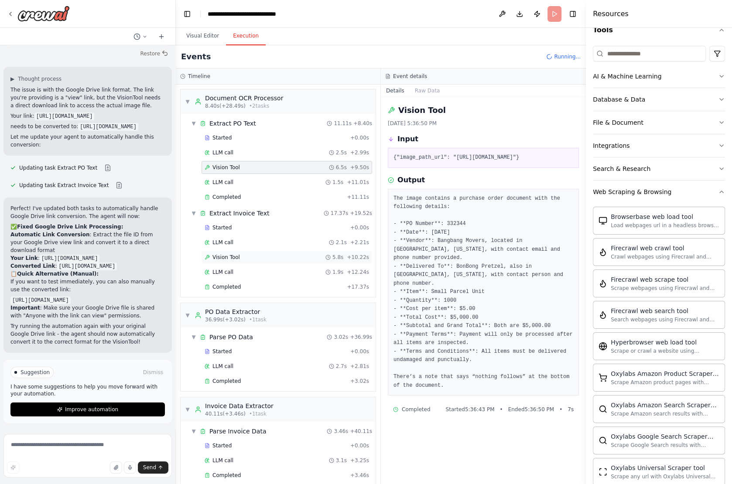
click at [244, 256] on div "Vision Tool 5.8s + 10.22s" at bounding box center [287, 257] width 165 height 7
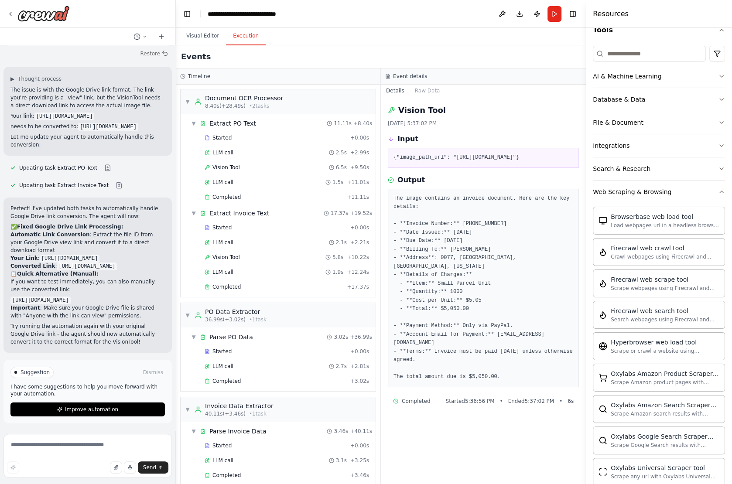
drag, startPoint x: 69, startPoint y: 226, endPoint x: 112, endPoint y: 219, distance: 43.8
click at [100, 255] on code "[URL][DOMAIN_NAME]" at bounding box center [70, 259] width 60 height 8
drag, startPoint x: 106, startPoint y: 251, endPoint x: 57, endPoint y: 235, distance: 51.5
click at [57, 263] on code "[URL][DOMAIN_NAME]" at bounding box center [87, 267] width 60 height 8
click at [275, 176] on div "LLM call 1.5s + 11.01s" at bounding box center [287, 182] width 171 height 13
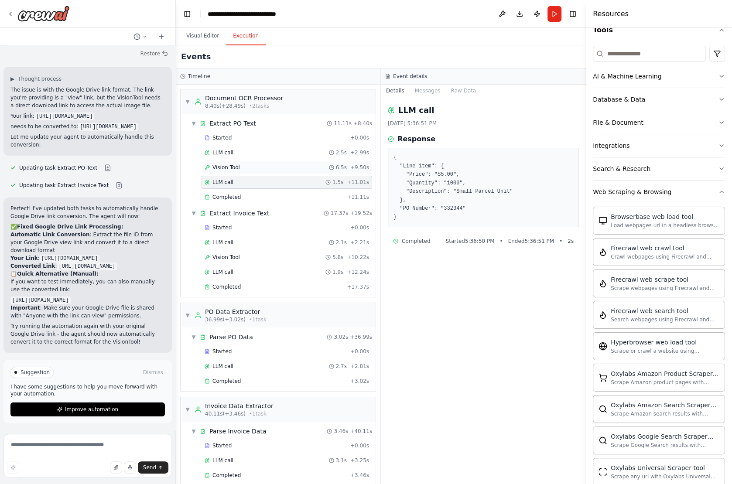
click at [263, 165] on div "Vision Tool 6.5s + 9.50s" at bounding box center [287, 167] width 165 height 7
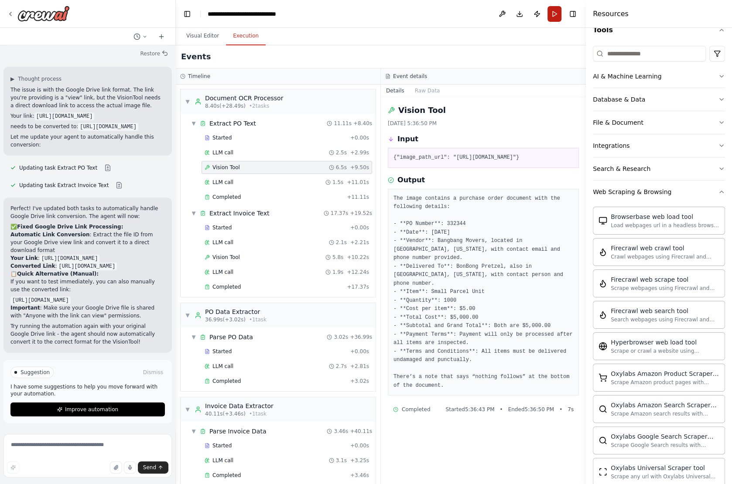
click at [554, 14] on button "Run" at bounding box center [555, 14] width 14 height 16
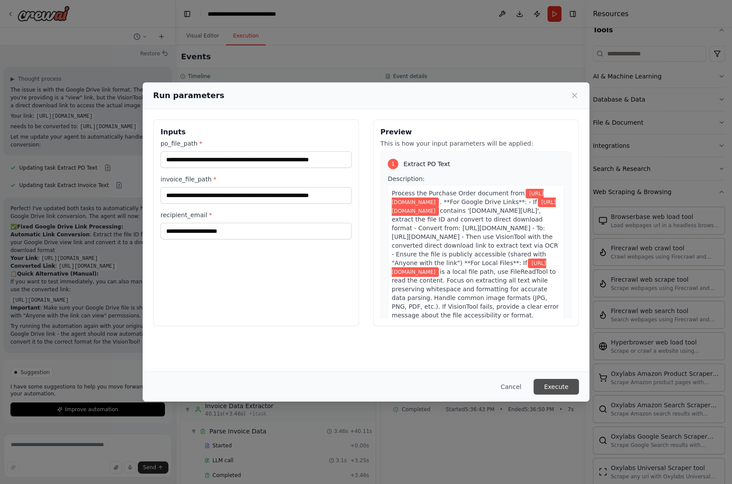
click at [558, 383] on button "Execute" at bounding box center [556, 387] width 45 height 16
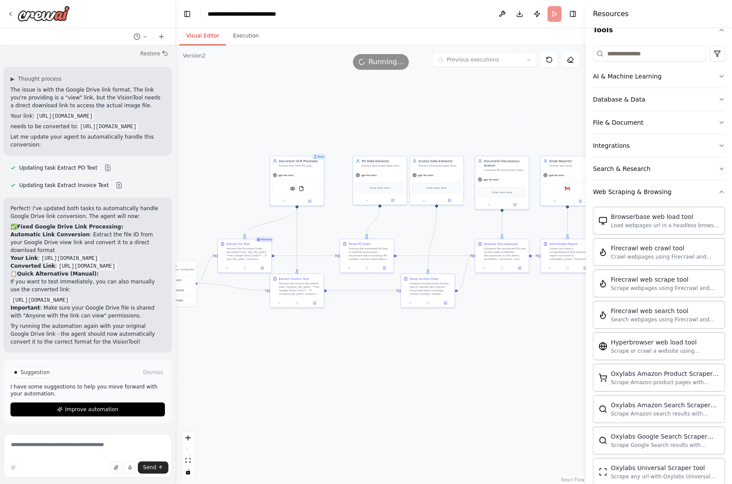
click at [203, 33] on button "Visual Editor" at bounding box center [202, 36] width 47 height 18
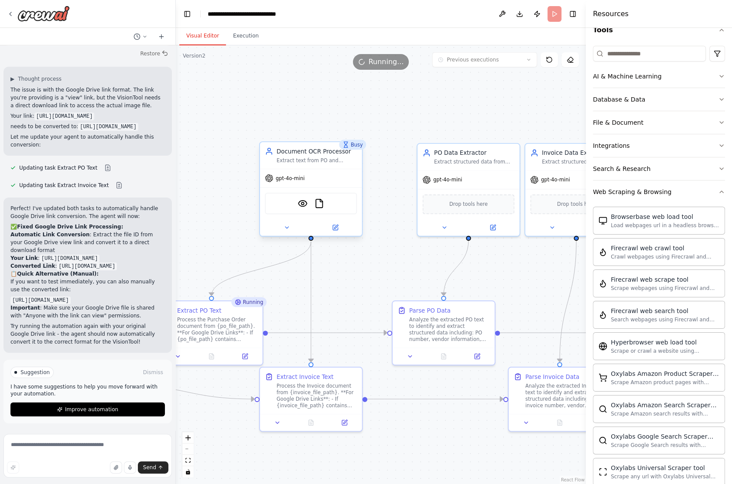
click at [292, 176] on span "gpt-4o-mini" at bounding box center [290, 178] width 29 height 7
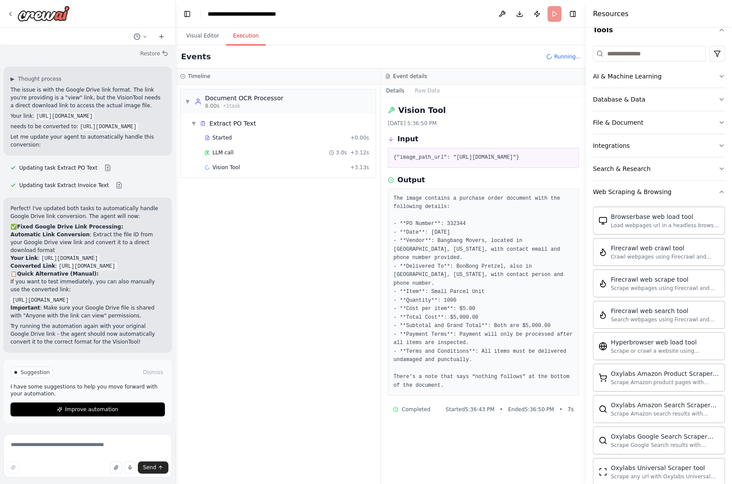
click at [248, 34] on button "Execution" at bounding box center [246, 36] width 40 height 18
click at [227, 154] on span "LLM call" at bounding box center [223, 152] width 21 height 7
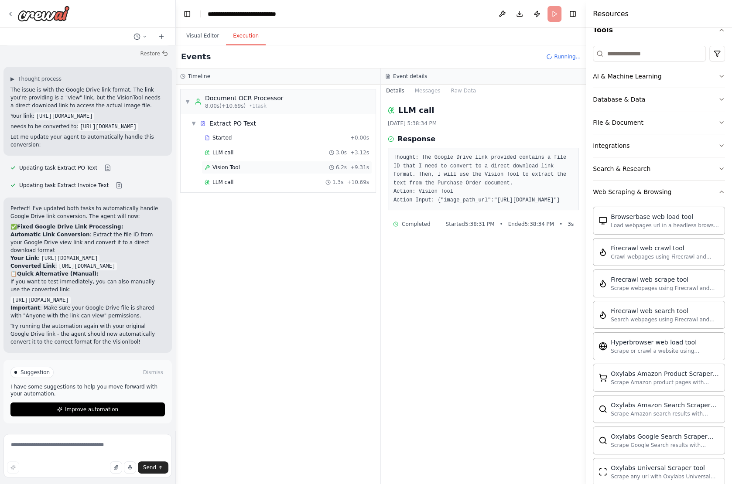
click at [228, 164] on span "Vision Tool" at bounding box center [226, 167] width 27 height 7
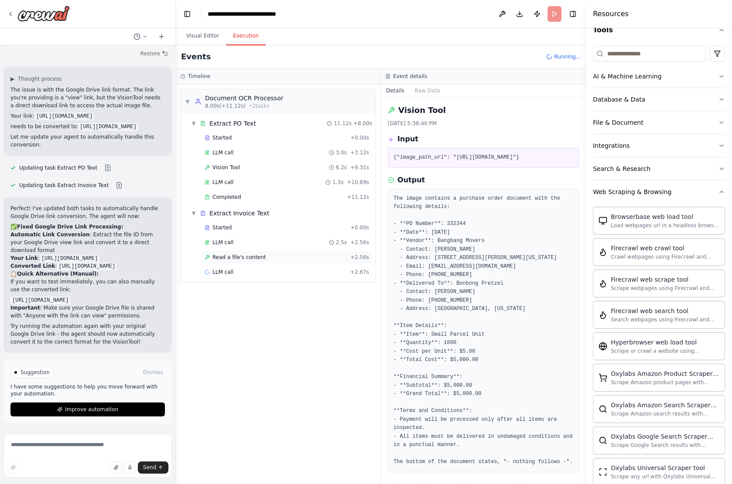
click at [229, 254] on span "Read a file's content" at bounding box center [240, 257] width 54 height 7
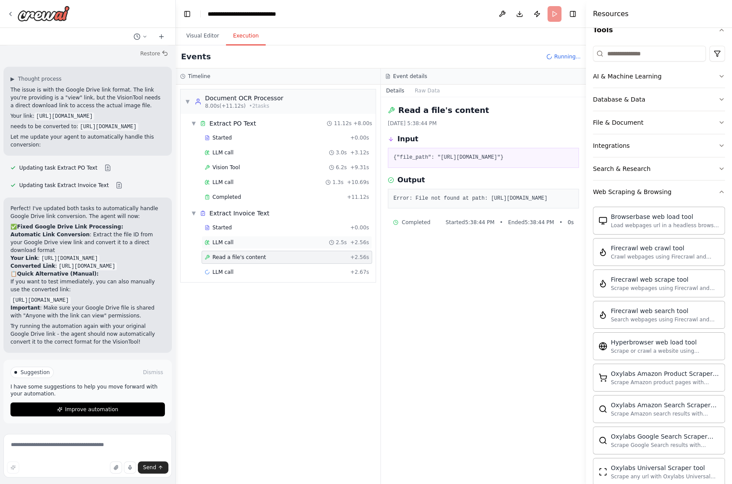
click at [226, 245] on div "LLM call 2.5s + 2.56s" at bounding box center [287, 242] width 171 height 13
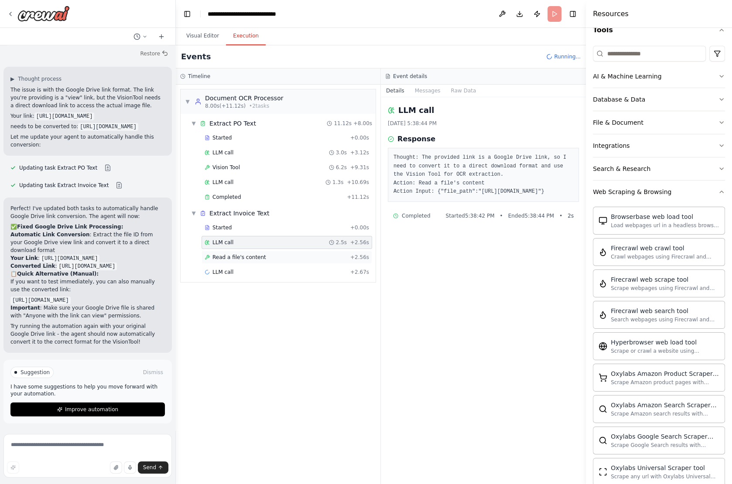
click at [227, 255] on span "Read a file's content" at bounding box center [240, 257] width 54 height 7
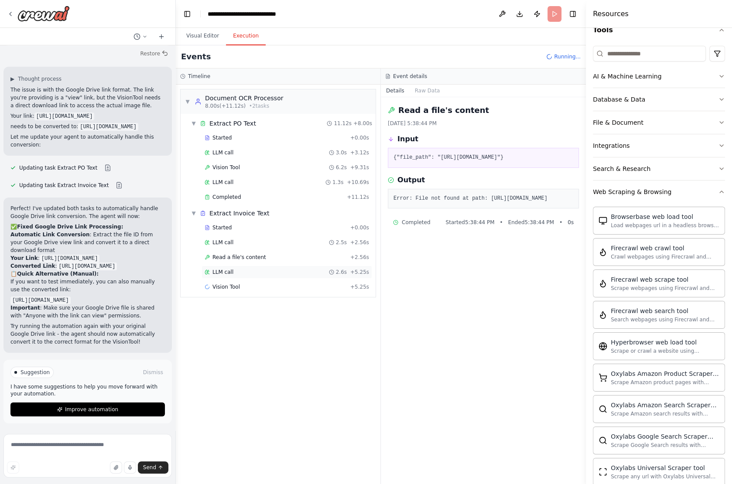
click at [240, 270] on div "LLM call 2.6s + 5.25s" at bounding box center [287, 272] width 165 height 7
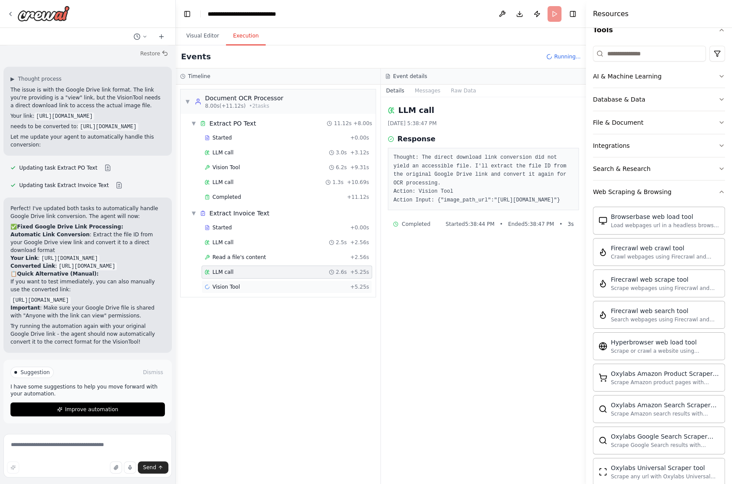
click at [241, 284] on div "Vision Tool + 5.25s" at bounding box center [287, 287] width 165 height 7
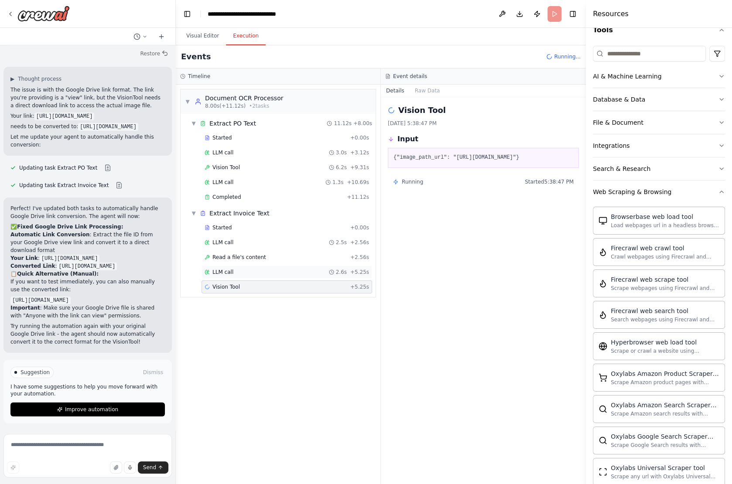
click at [236, 269] on div "LLM call 2.6s + 5.25s" at bounding box center [287, 272] width 165 height 7
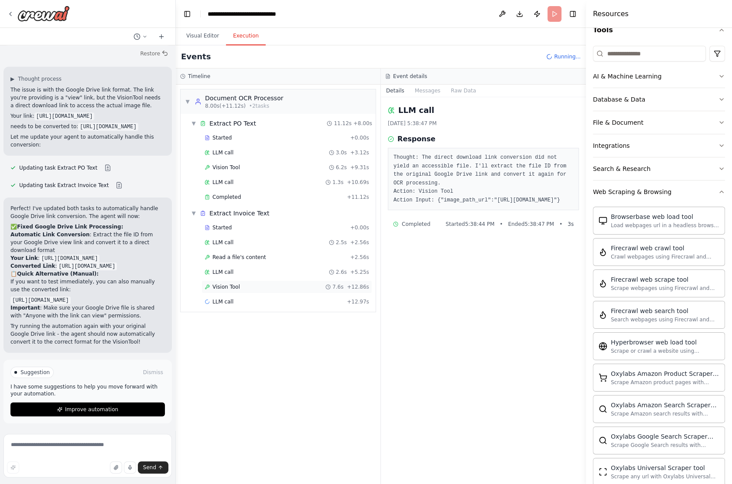
click at [239, 287] on div "Vision Tool 7.6s + 12.86s" at bounding box center [287, 287] width 171 height 13
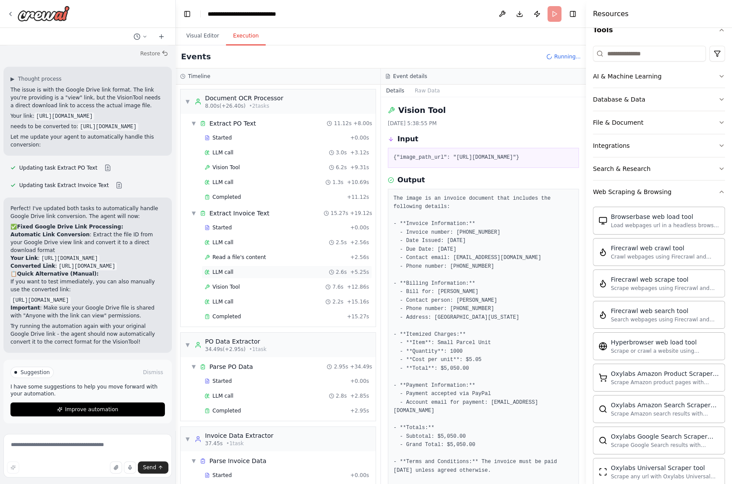
click at [241, 269] on div "LLM call 2.6s + 5.25s" at bounding box center [287, 272] width 165 height 7
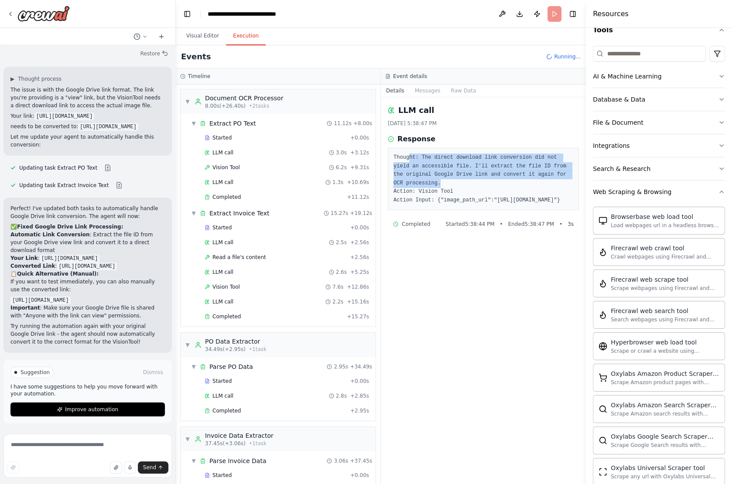
drag, startPoint x: 408, startPoint y: 157, endPoint x: 471, endPoint y: 180, distance: 66.8
click at [471, 180] on pre "Thought: The direct download link conversion did not yield an accessible file. …" at bounding box center [484, 179] width 180 height 51
drag, startPoint x: 473, startPoint y: 175, endPoint x: 536, endPoint y: 179, distance: 63.4
click at [536, 179] on pre "Thought: The direct download link conversion did not yield an accessible file. …" at bounding box center [484, 179] width 180 height 51
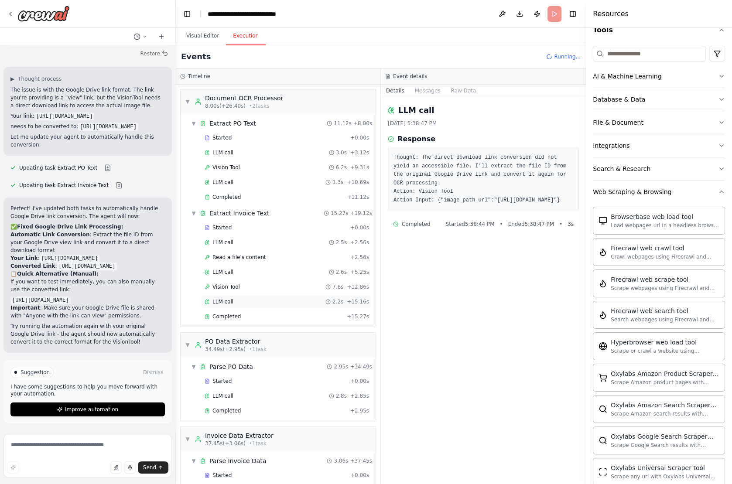
click at [241, 300] on div "LLM call 2.2s + 15.16s" at bounding box center [287, 302] width 165 height 7
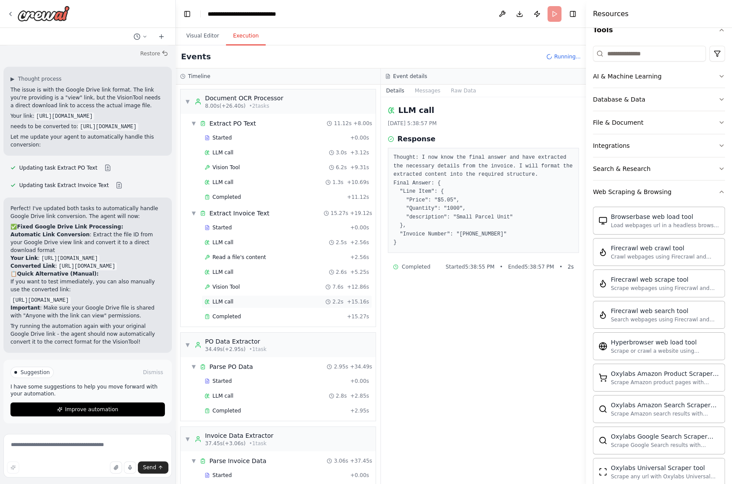
click at [237, 295] on div "LLM call 2.2s + 15.16s" at bounding box center [287, 301] width 171 height 13
click at [236, 285] on span "Vision Tool" at bounding box center [226, 287] width 27 height 7
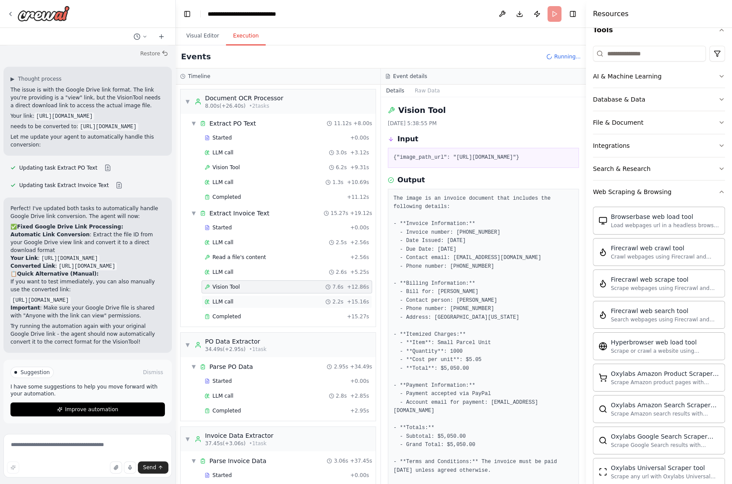
click at [231, 300] on span "LLM call" at bounding box center [223, 302] width 21 height 7
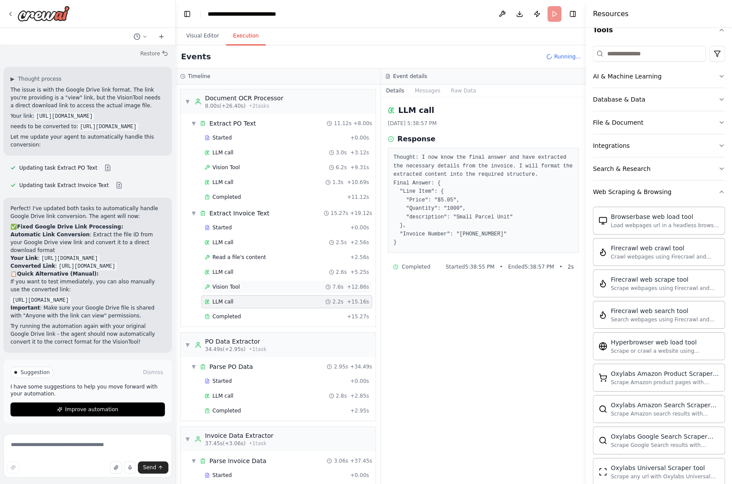
click at [231, 284] on span "Vision Tool" at bounding box center [226, 287] width 27 height 7
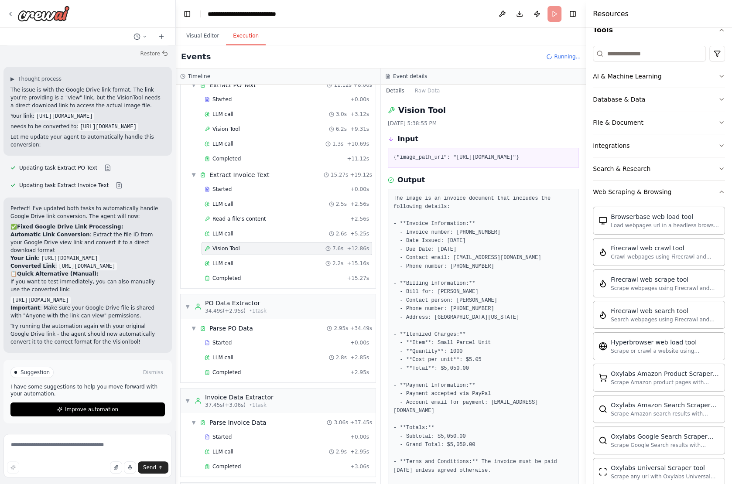
scroll to position [43, 0]
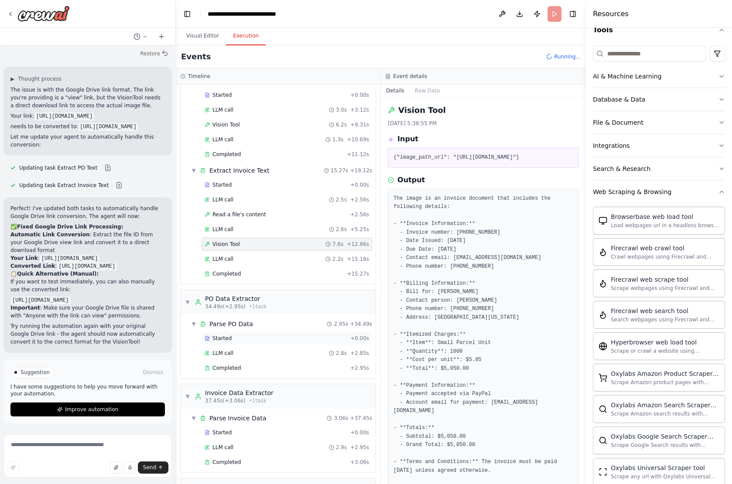
click at [221, 335] on span "Started" at bounding box center [222, 338] width 19 height 7
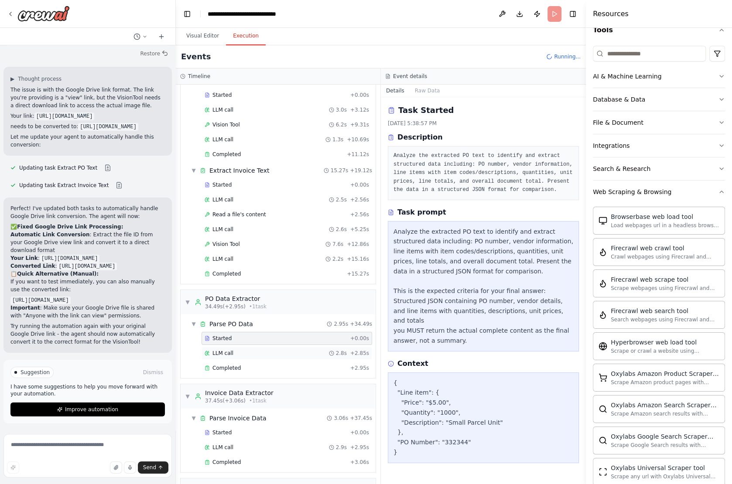
click at [219, 350] on span "LLM call" at bounding box center [223, 353] width 21 height 7
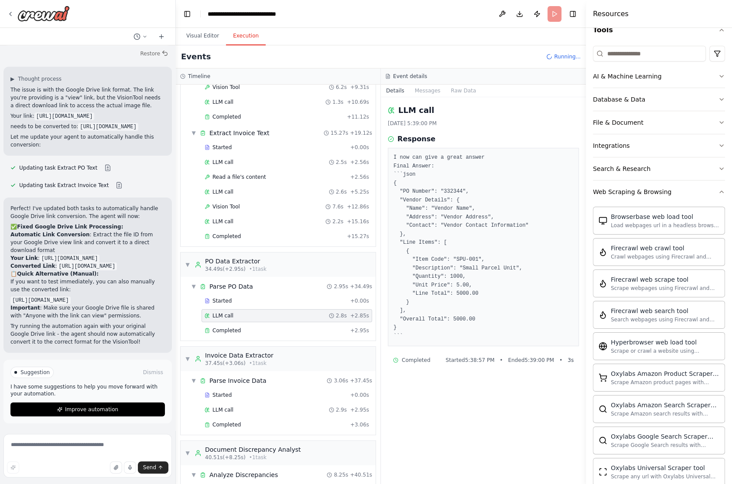
scroll to position [89, 0]
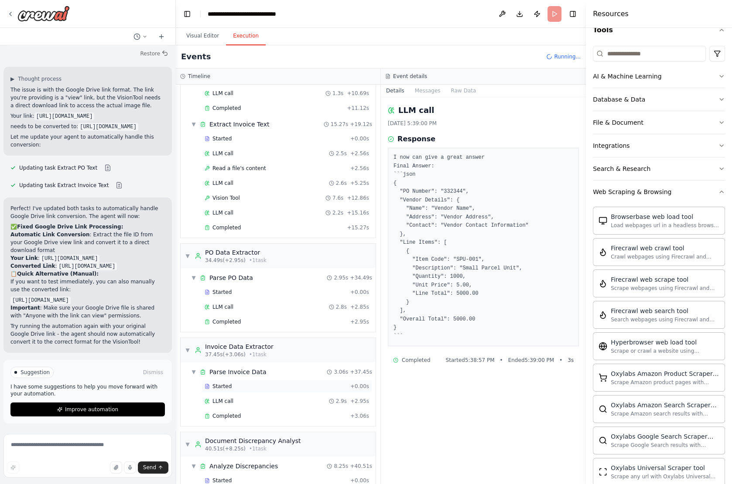
click at [223, 383] on div "Started + 0.00s" at bounding box center [287, 386] width 171 height 13
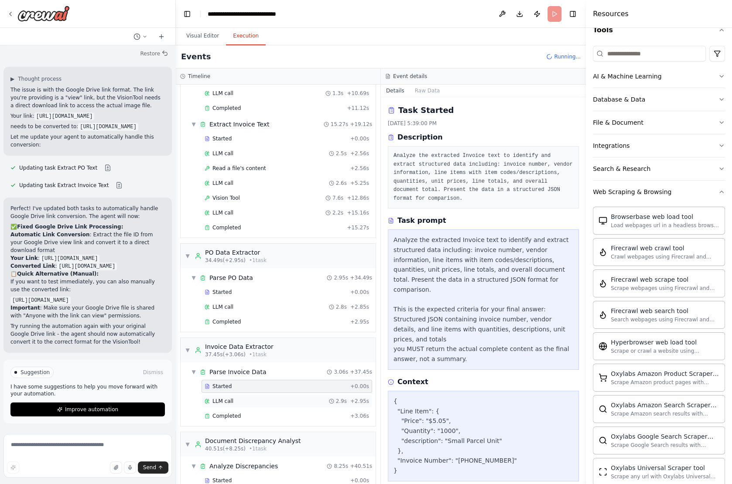
click at [223, 398] on span "LLM call" at bounding box center [223, 401] width 21 height 7
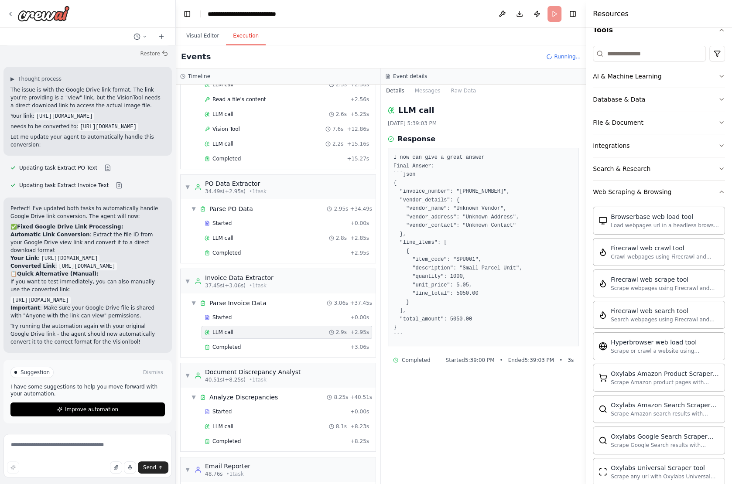
scroll to position [162, 0]
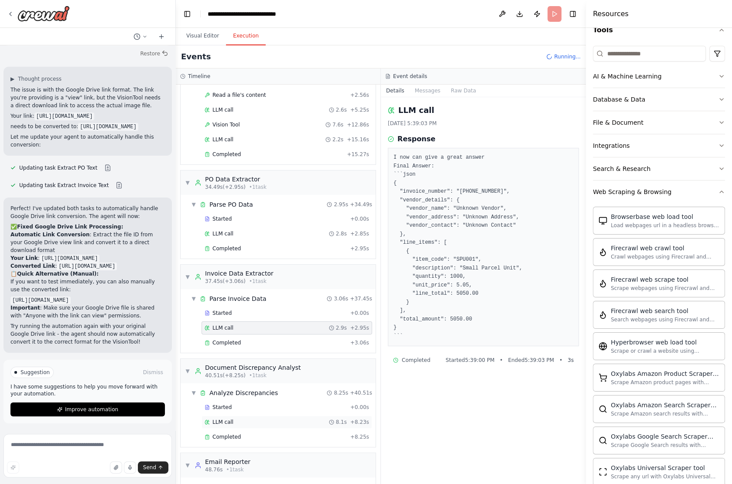
click at [223, 416] on div "LLM call 8.1s + 8.23s" at bounding box center [287, 422] width 171 height 13
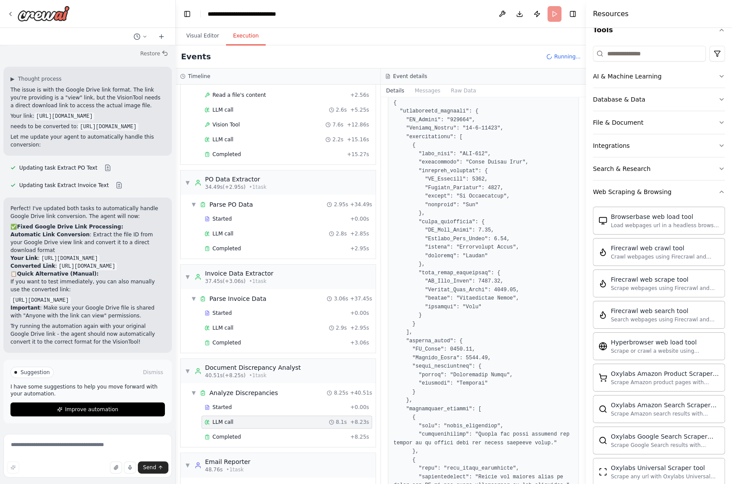
scroll to position [217, 0]
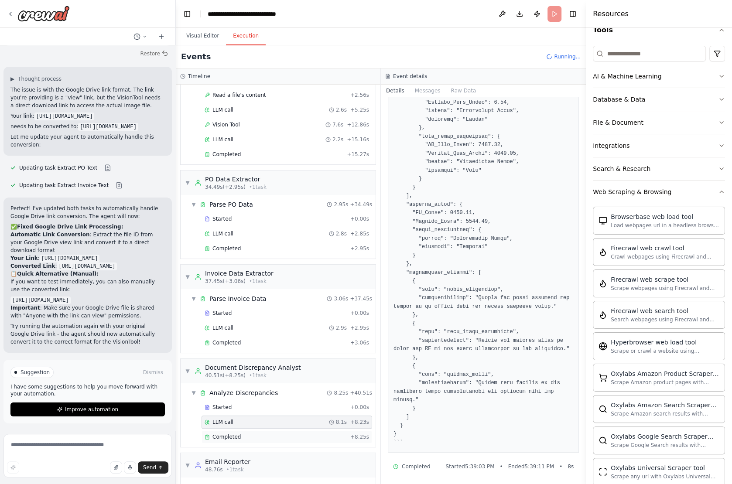
click at [227, 432] on div "Completed + 8.25s" at bounding box center [287, 437] width 171 height 13
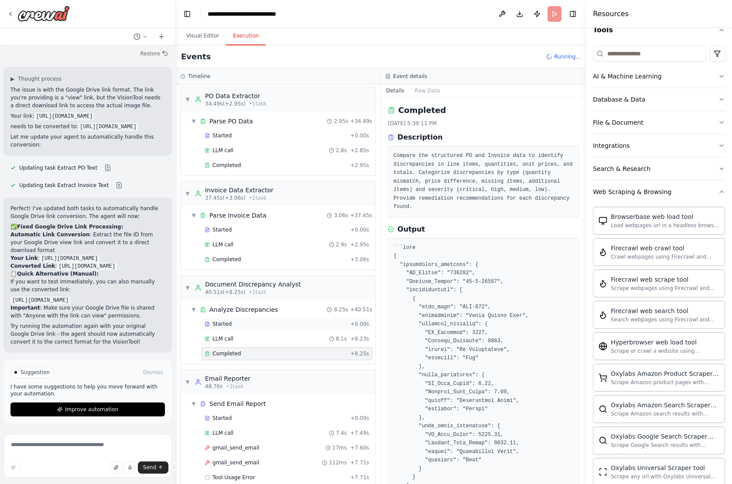
scroll to position [304, 0]
